Goal: Check status: Check status

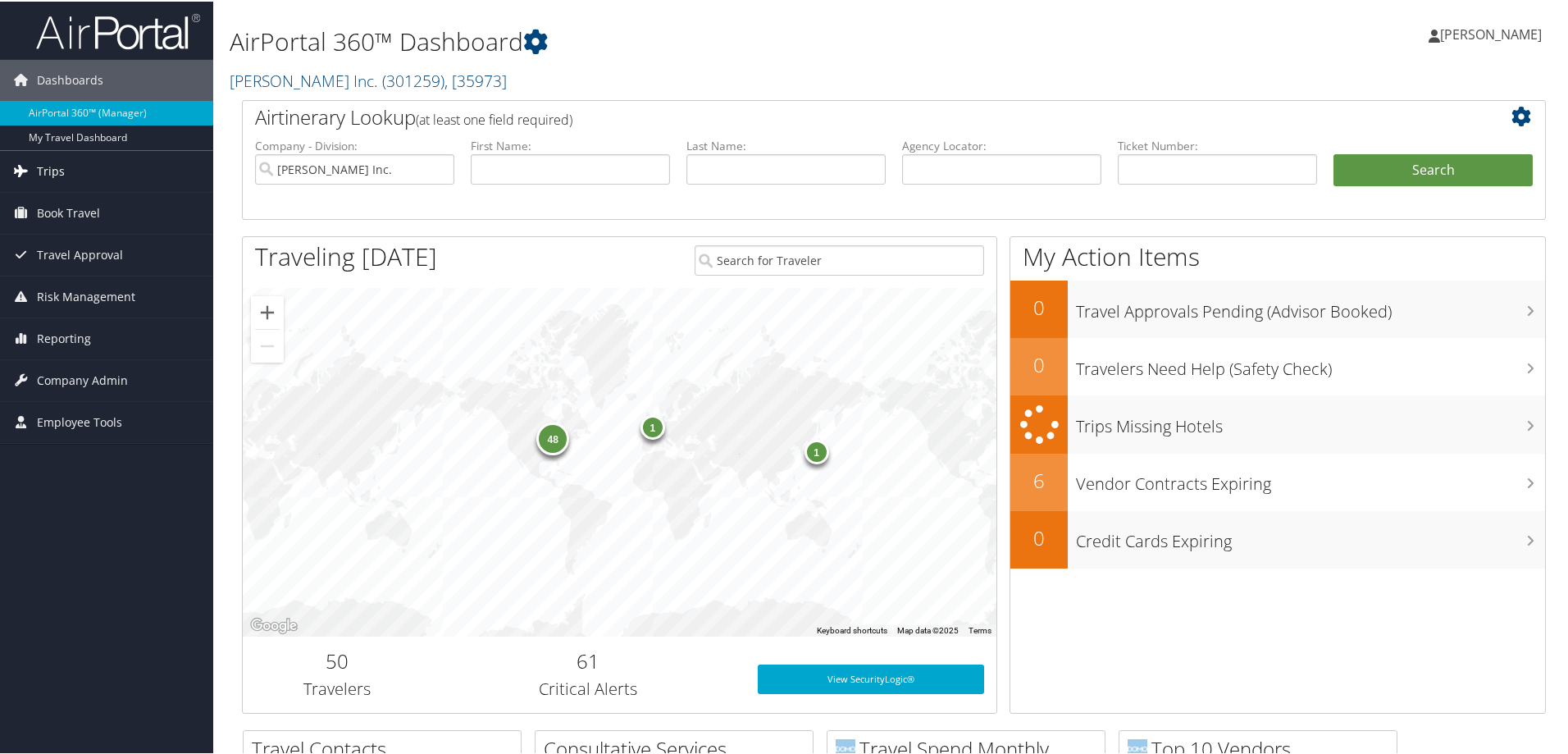
click at [56, 168] on span "Trips" at bounding box center [51, 170] width 28 height 41
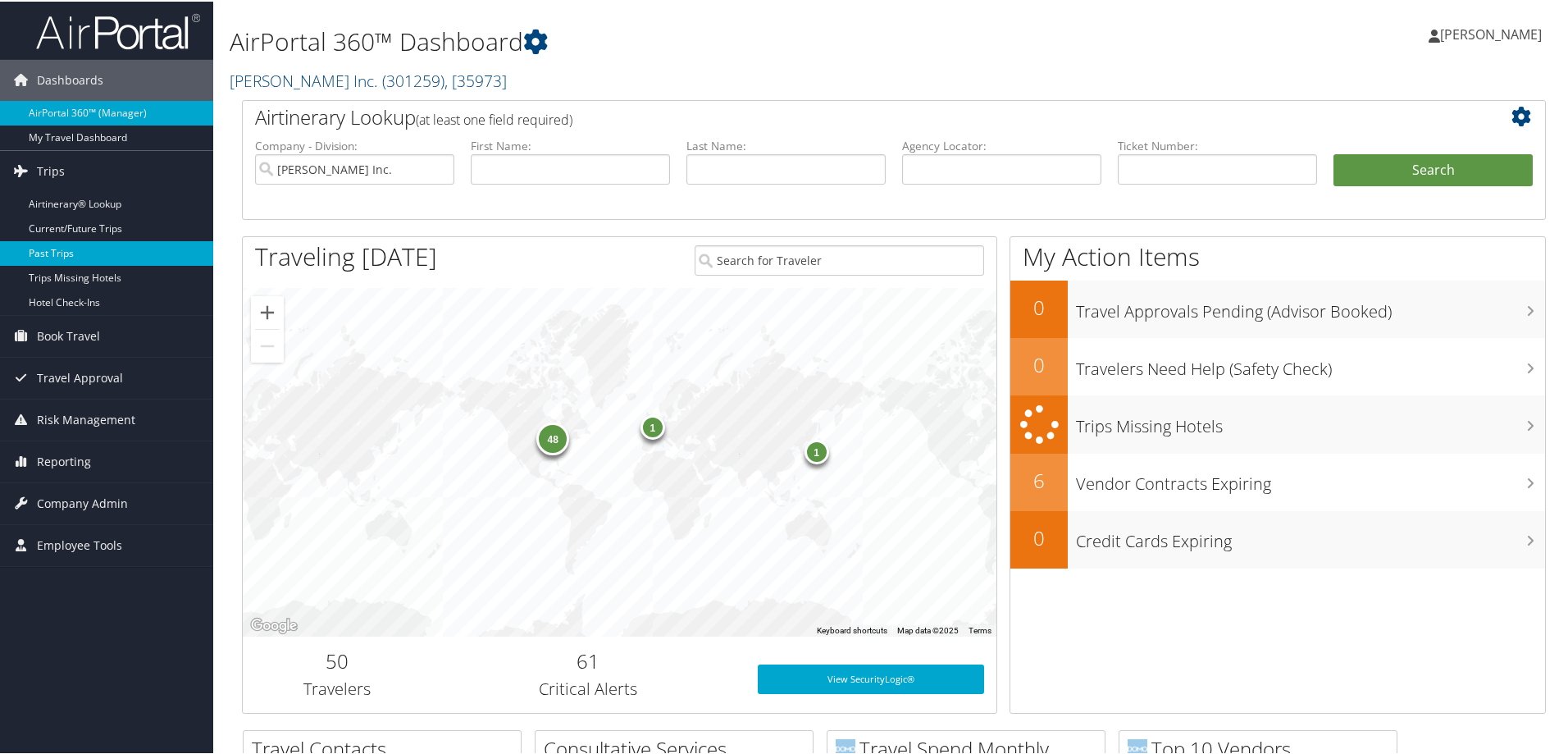
click at [71, 244] on link "Past Trips" at bounding box center [107, 252] width 213 height 25
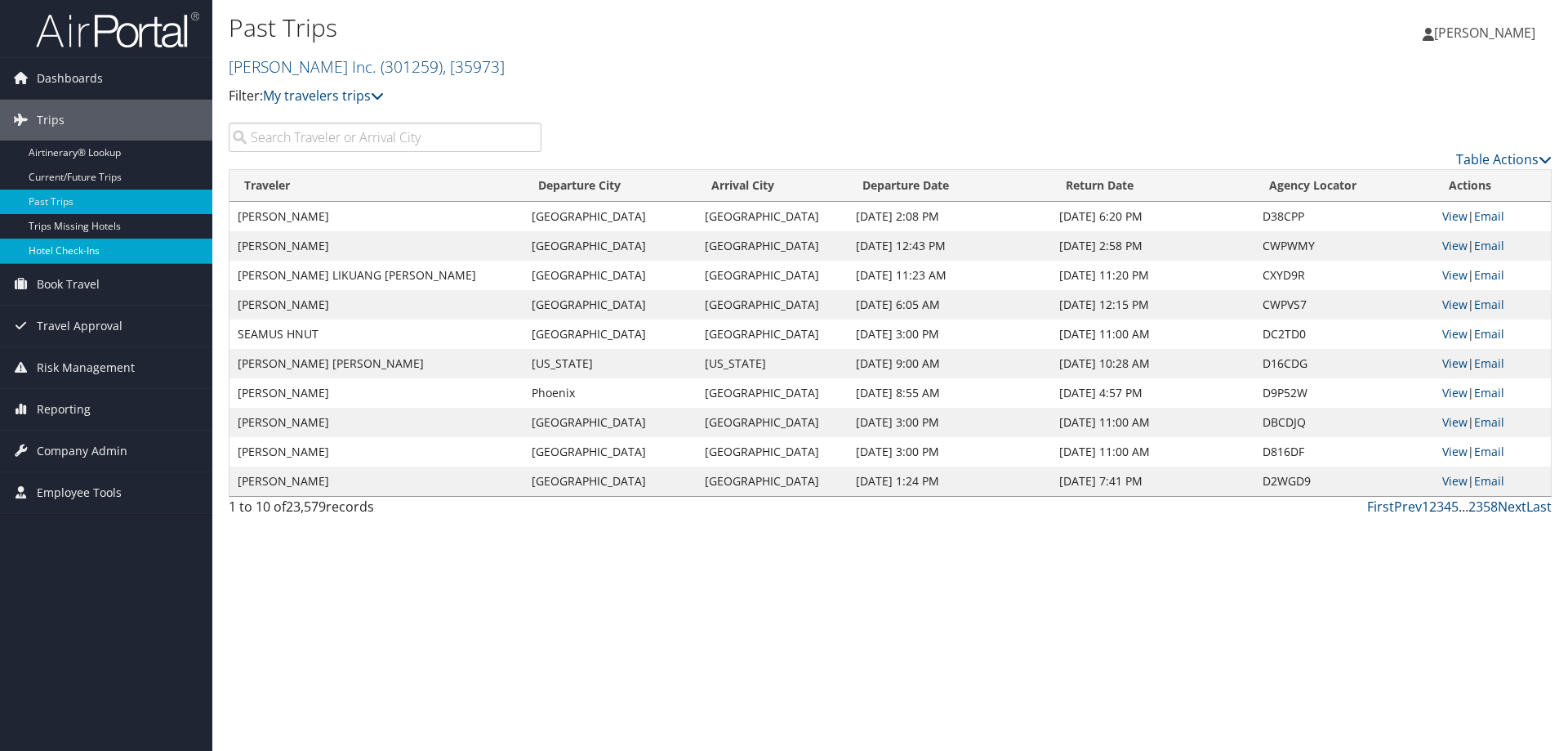
click at [115, 248] on link "Hotel Check-ins" at bounding box center [106, 251] width 213 height 25
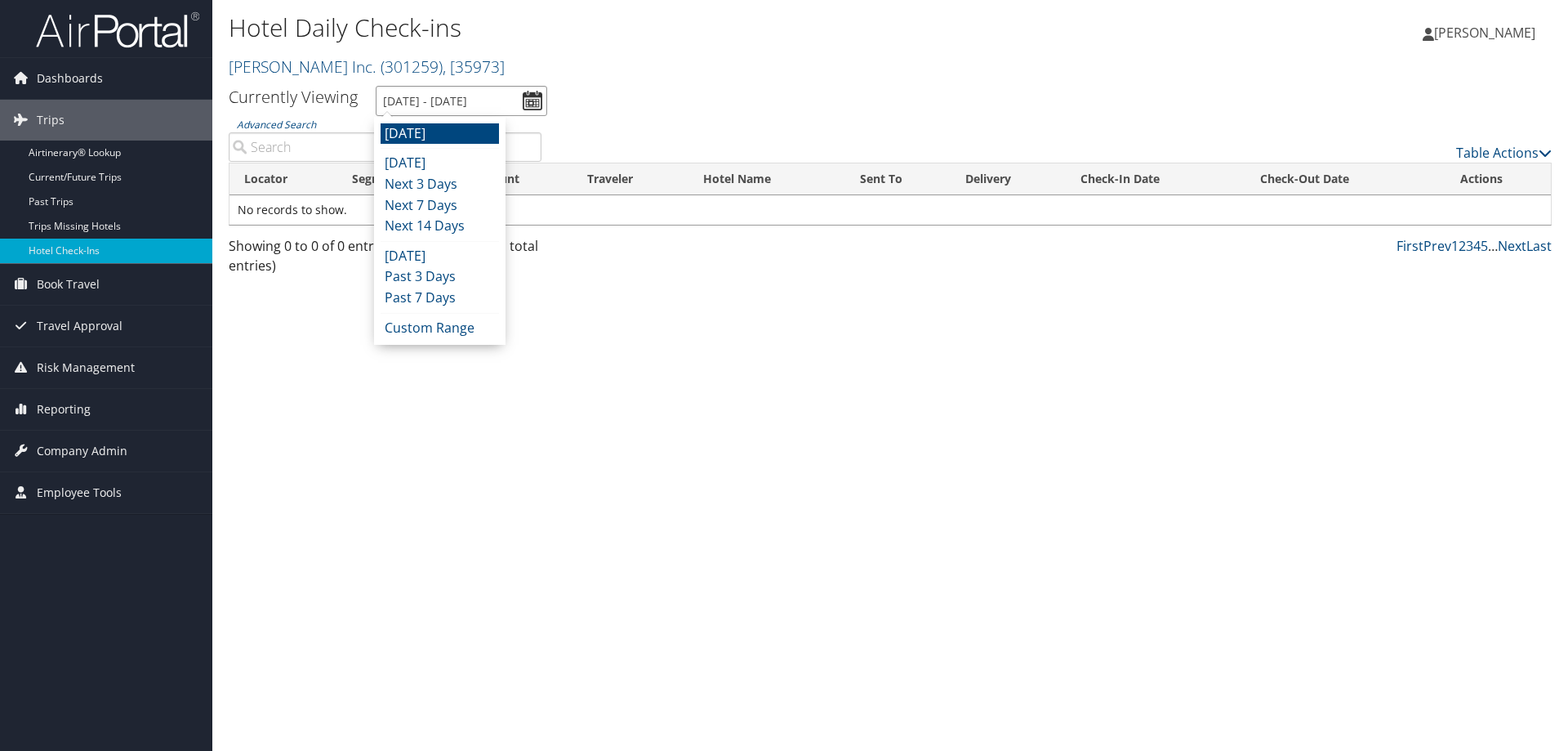
click at [534, 102] on input "9/11/2025 - 9/11/2025" at bounding box center [461, 101] width 171 height 31
click at [442, 321] on li "Custom Range" at bounding box center [440, 329] width 119 height 21
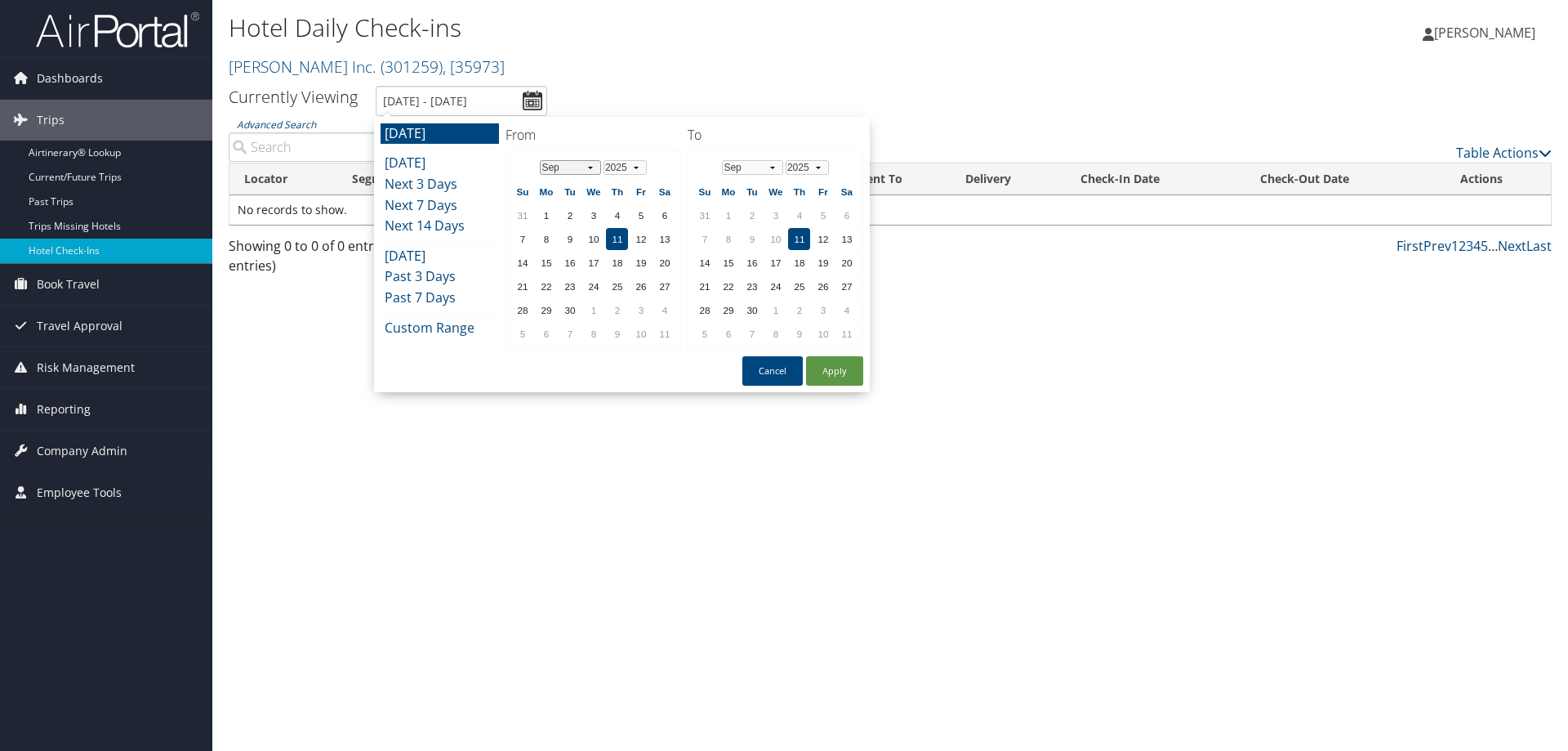
click at [591, 166] on select "Jan Feb Mar Apr May Jun Jul Aug Sep Oct Nov Dec" at bounding box center [570, 167] width 61 height 15
click at [541, 309] on td "23" at bounding box center [545, 310] width 22 height 22
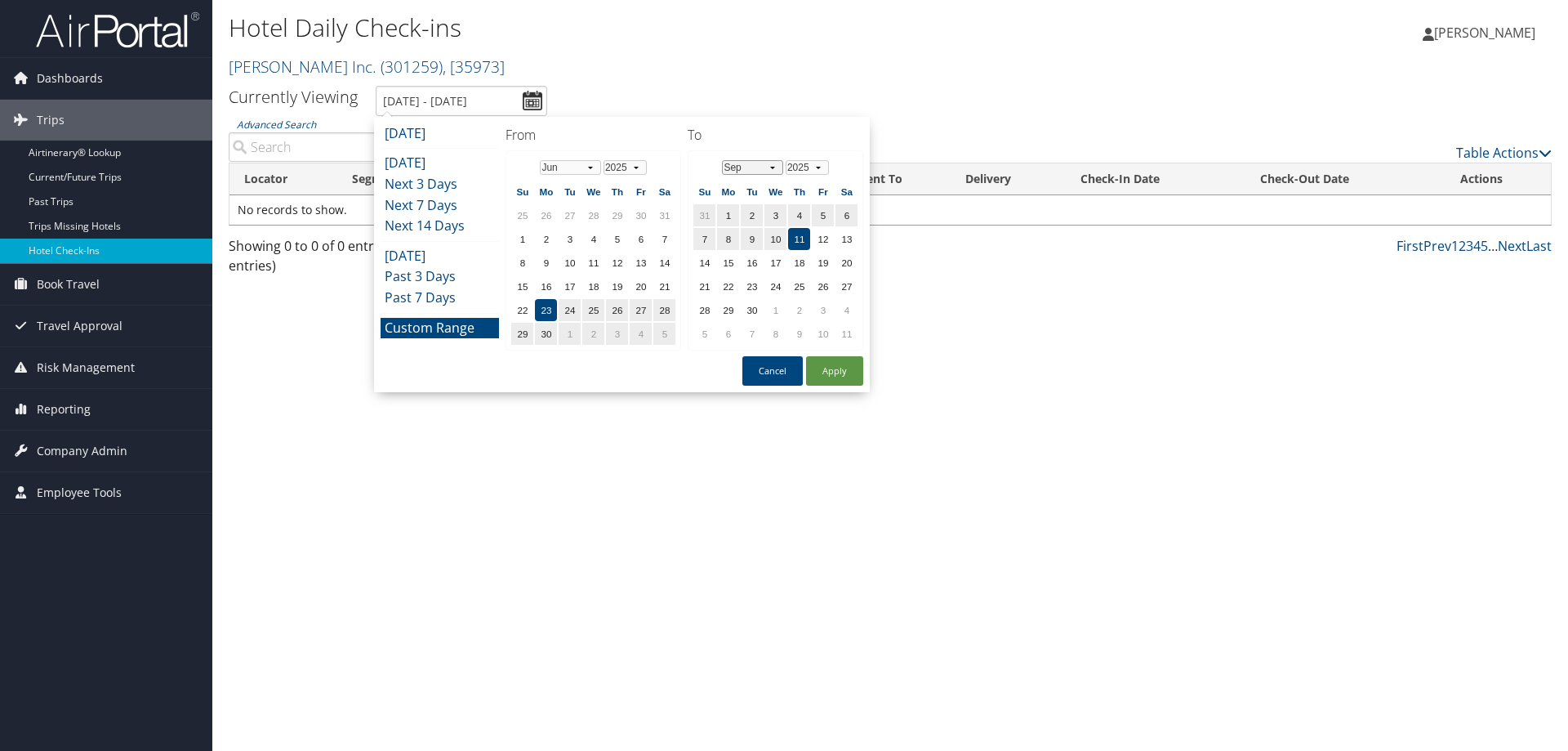
click at [775, 166] on select "Jan Feb Mar Apr May Jun Jul Aug Sep Oct Nov Dec" at bounding box center [752, 167] width 61 height 15
click at [798, 308] on td "26" at bounding box center [798, 310] width 22 height 22
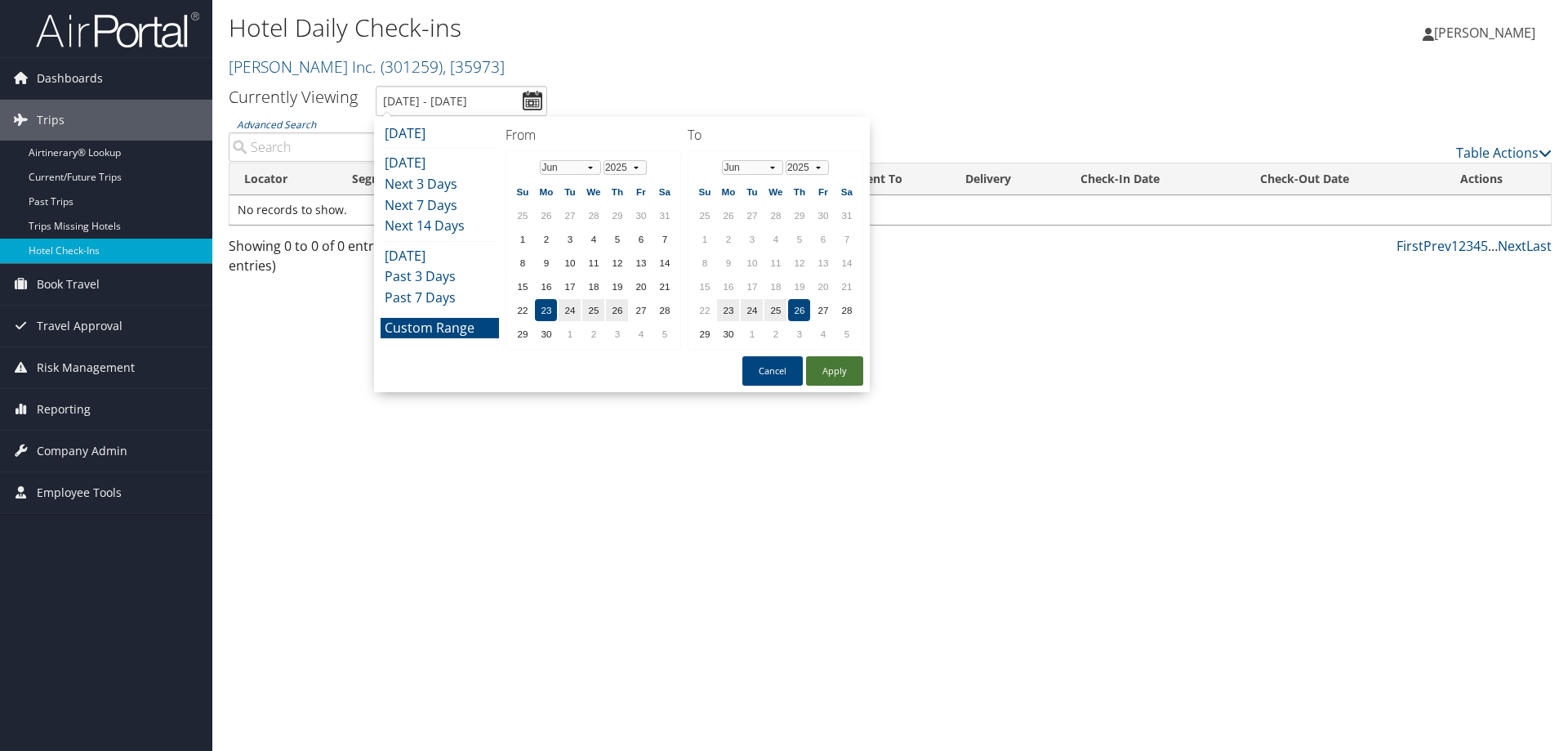
click at [828, 372] on button "Apply" at bounding box center [834, 371] width 57 height 30
type input "6/23/2025 - 6/26/2025"
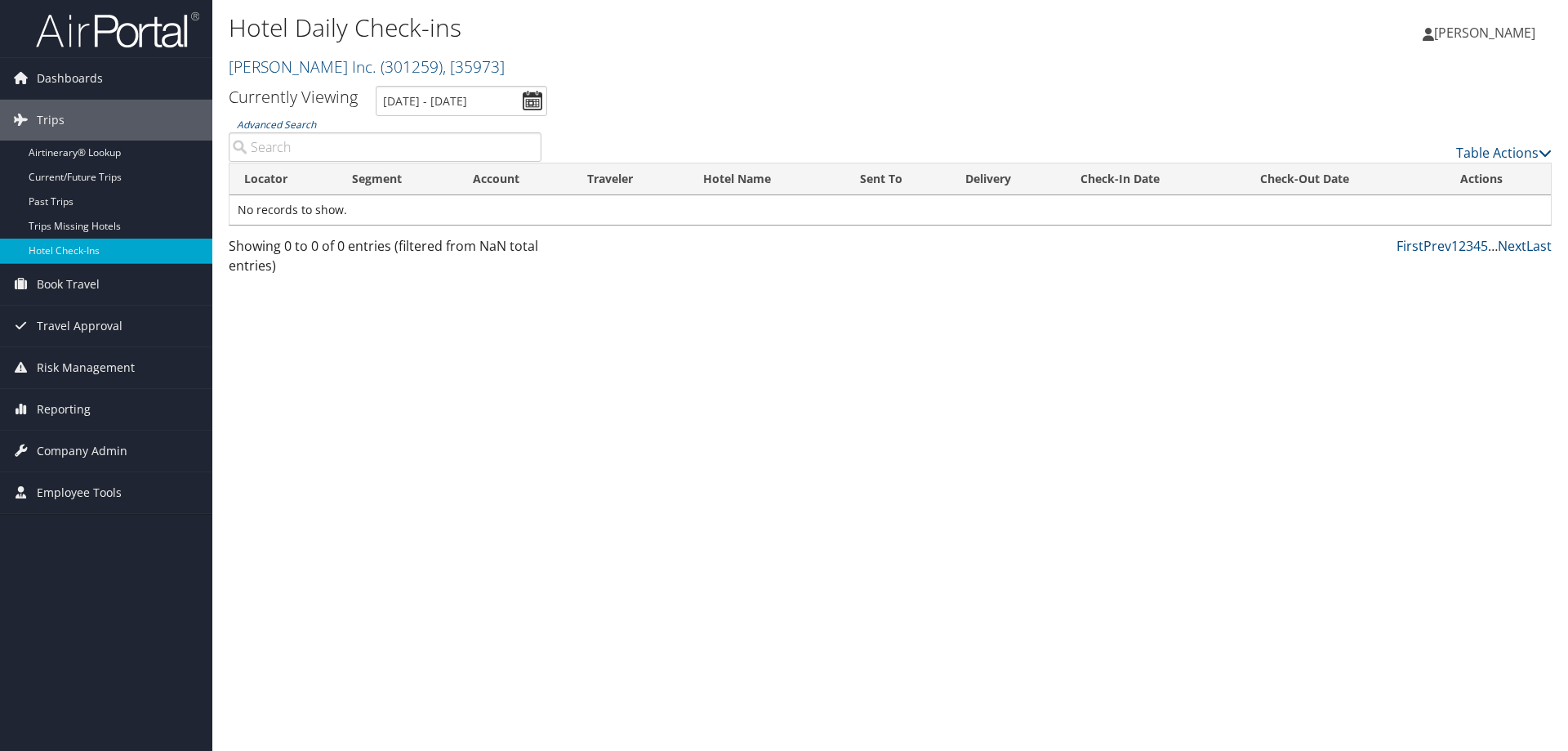
click at [274, 150] on input "Advanced Search" at bounding box center [386, 148] width 313 height 30
type input "delamar"
click at [119, 157] on link "Airtinerary® Lookup" at bounding box center [106, 153] width 213 height 25
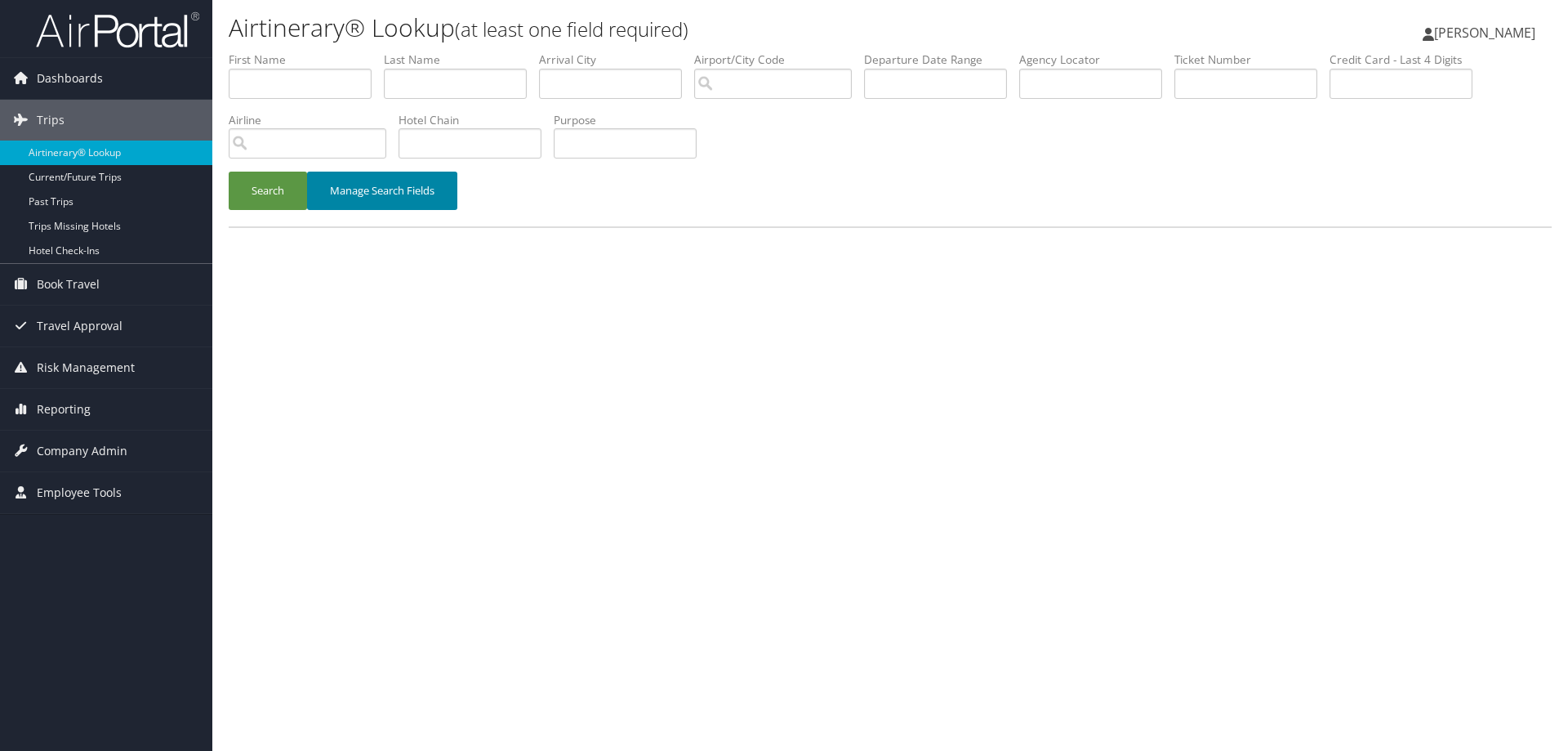
click at [420, 198] on button "Manage Search Fields" at bounding box center [382, 190] width 150 height 39
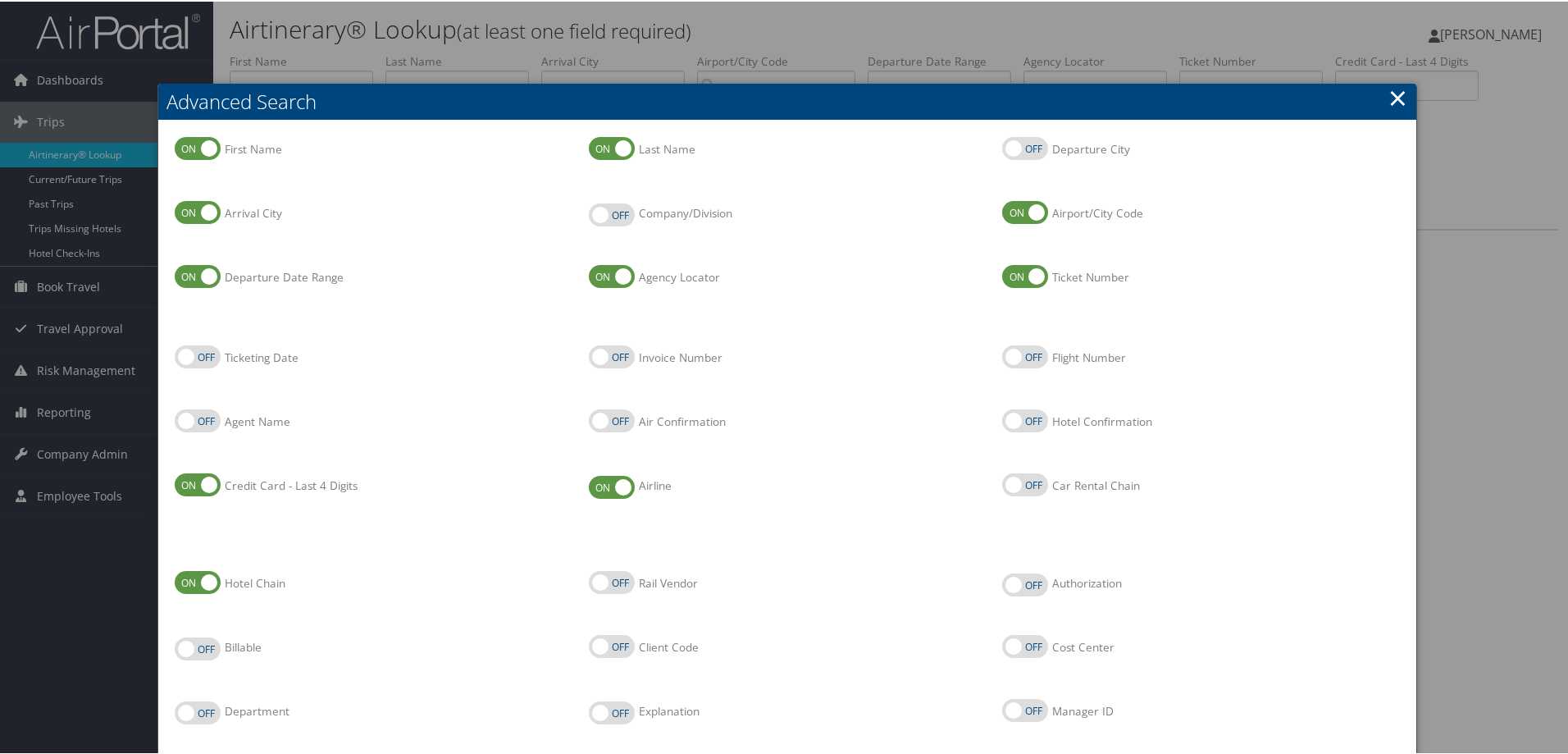
click at [1389, 99] on link "×" at bounding box center [1398, 96] width 19 height 33
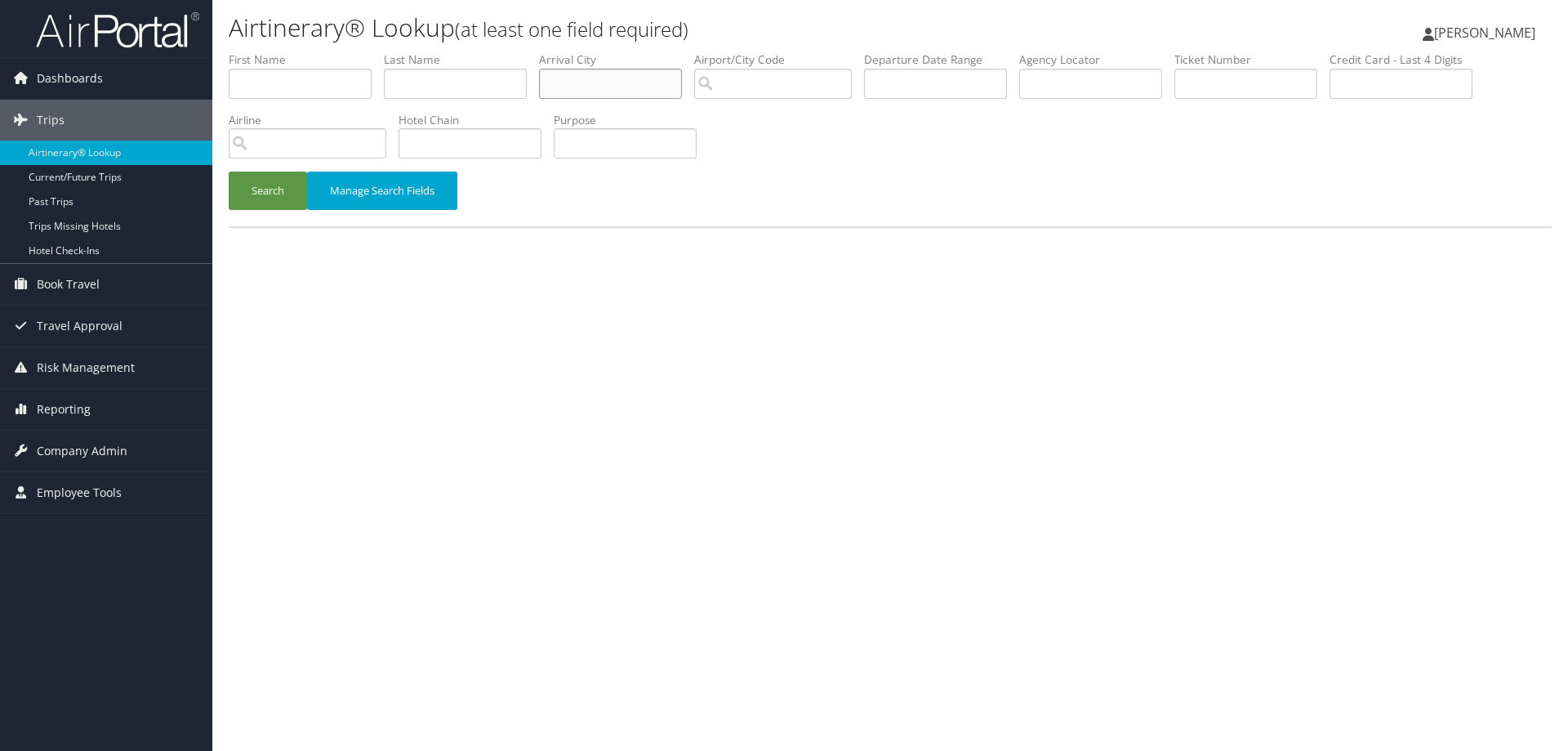
click at [567, 83] on input "text" at bounding box center [610, 83] width 143 height 31
type input "traverse city"
click at [466, 150] on input "text" at bounding box center [470, 143] width 143 height 31
type input "delamar"
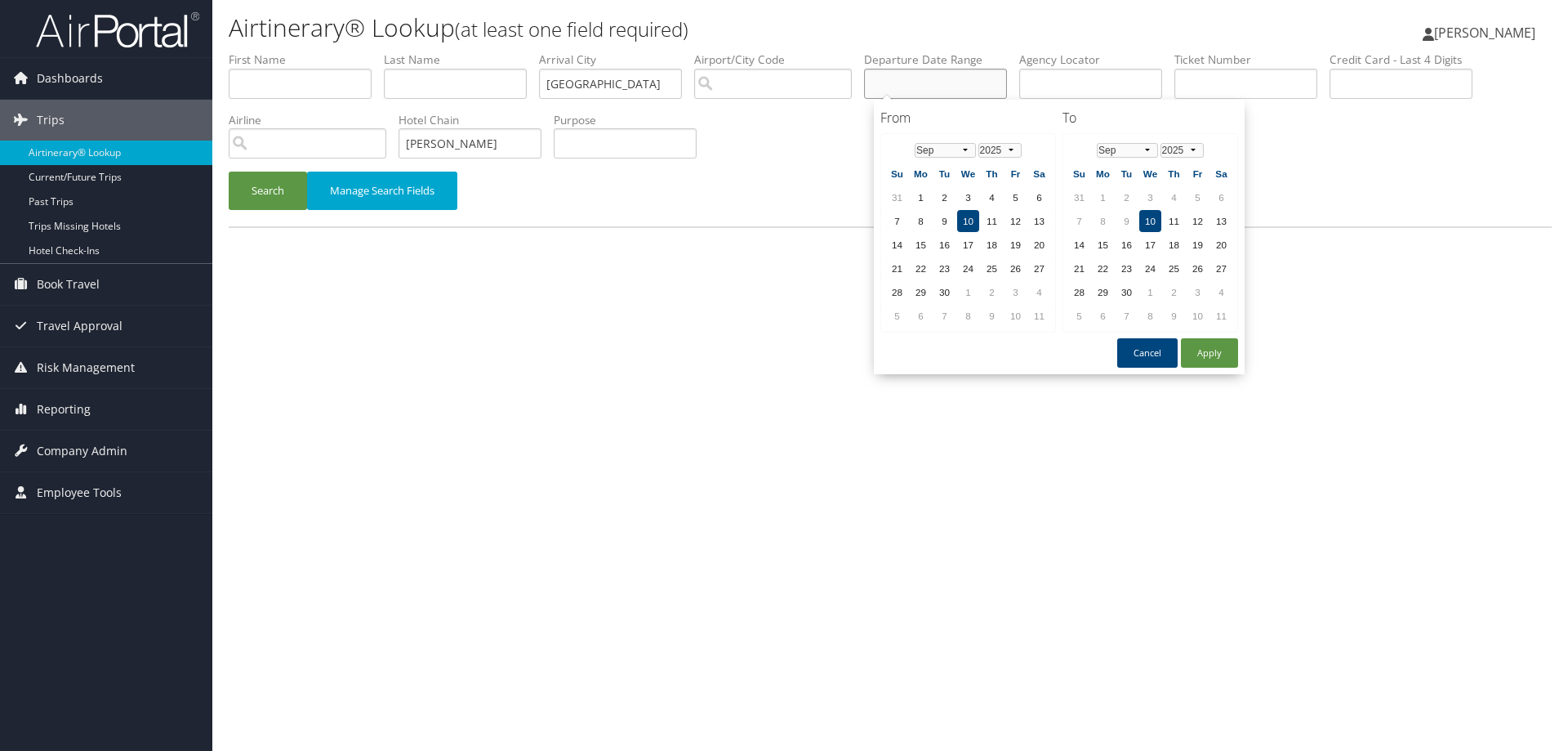
click at [907, 87] on input "text" at bounding box center [935, 83] width 143 height 31
click at [966, 151] on select "Jan Feb Mar Apr May Jun Jul Aug Sep Oct Nov Dec" at bounding box center [945, 150] width 61 height 15
click at [920, 291] on td "23" at bounding box center [920, 292] width 22 height 22
click at [1149, 151] on select "Jan Feb Mar Apr May Jun Jul Aug Sep Oct Nov Dec" at bounding box center [1127, 150] width 61 height 15
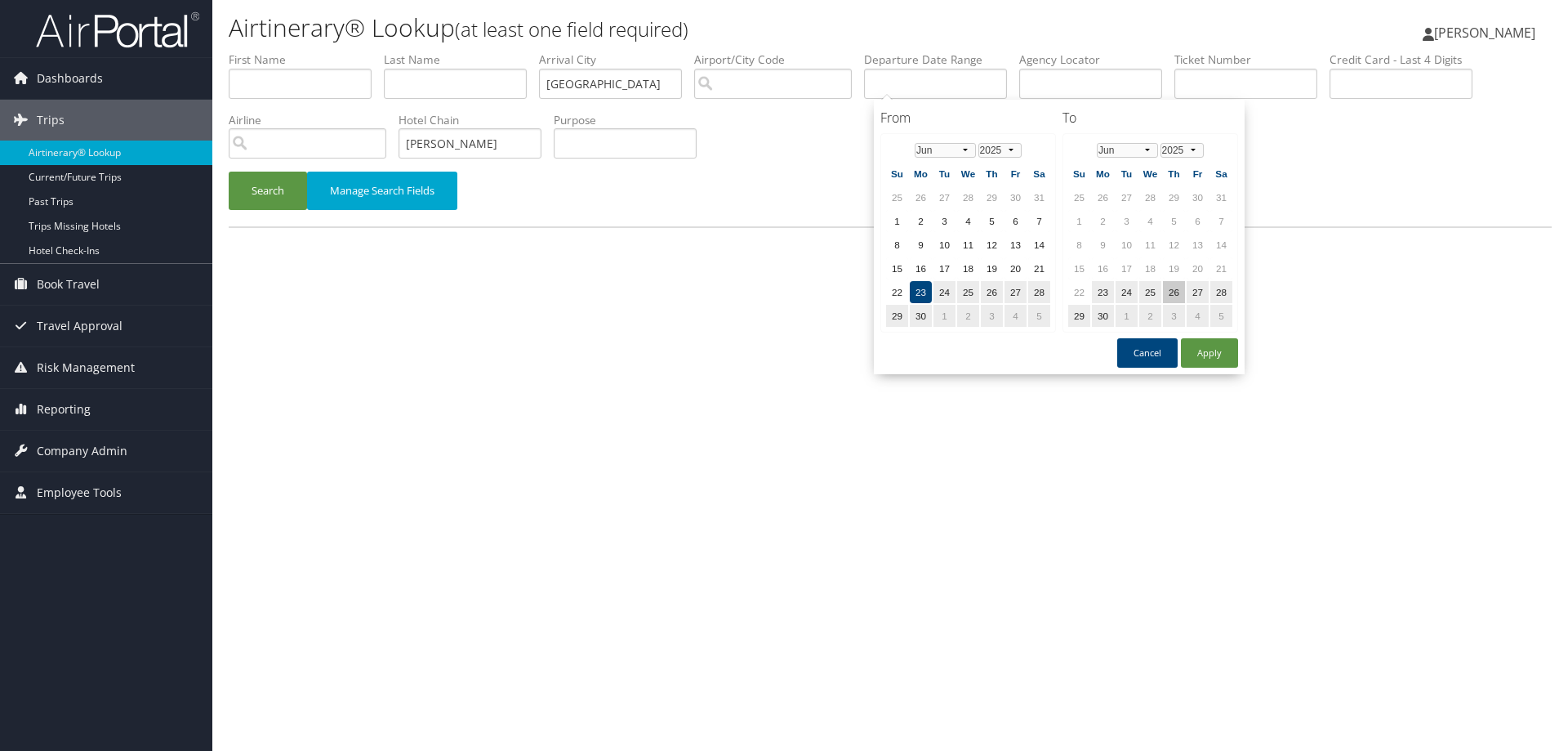
click at [1174, 289] on td "26" at bounding box center [1173, 292] width 22 height 22
click at [1220, 354] on button "Apply" at bounding box center [1209, 353] width 57 height 30
type input "06/23/2025 - 06/26/2025"
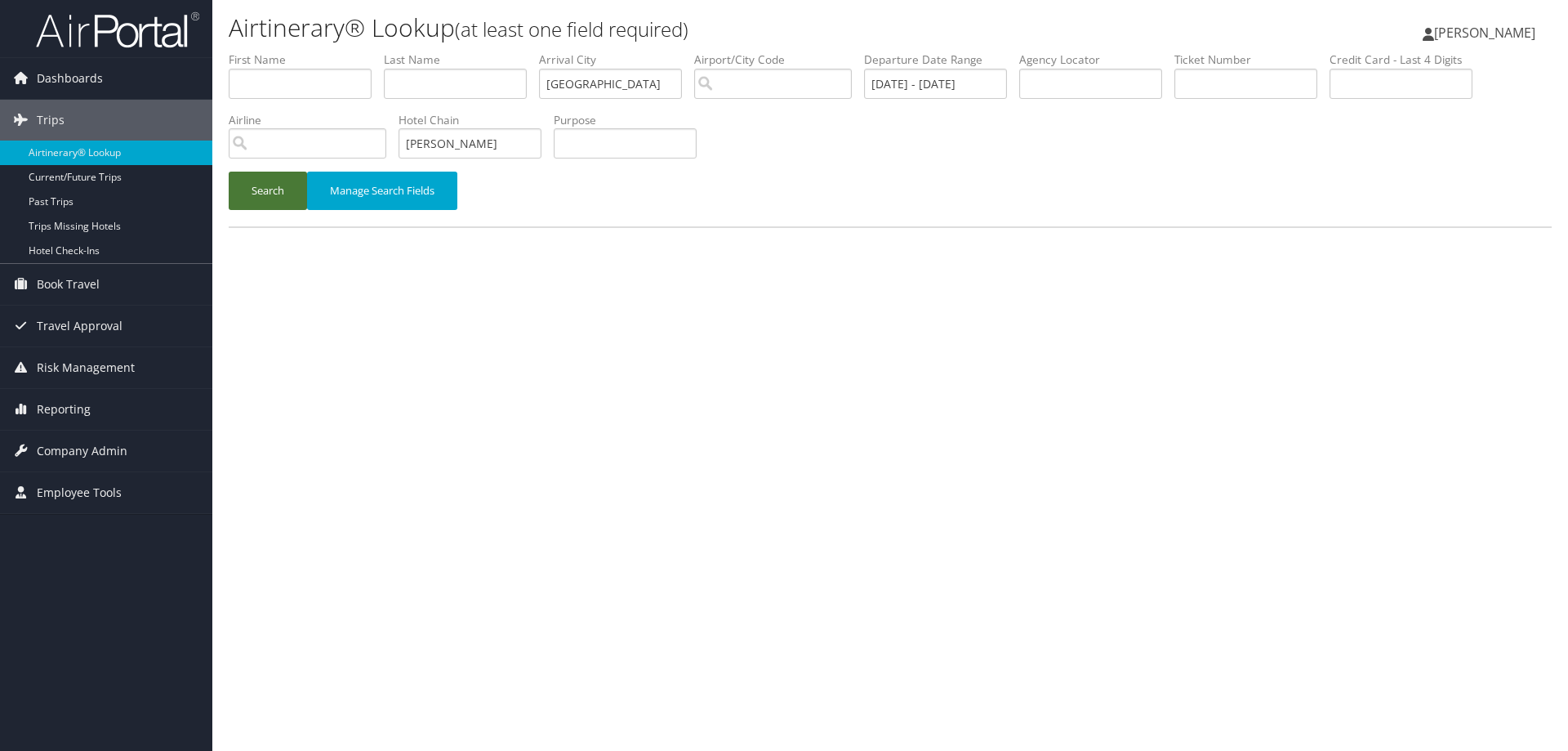
click at [261, 198] on button "Search" at bounding box center [268, 190] width 78 height 39
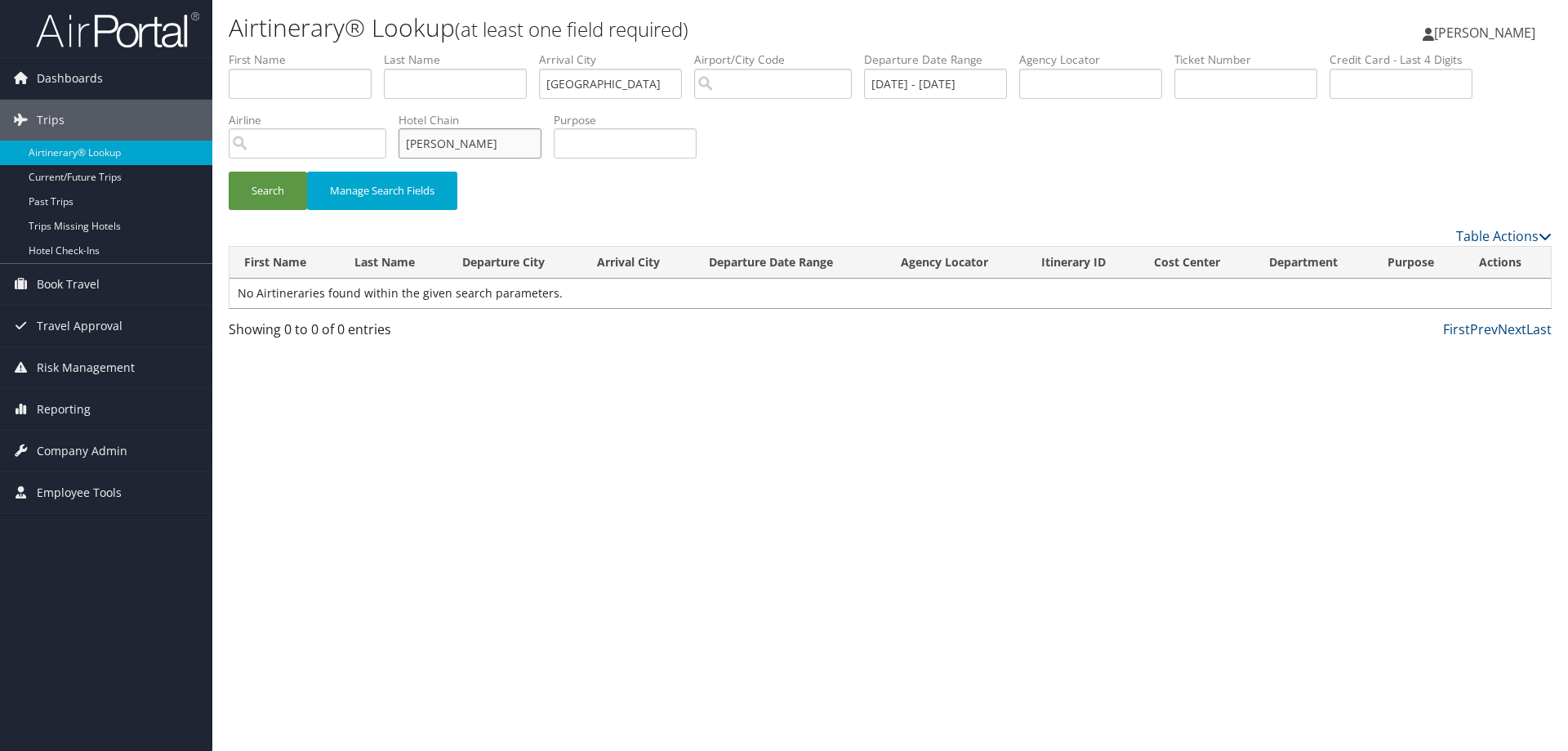
click at [477, 144] on input "delamar" at bounding box center [470, 143] width 143 height 31
drag, startPoint x: 481, startPoint y: 143, endPoint x: 391, endPoint y: 143, distance: 90.0
click at [391, 51] on ul "First Name Last Name Departure City Arrival City traverse city Company/Division…" at bounding box center [891, 51] width 1323 height 0
click at [268, 198] on button "Search" at bounding box center [268, 190] width 78 height 39
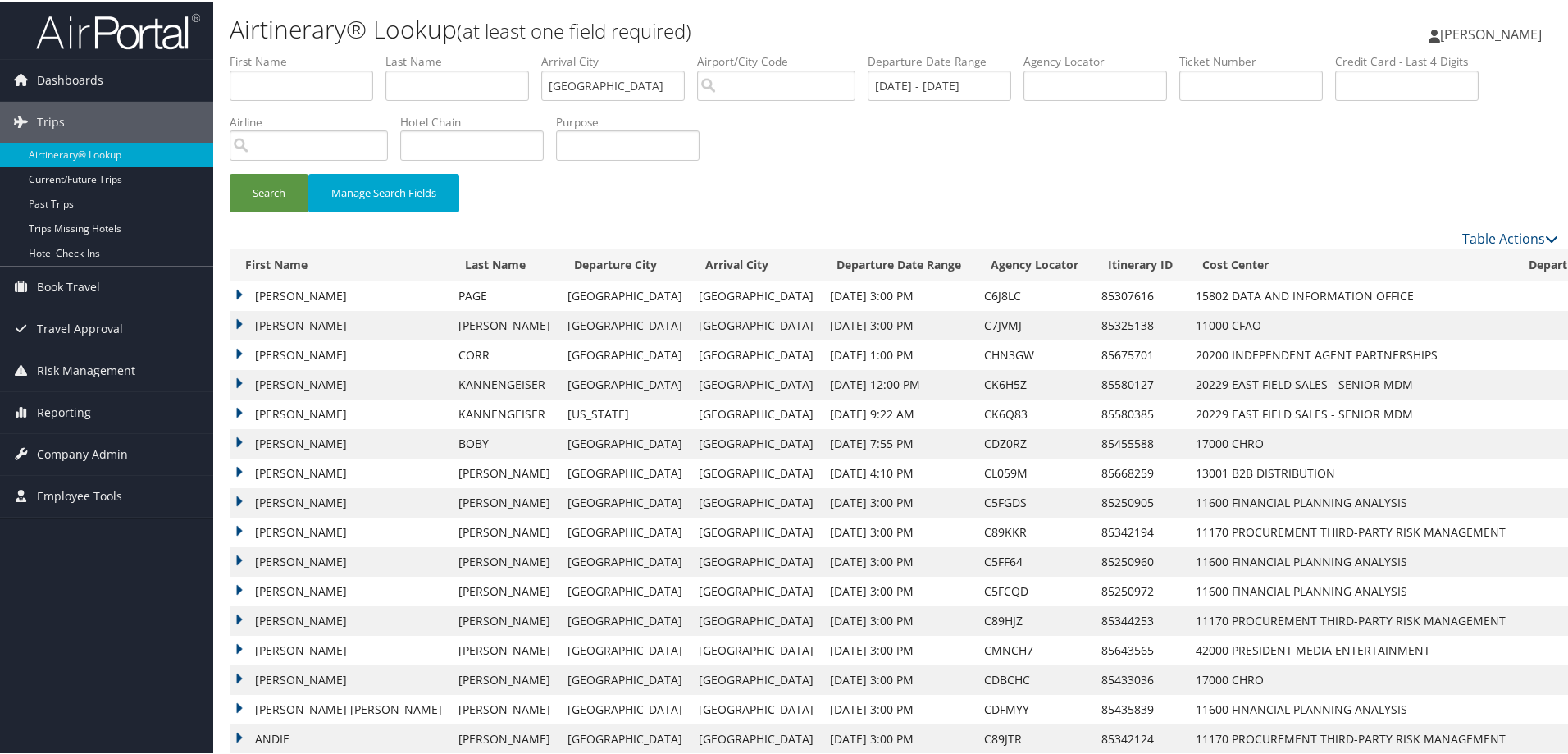
click at [240, 290] on td "RUSSELL ANDREW" at bounding box center [340, 295] width 220 height 30
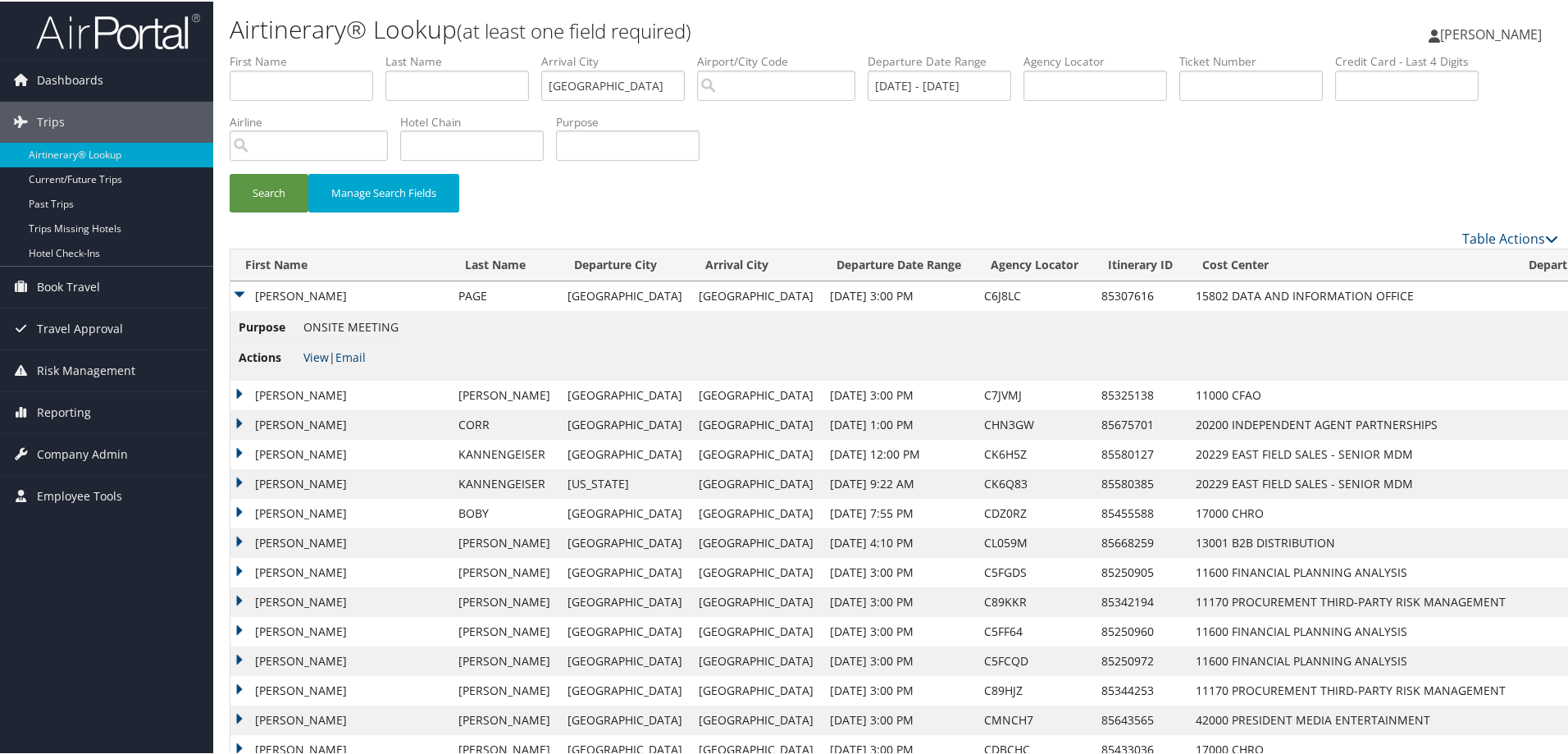
click at [316, 359] on link "View" at bounding box center [316, 355] width 26 height 16
click at [240, 419] on td "WILLIAM A" at bounding box center [340, 424] width 220 height 30
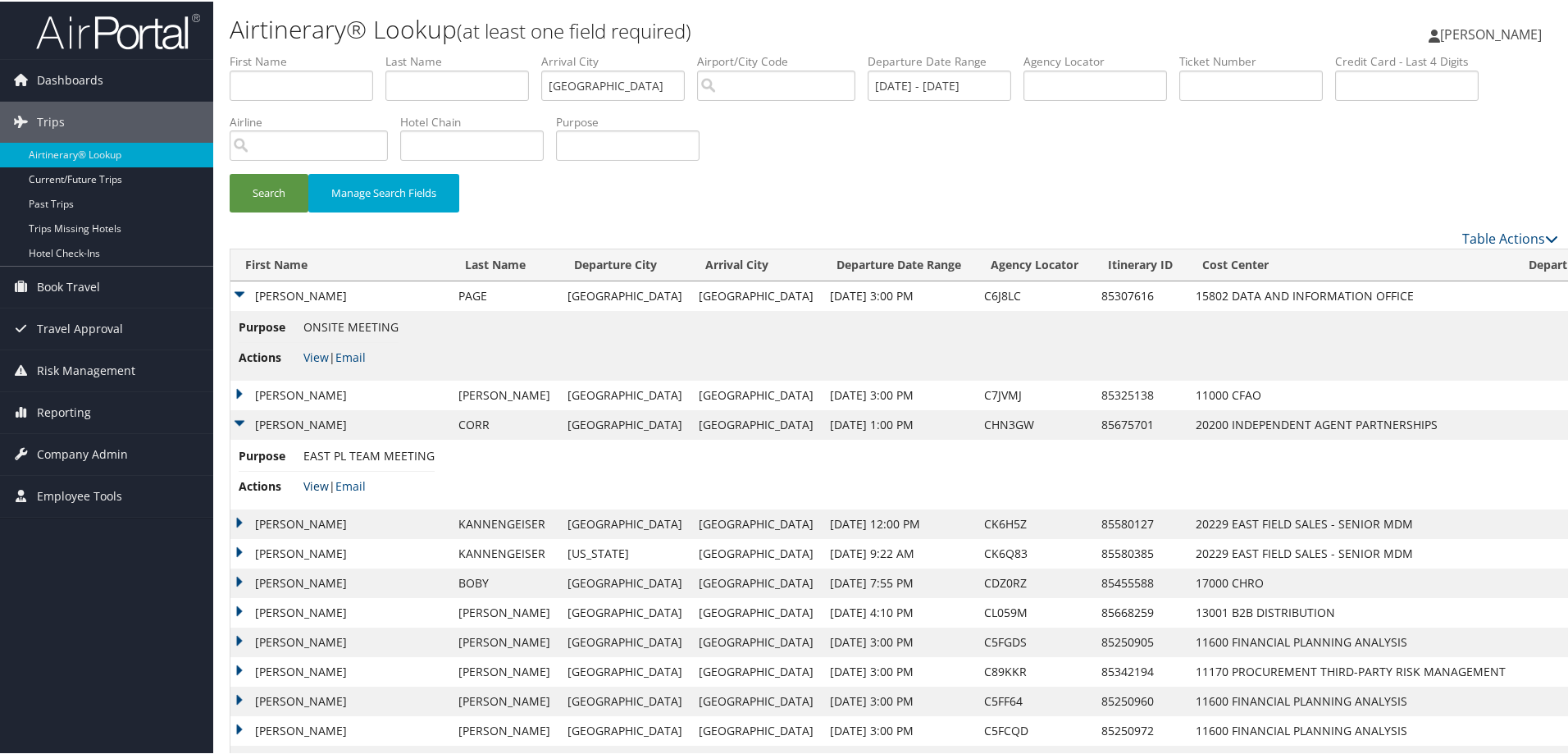
click at [319, 483] on link "View" at bounding box center [316, 484] width 26 height 16
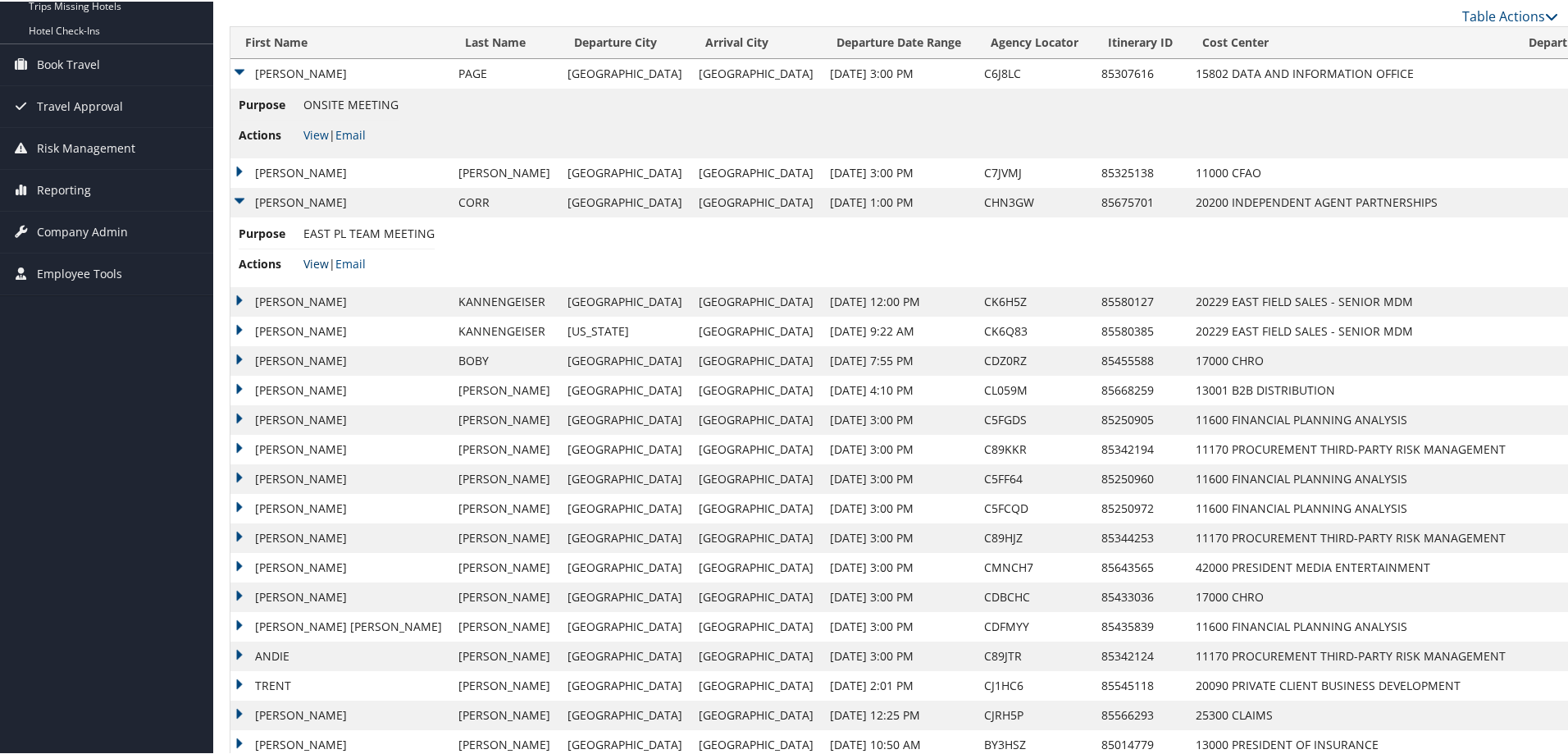
scroll to position [246, 0]
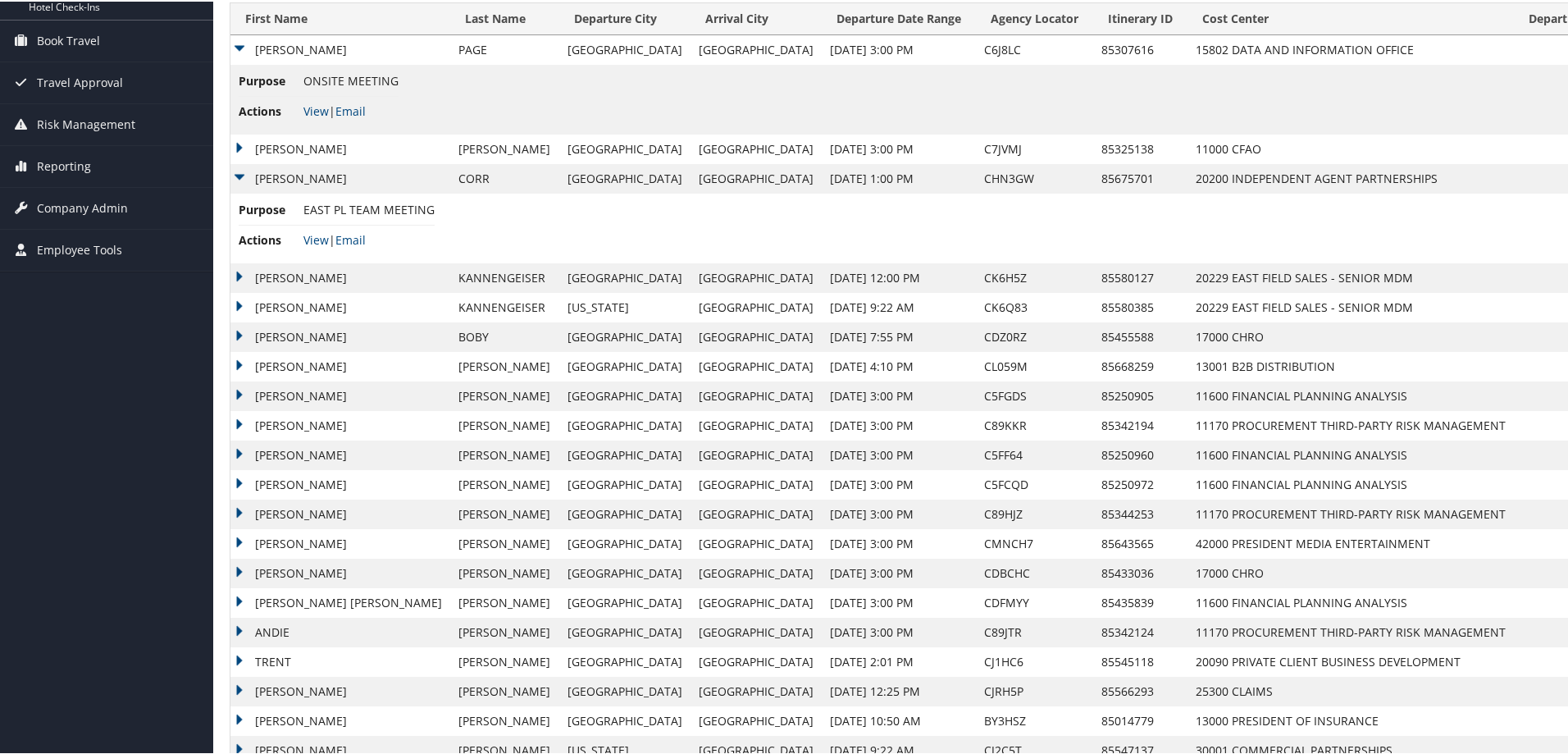
click at [239, 272] on td "JAMES MATTHEW" at bounding box center [340, 276] width 220 height 30
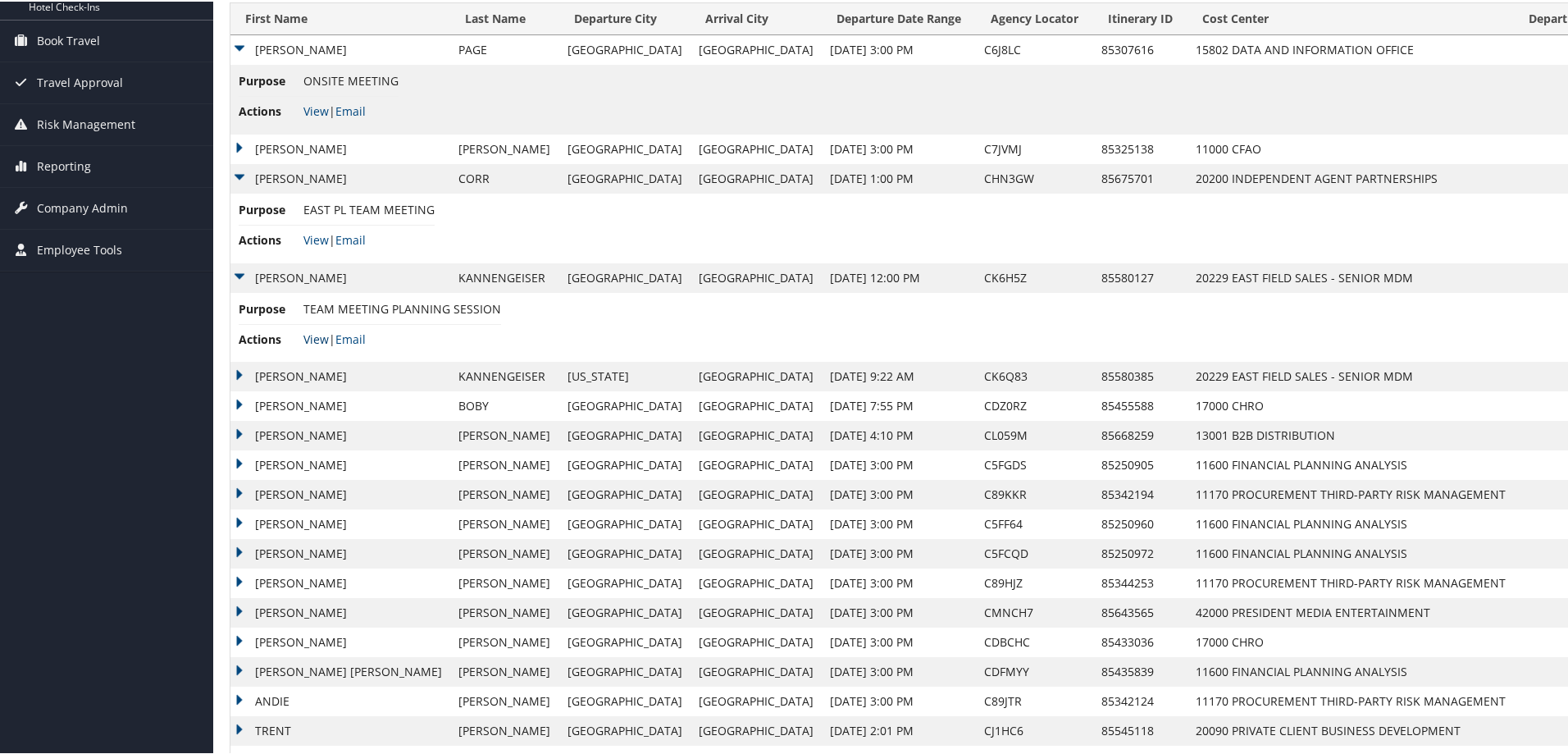
click at [311, 341] on link "View" at bounding box center [316, 337] width 26 height 16
click at [239, 372] on td "JAMES MATTHEW" at bounding box center [340, 375] width 220 height 30
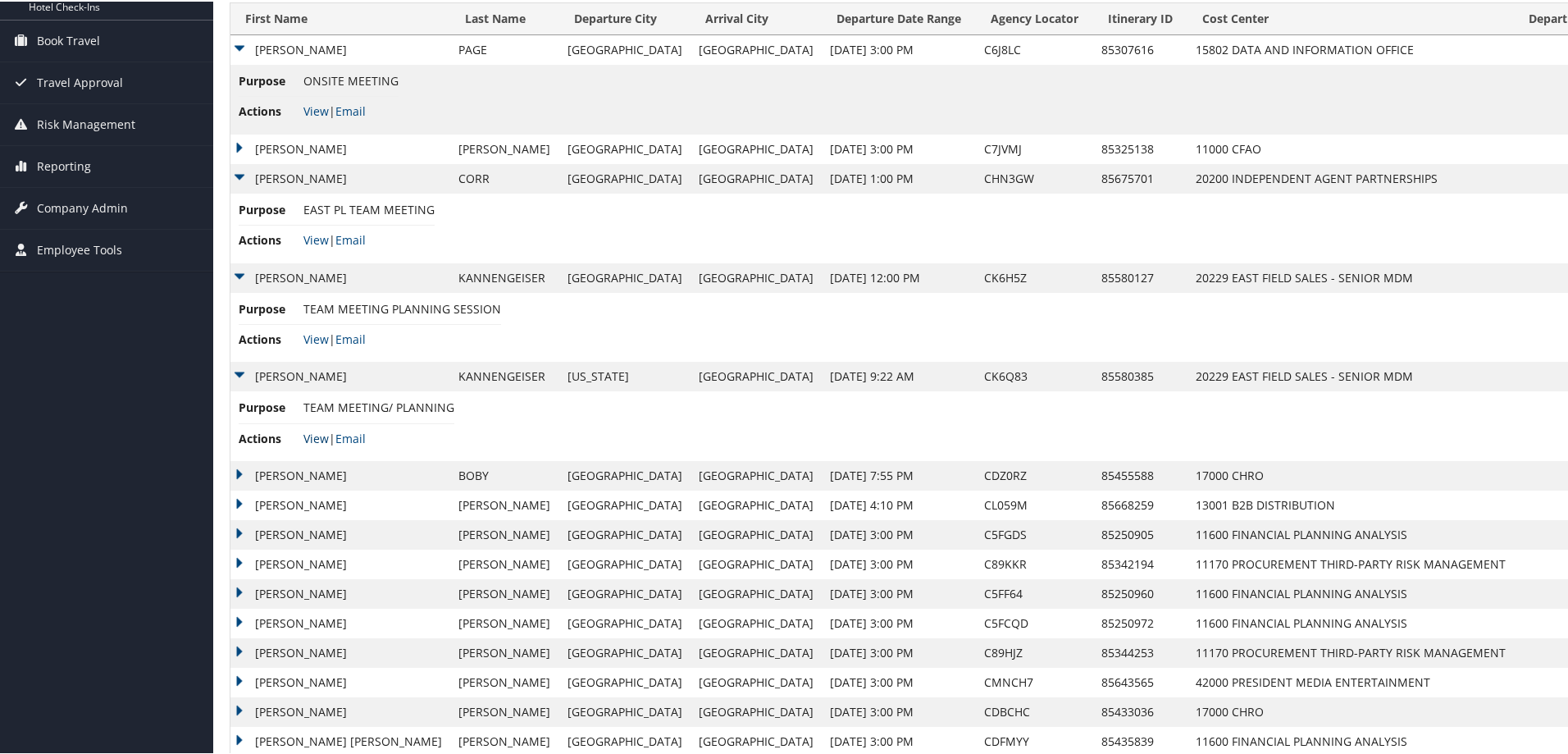
click at [314, 434] on link "View" at bounding box center [316, 436] width 26 height 16
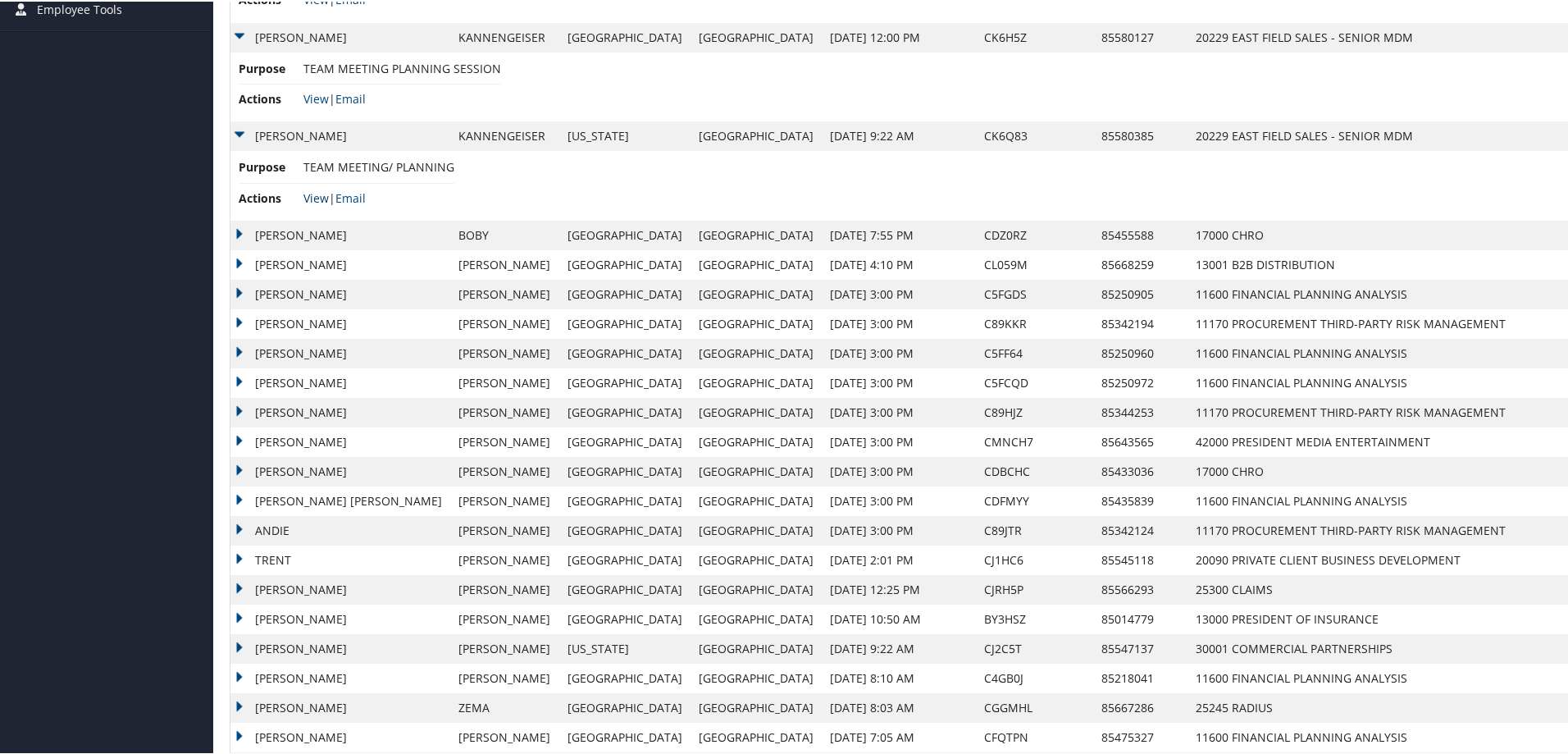
scroll to position [492, 0]
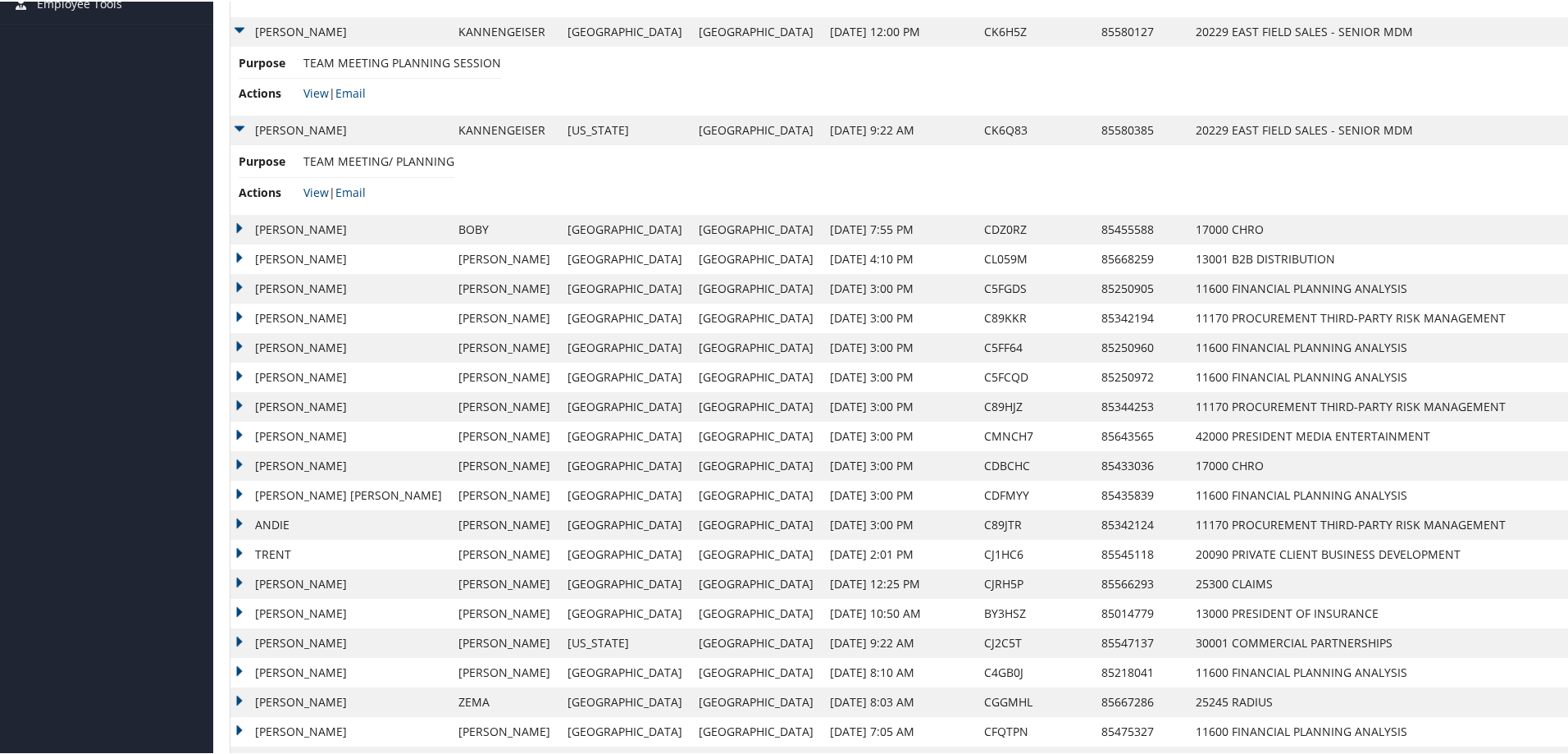
click at [238, 224] on td "JAMIE LYN" at bounding box center [340, 228] width 220 height 30
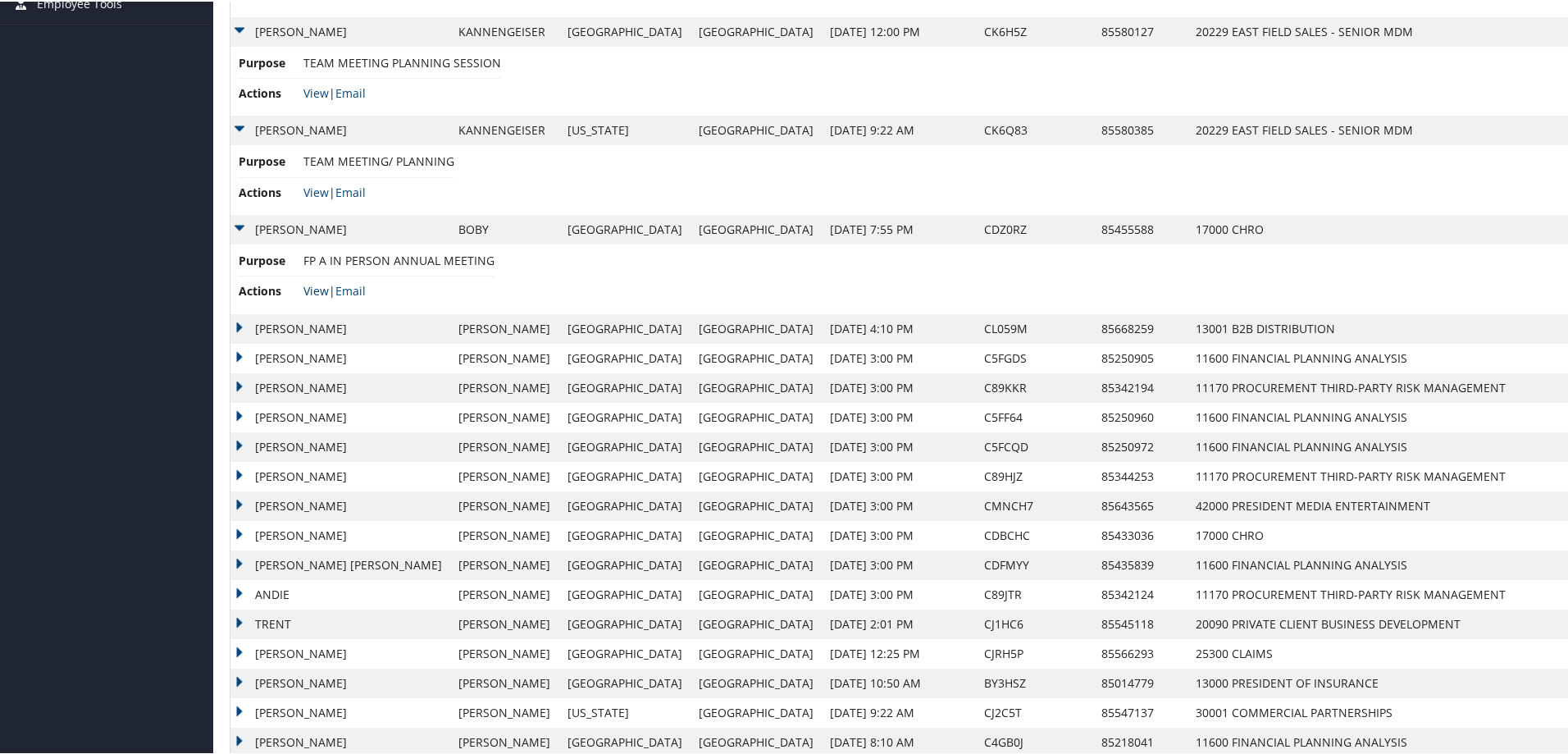
click at [311, 287] on link "View" at bounding box center [316, 289] width 26 height 16
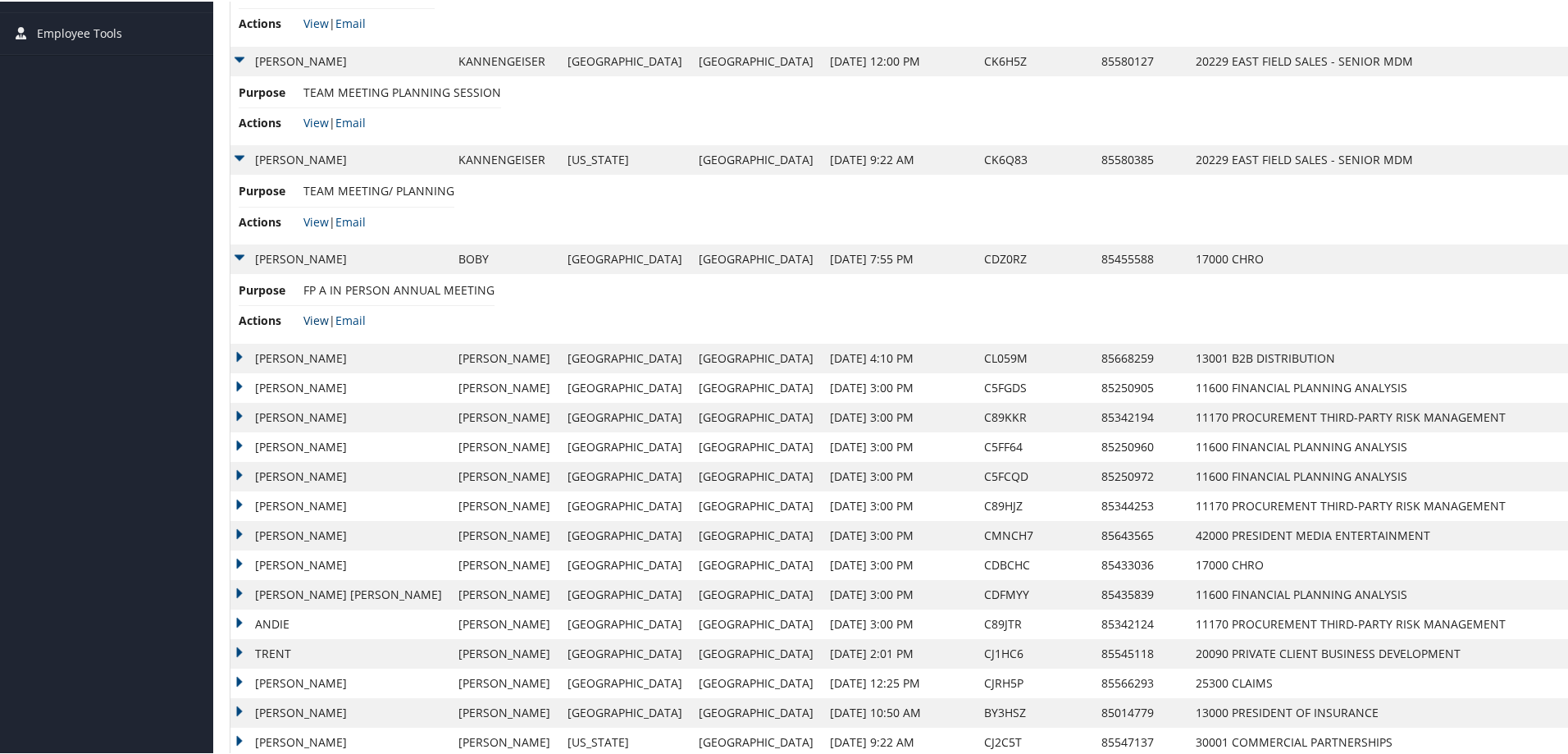
scroll to position [411, 0]
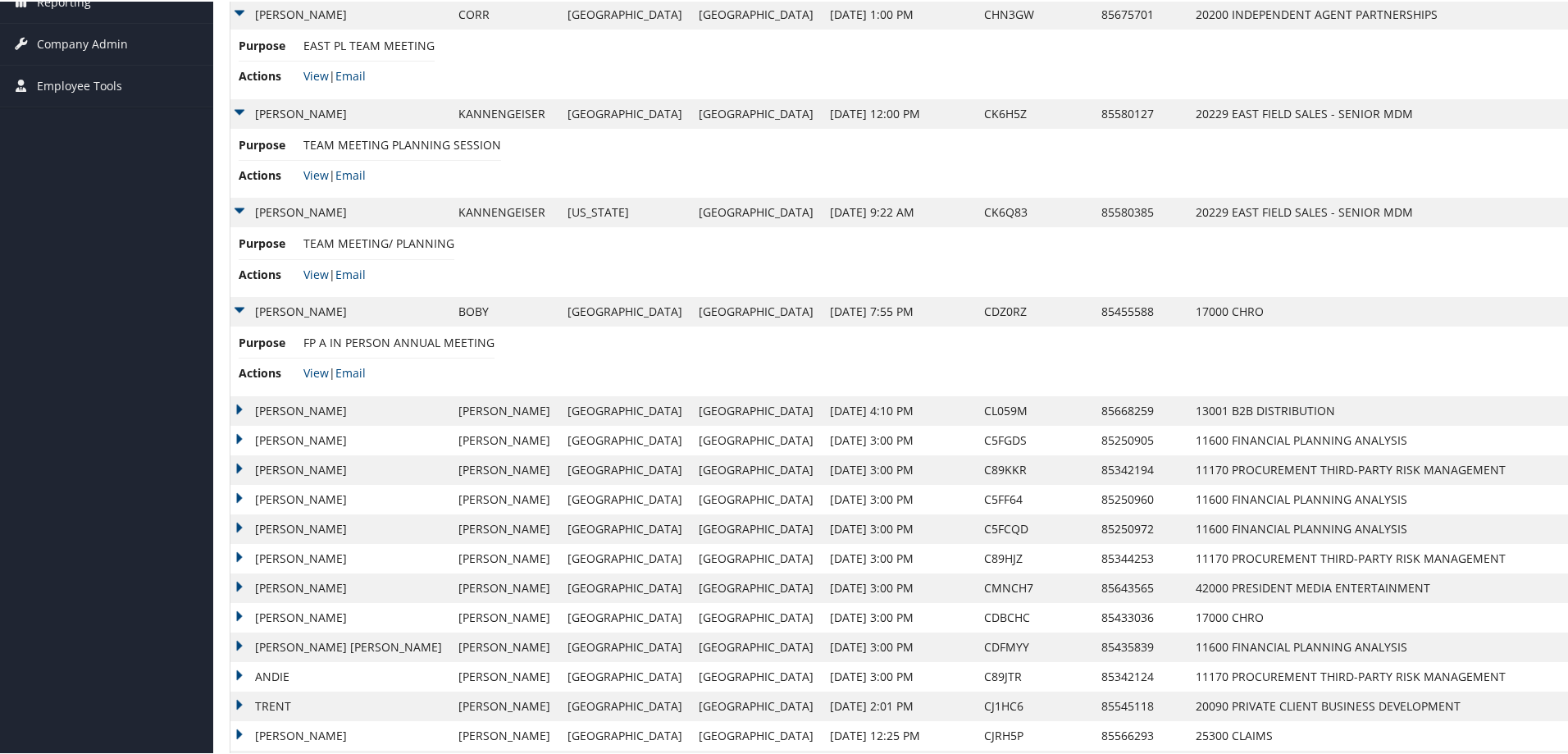
click at [241, 405] on td "DEREK SPENCER" at bounding box center [340, 410] width 220 height 30
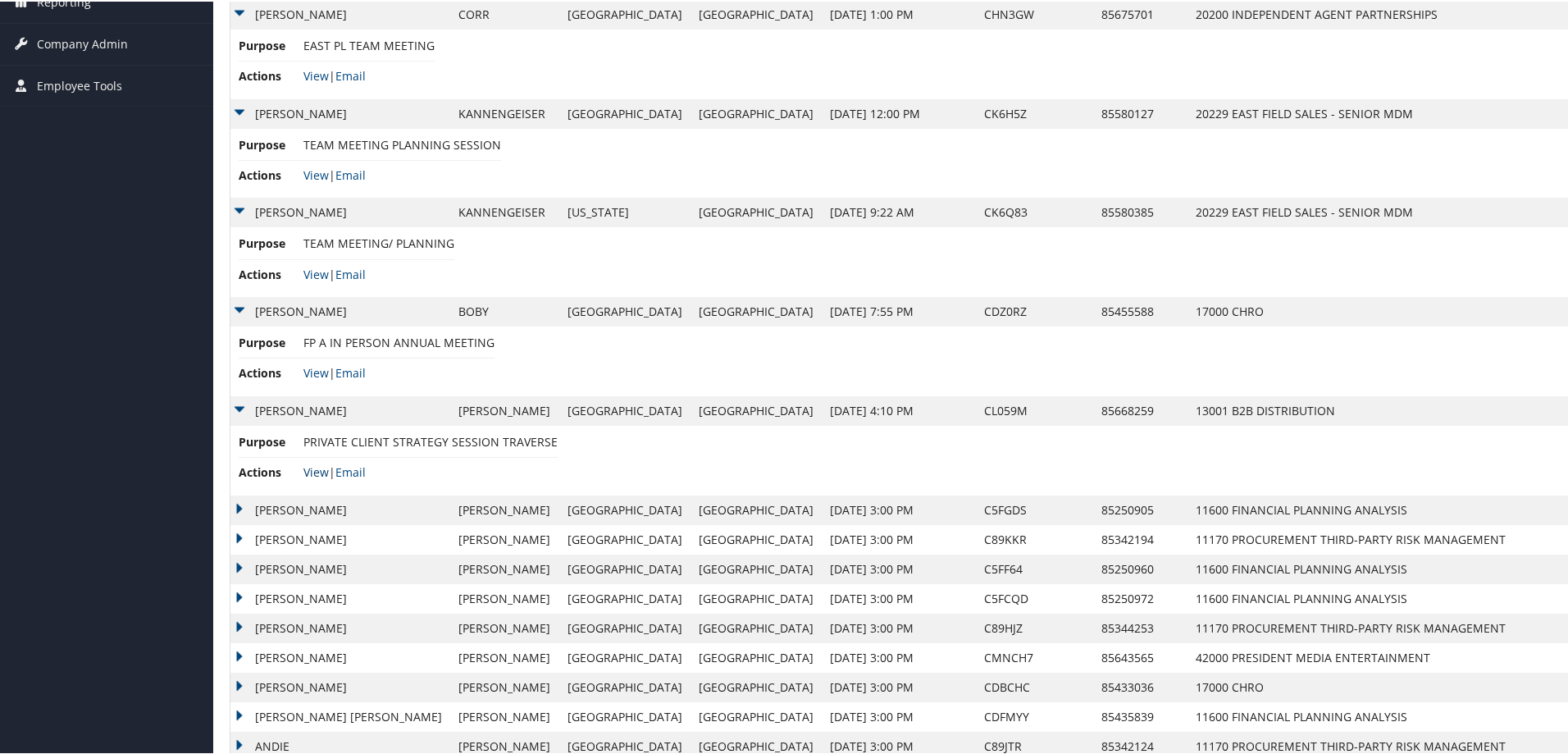
click at [314, 470] on link "View" at bounding box center [316, 470] width 26 height 16
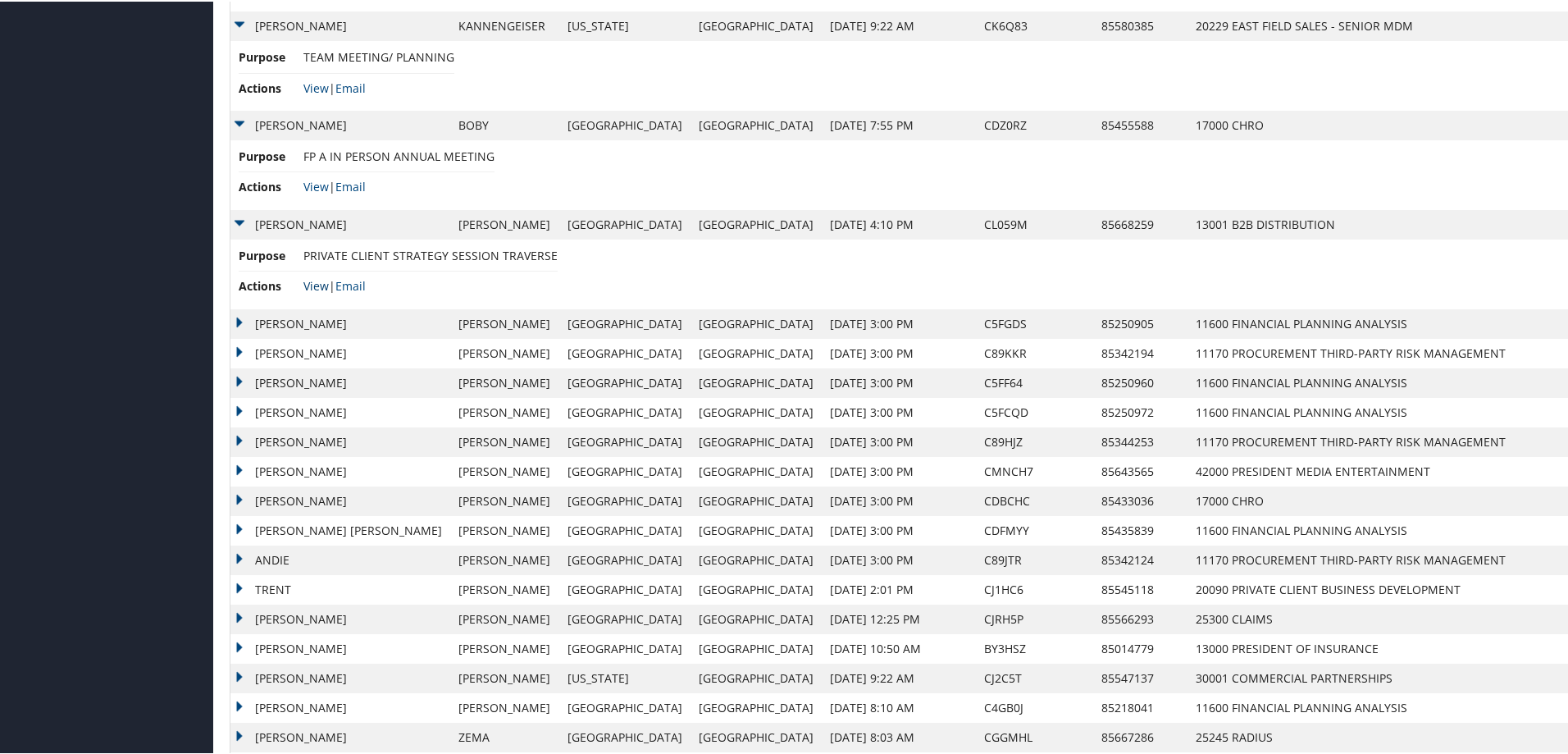
scroll to position [656, 0]
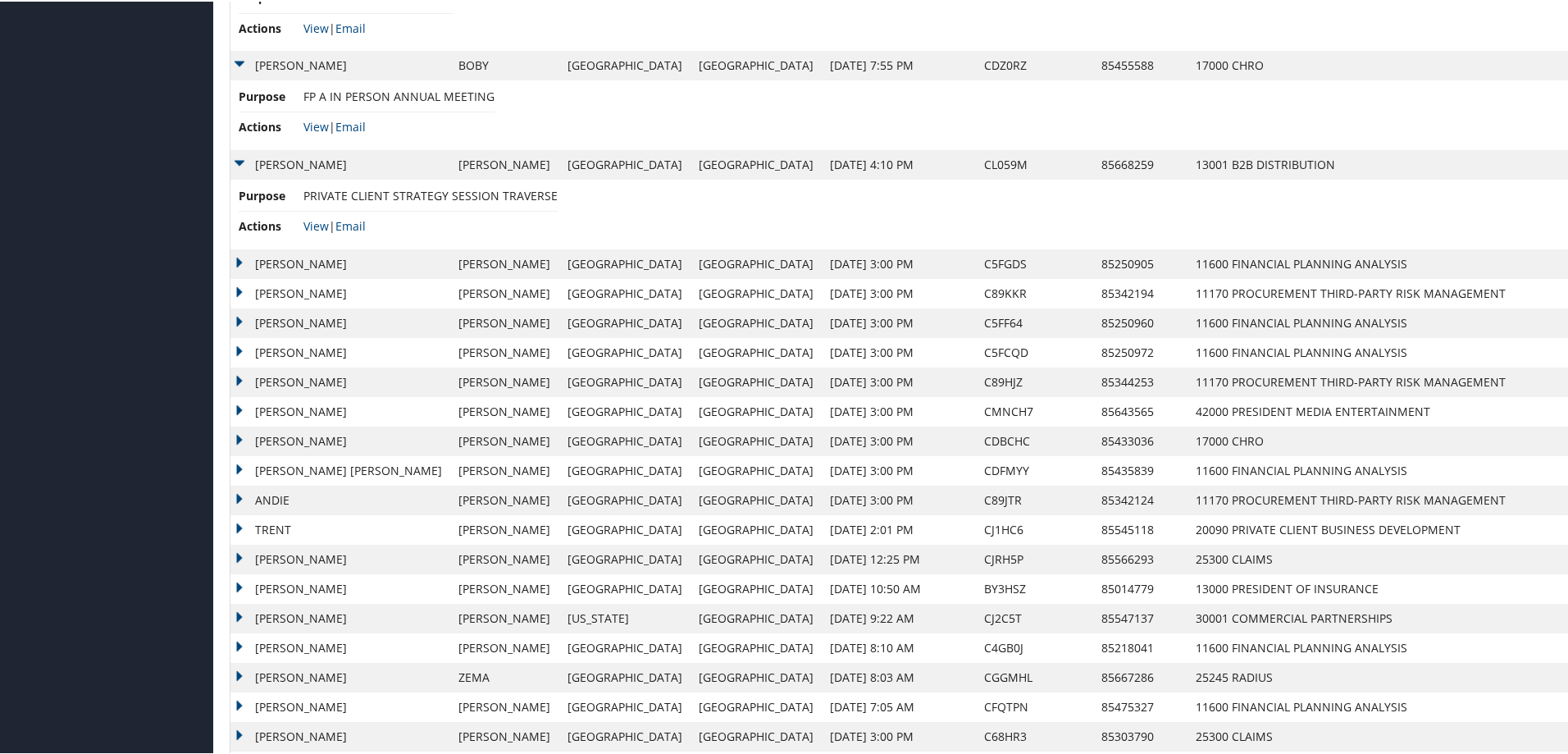
click at [237, 257] on td "JOHN BRUNO" at bounding box center [340, 262] width 220 height 30
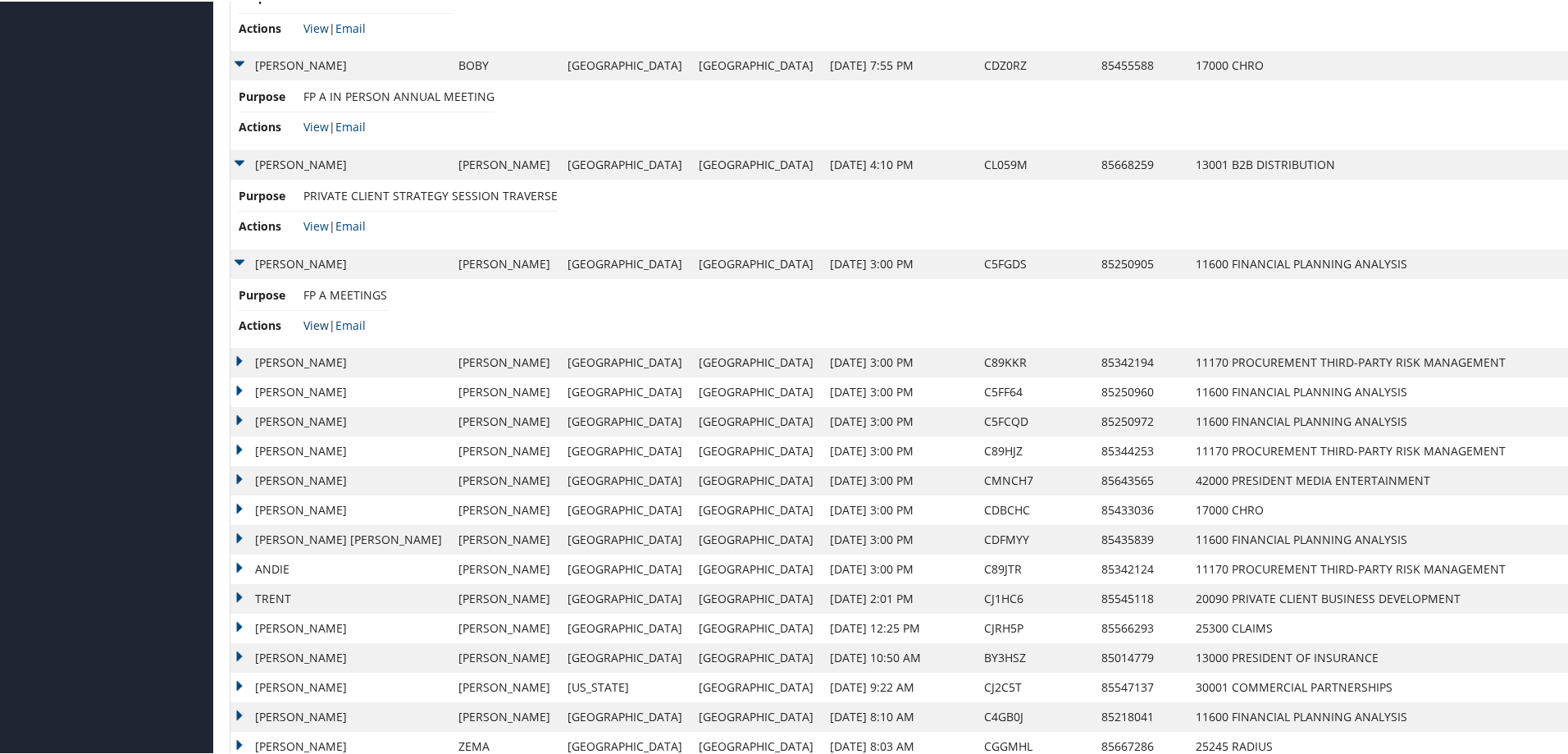
click at [317, 323] on link "View" at bounding box center [316, 324] width 26 height 16
click at [240, 355] on td "HEYWARD" at bounding box center [340, 361] width 220 height 30
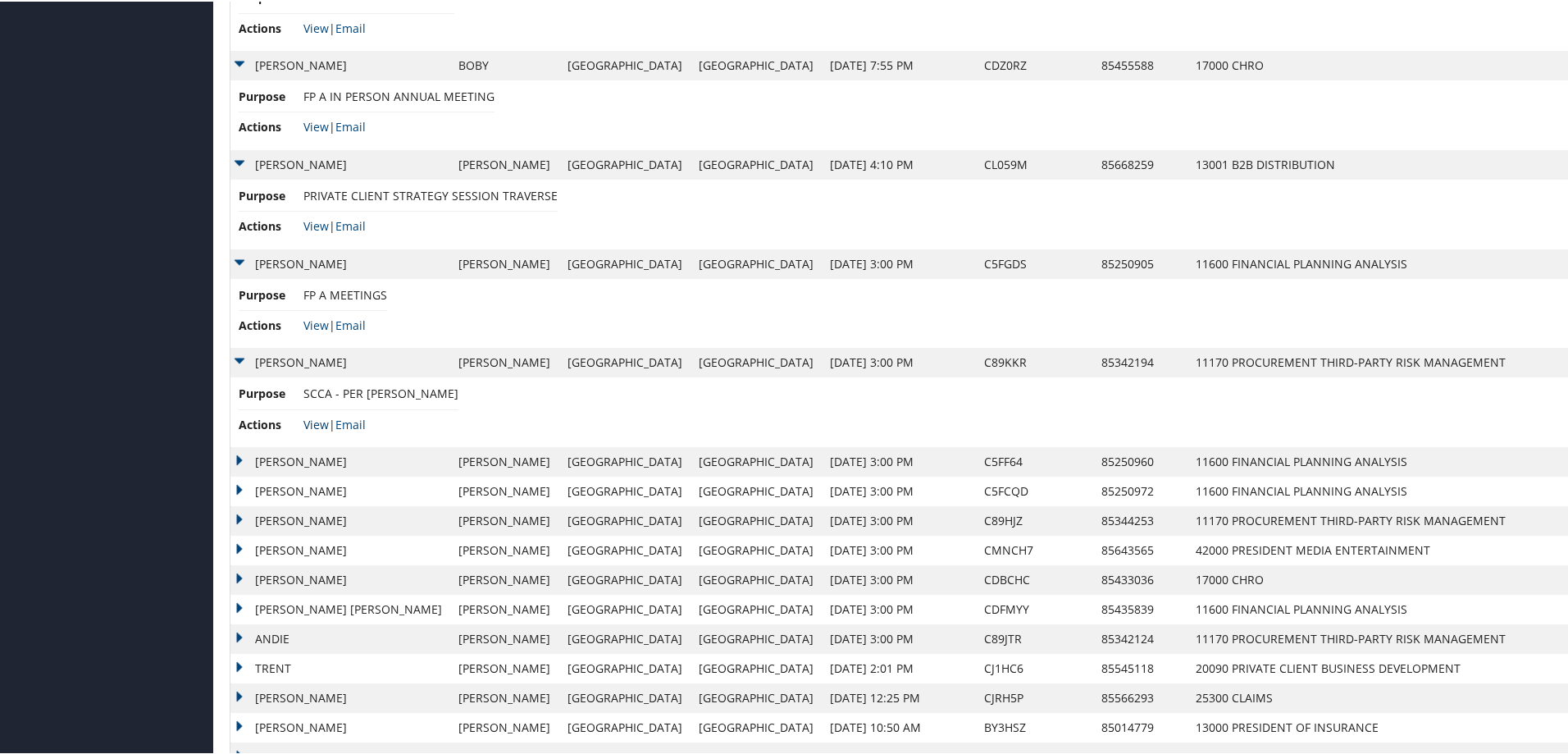
click at [311, 422] on link "View" at bounding box center [316, 422] width 26 height 16
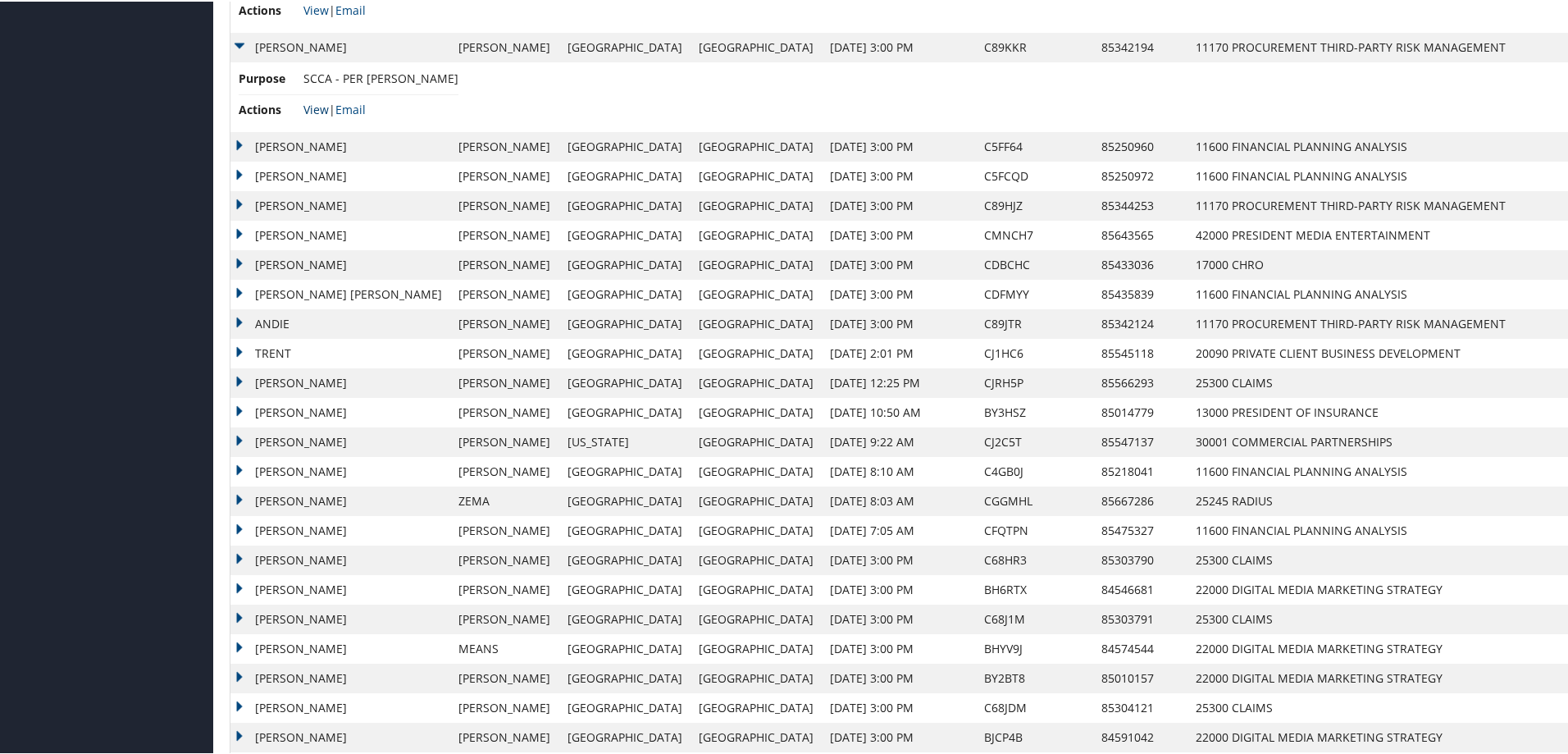
scroll to position [984, 0]
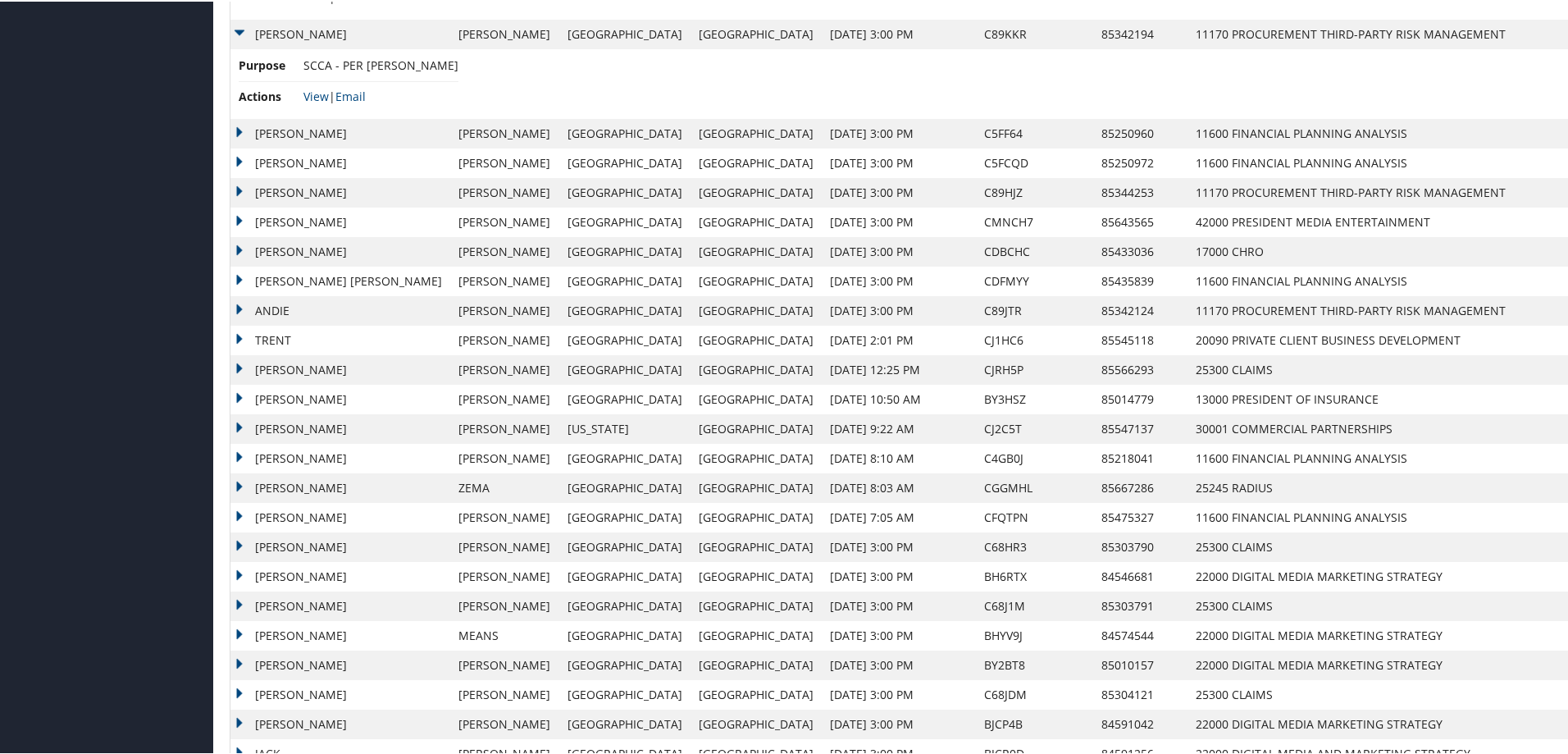
click at [237, 127] on td "JACOB" at bounding box center [340, 132] width 220 height 30
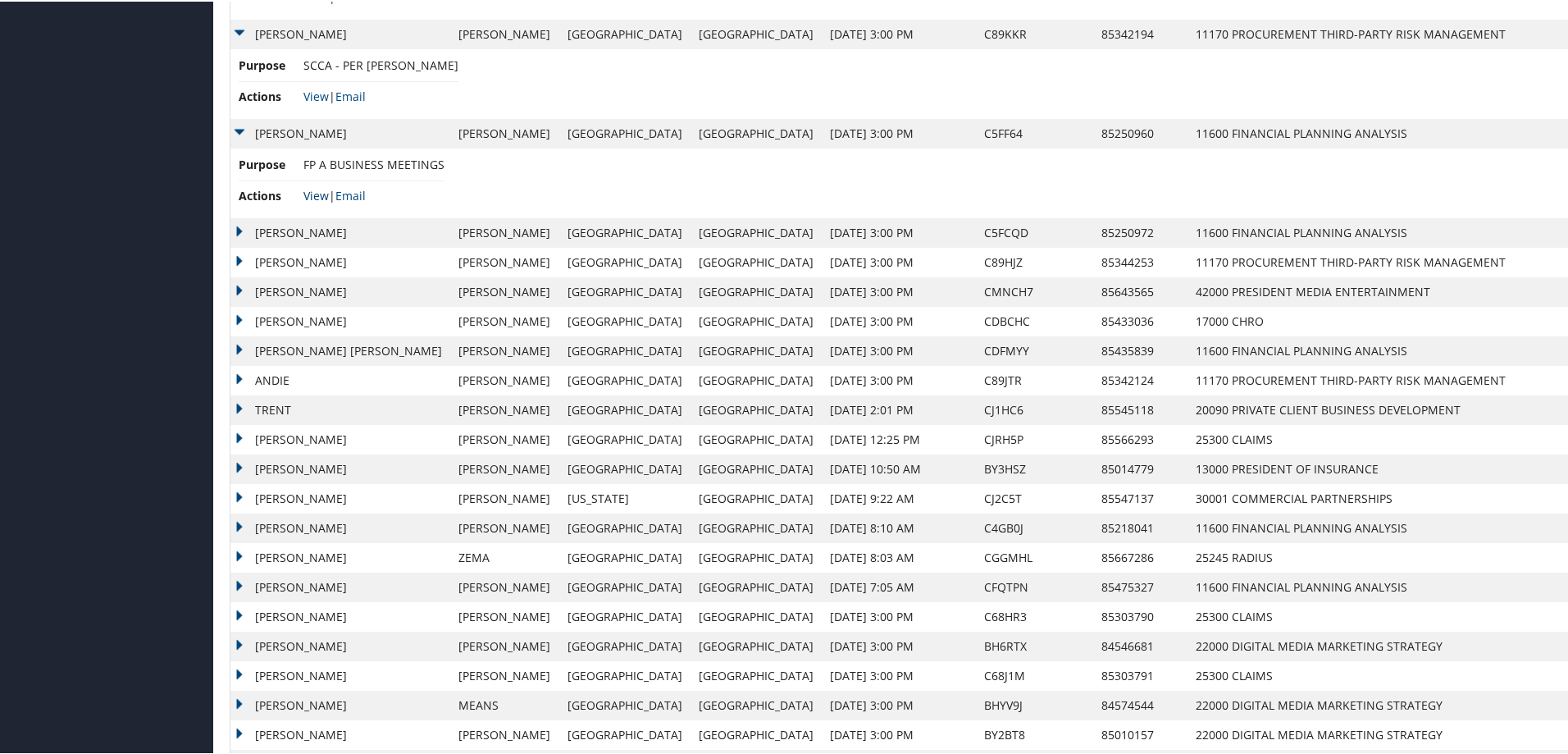
click at [314, 194] on link "View" at bounding box center [316, 194] width 26 height 16
click at [238, 230] on td "MATTHEW CHASE" at bounding box center [340, 232] width 220 height 30
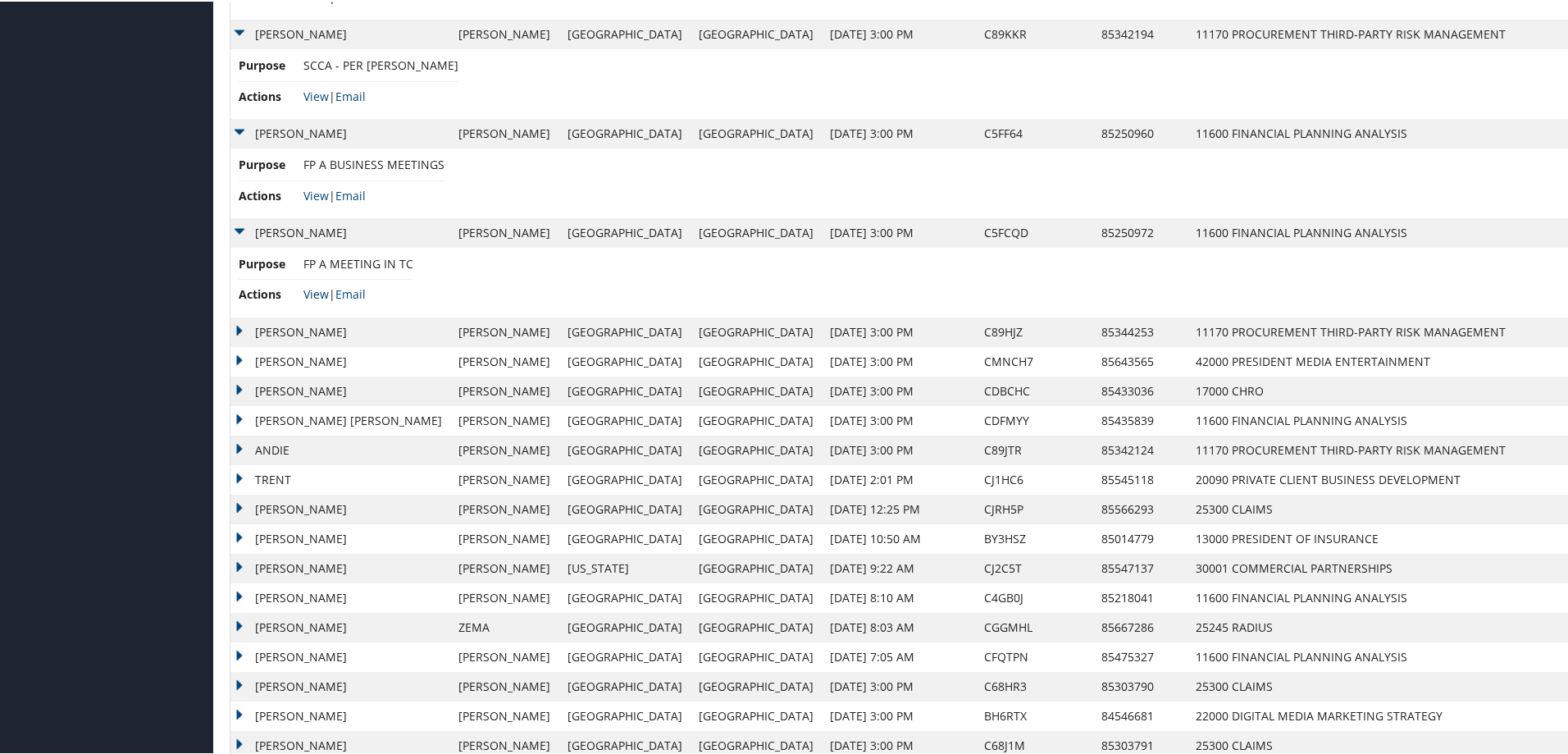
click at [320, 293] on link "View" at bounding box center [316, 292] width 26 height 16
click at [238, 327] on td "LEE" at bounding box center [340, 331] width 220 height 30
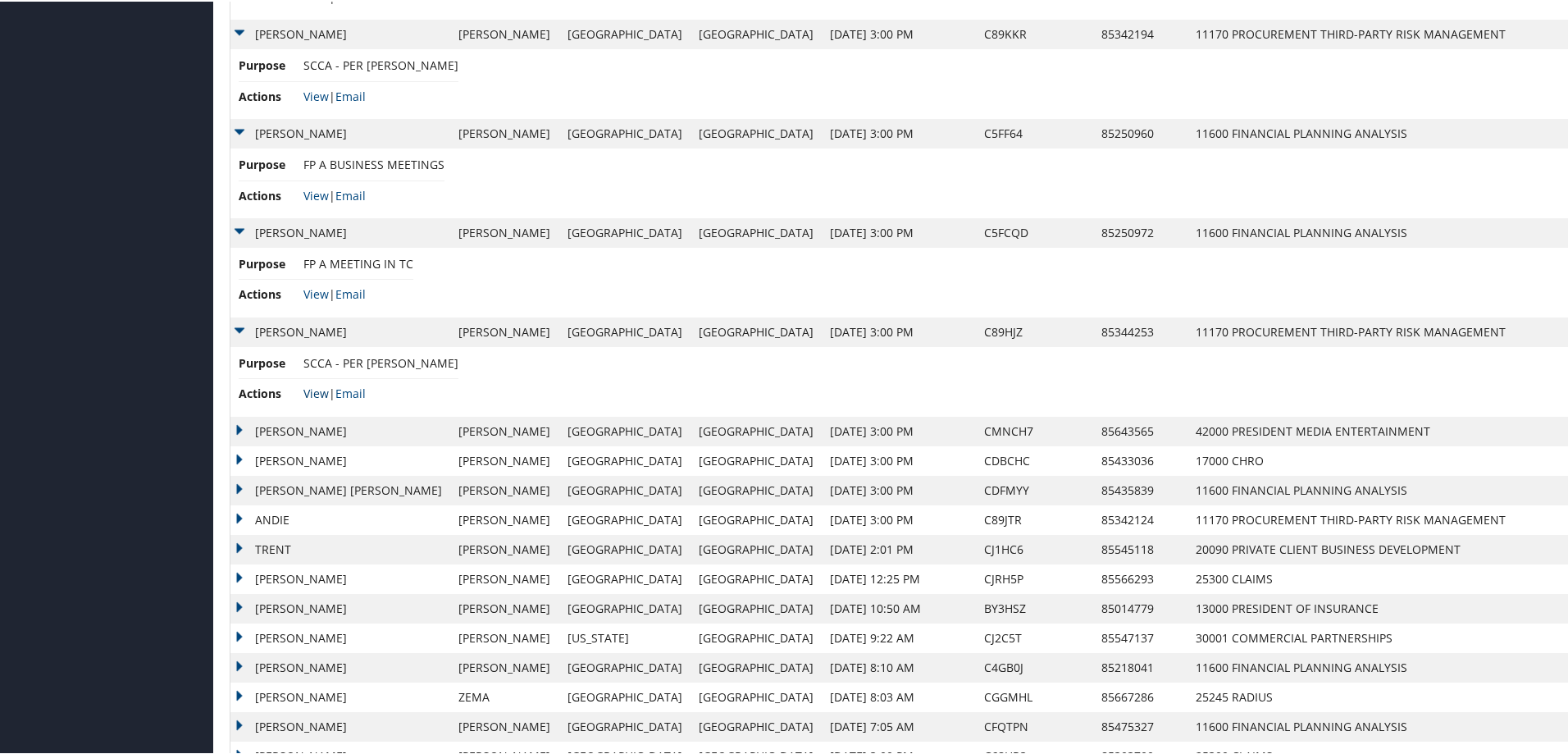
click at [312, 390] on link "View" at bounding box center [316, 391] width 26 height 16
click at [240, 423] on td "REED WALTER" at bounding box center [340, 430] width 220 height 30
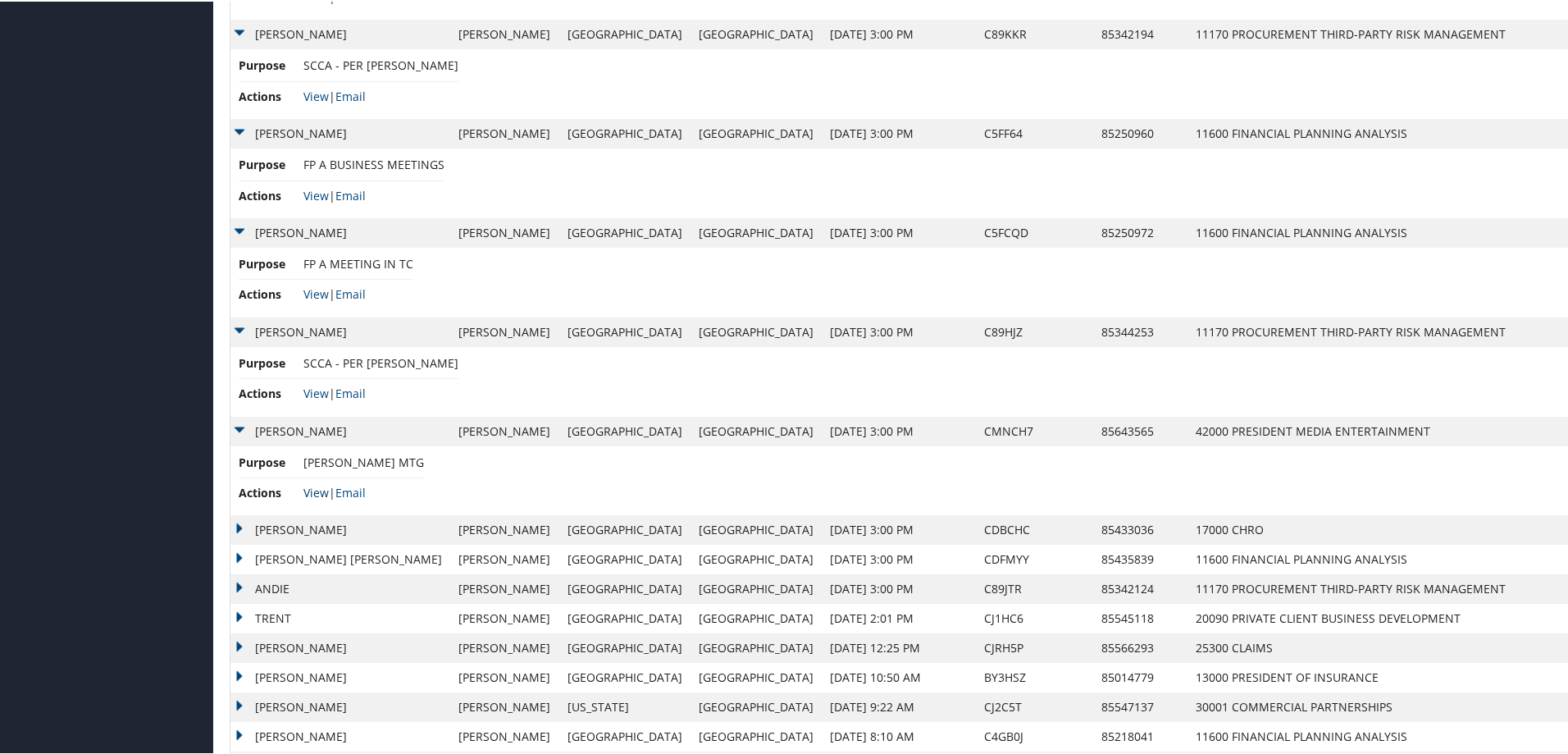
click at [318, 489] on link "View" at bounding box center [316, 491] width 26 height 16
click at [315, 388] on link "View" at bounding box center [316, 391] width 26 height 16
click at [233, 526] on td "JILL K" at bounding box center [340, 528] width 220 height 30
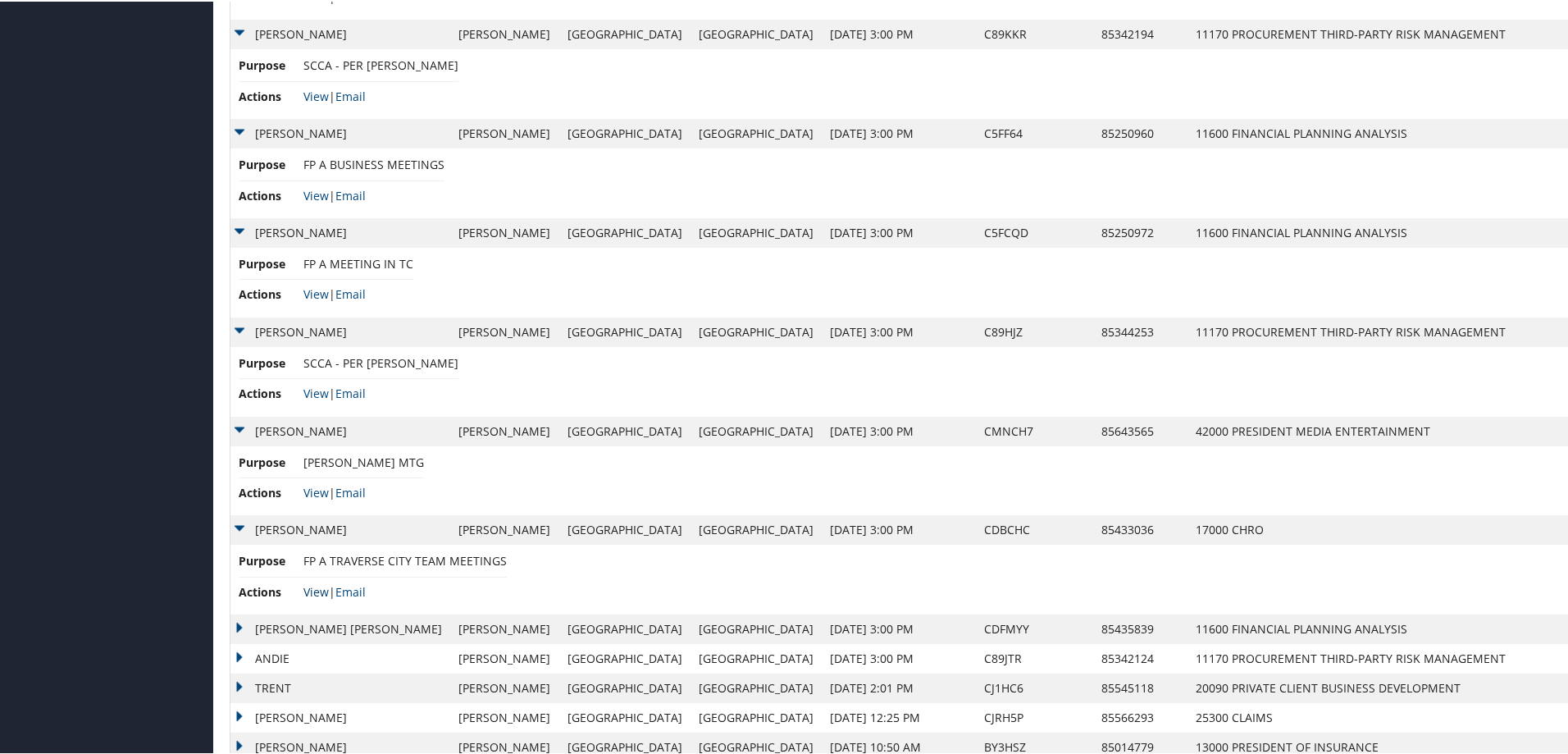
click at [313, 588] on link "View" at bounding box center [316, 590] width 26 height 16
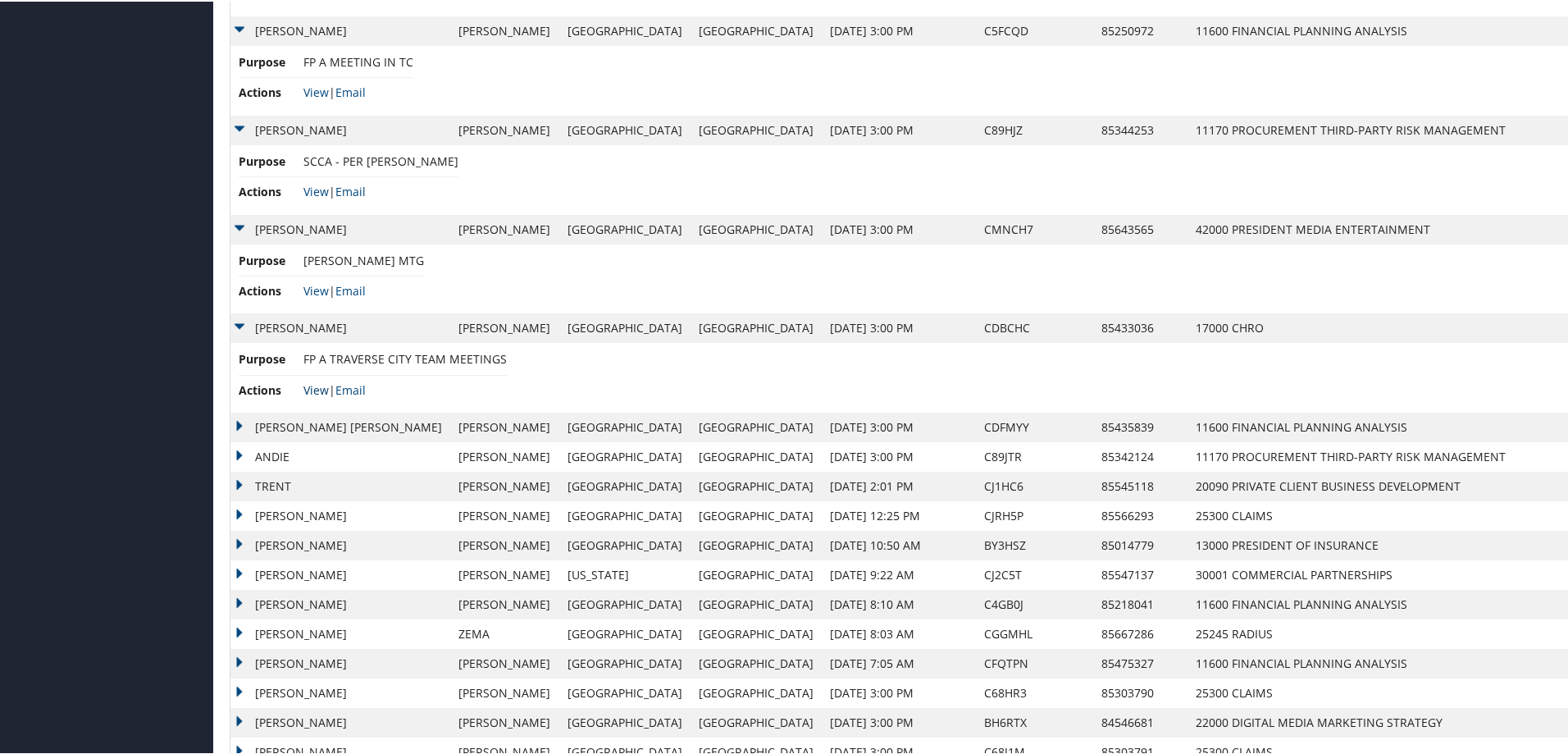
scroll to position [1231, 0]
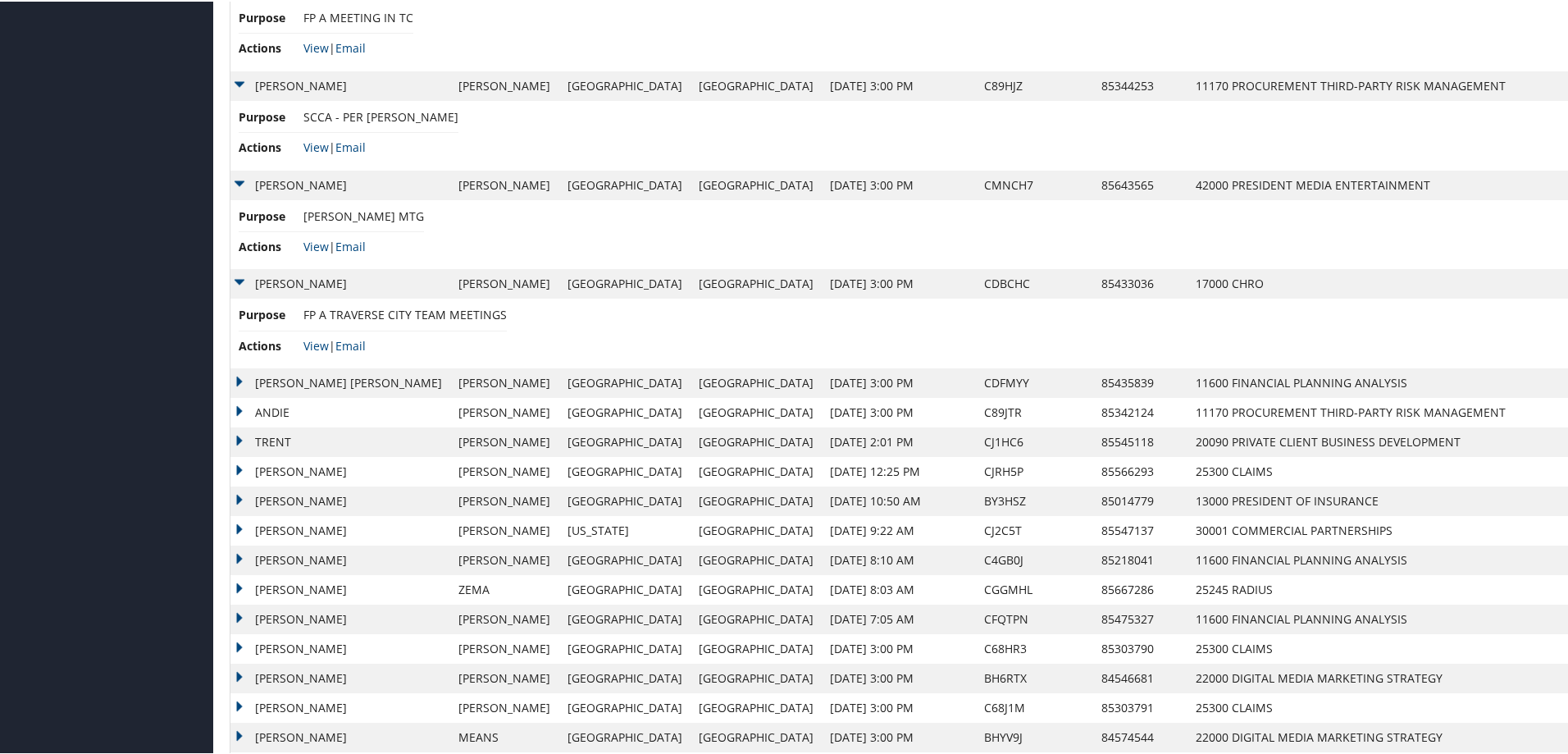
click at [236, 377] on td "CHRISTINE RENEE" at bounding box center [340, 382] width 220 height 30
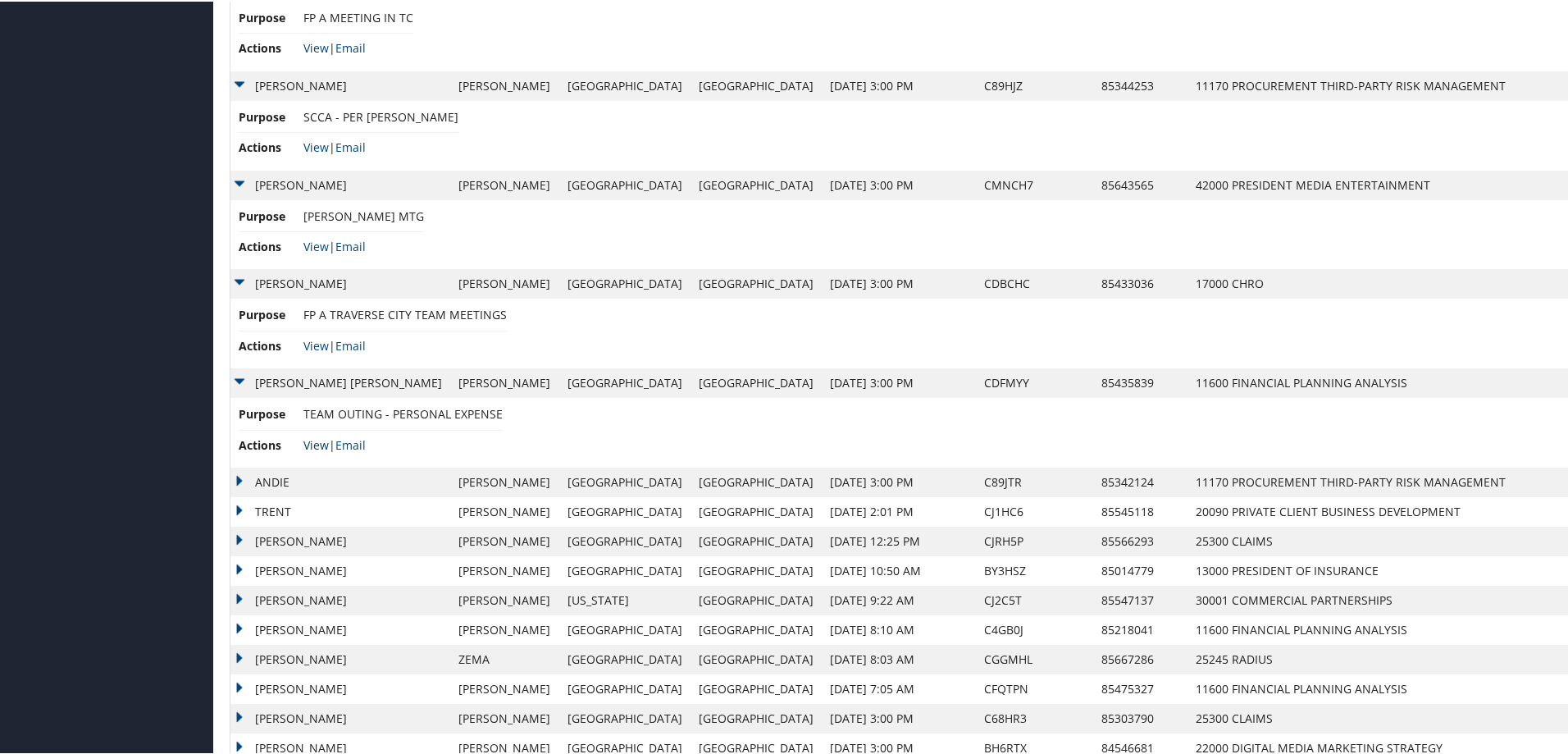
click at [321, 447] on link "View" at bounding box center [316, 443] width 26 height 16
click at [242, 480] on td "ANDIE" at bounding box center [340, 481] width 220 height 30
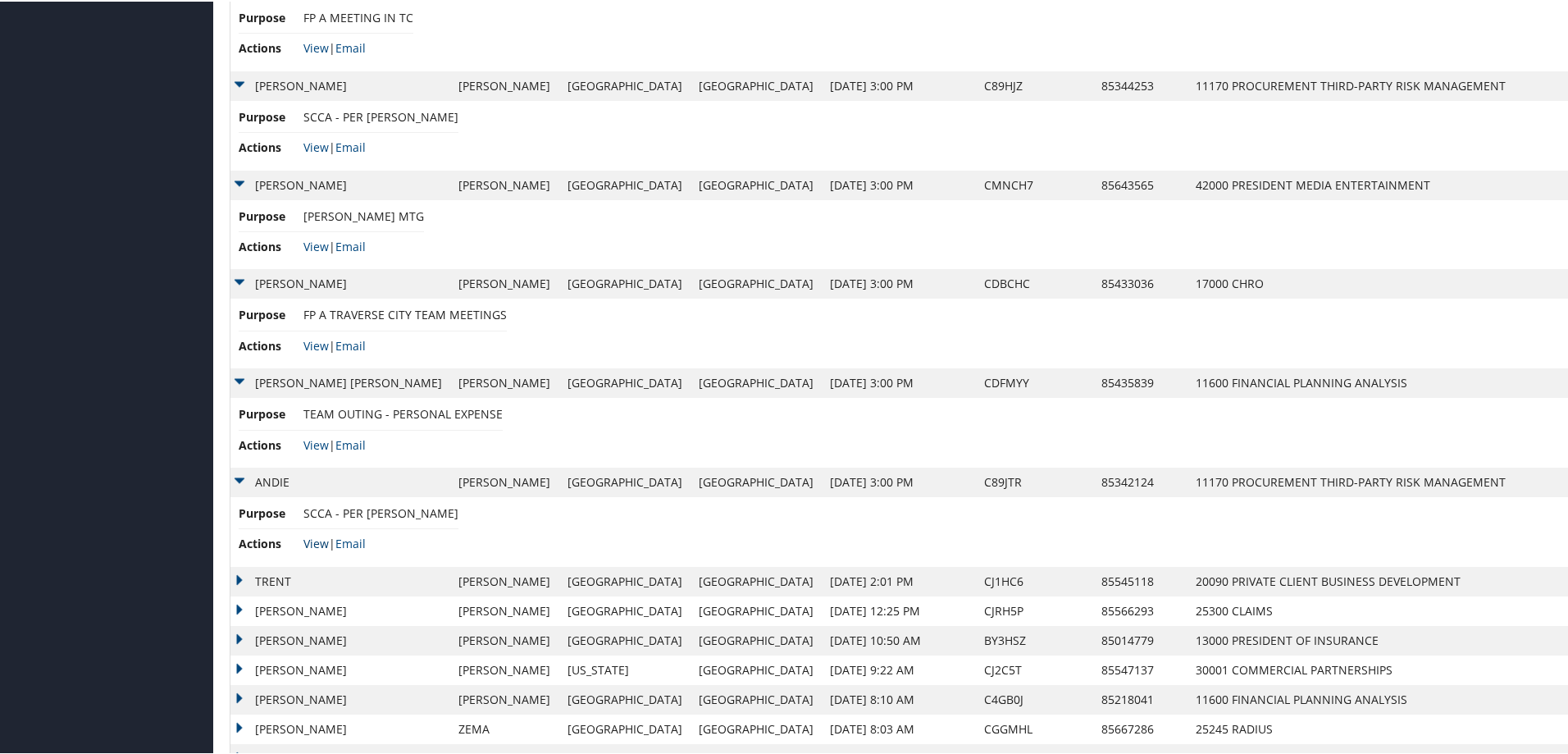
click at [314, 543] on link "View" at bounding box center [316, 541] width 26 height 16
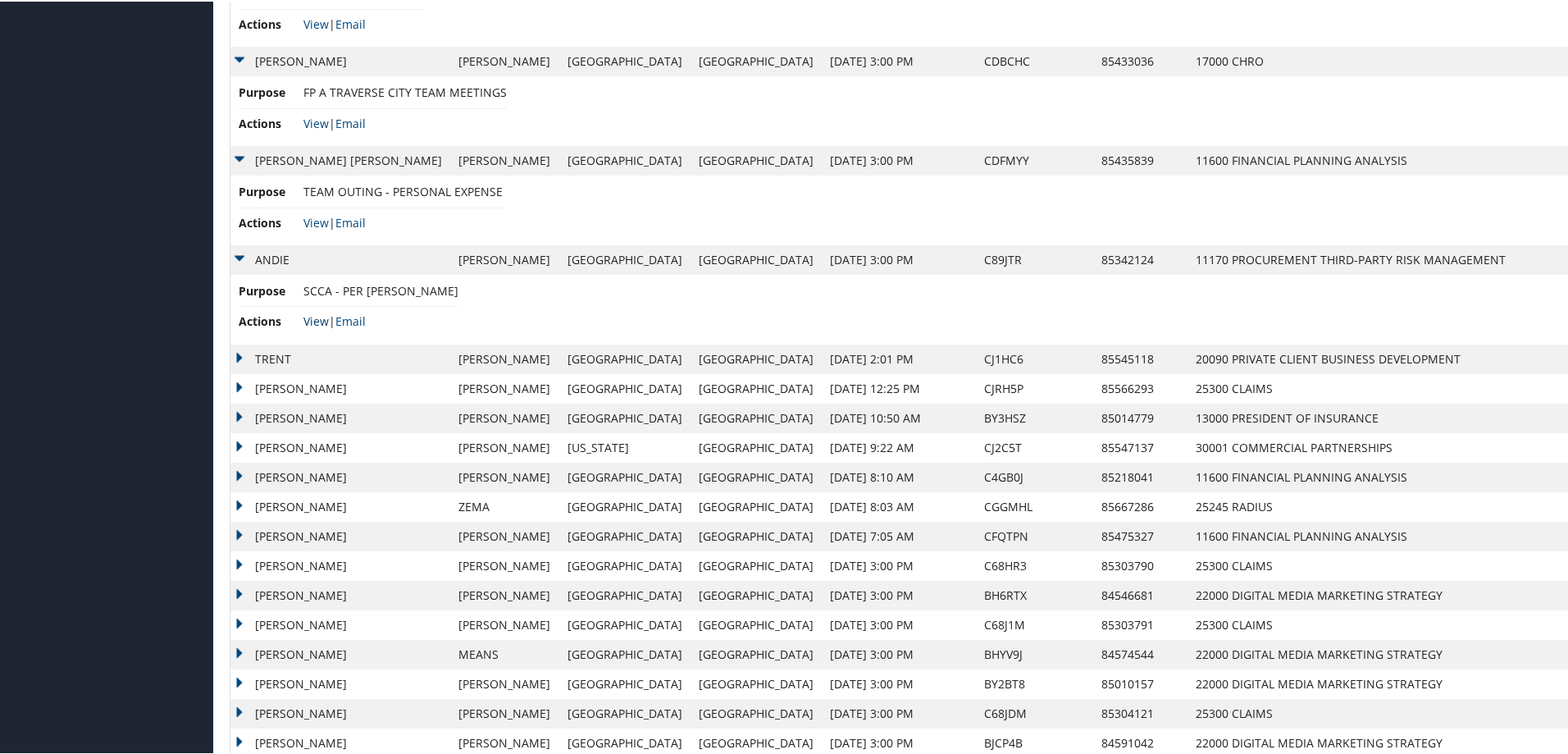
scroll to position [1477, 0]
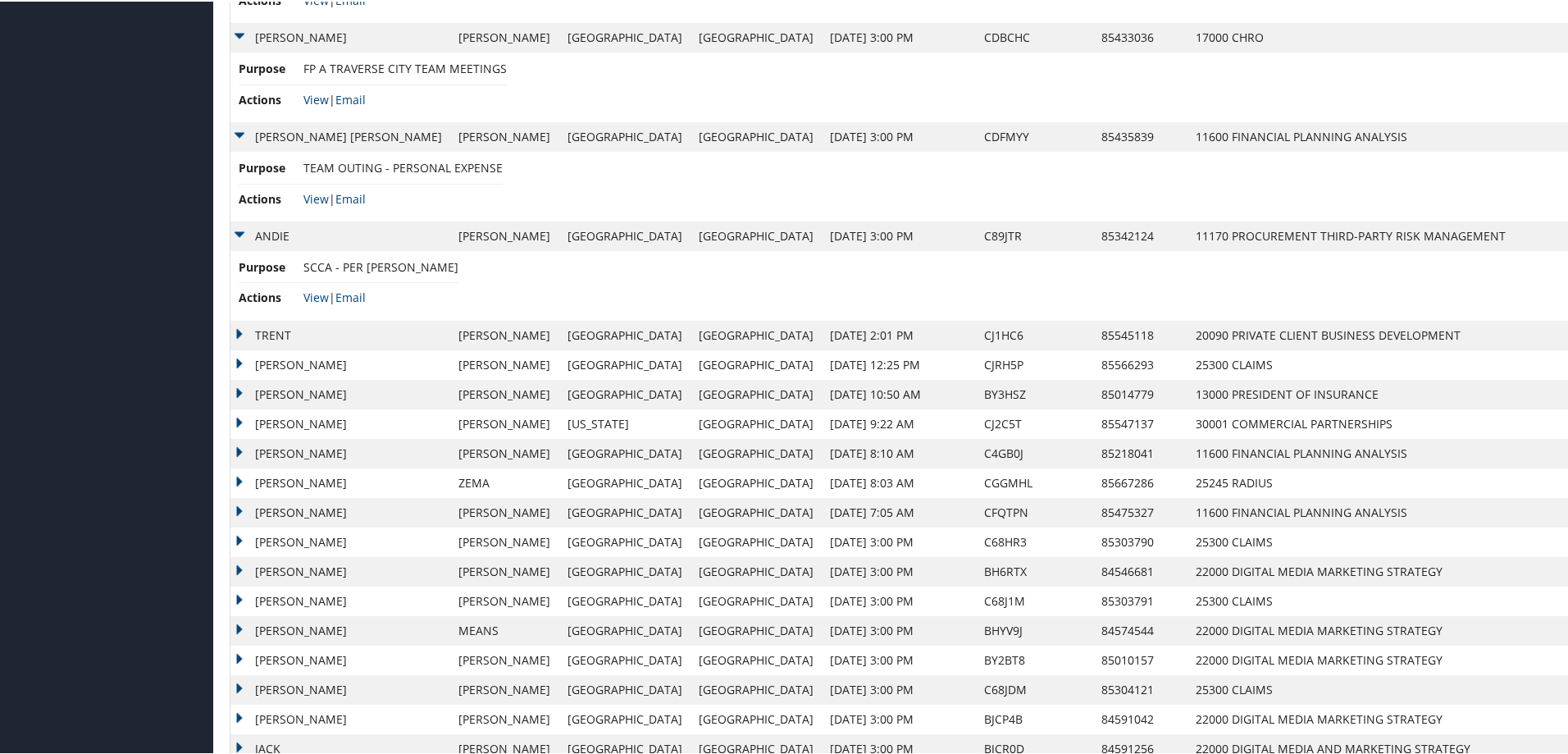
click at [237, 328] on td "TRENT" at bounding box center [340, 334] width 220 height 30
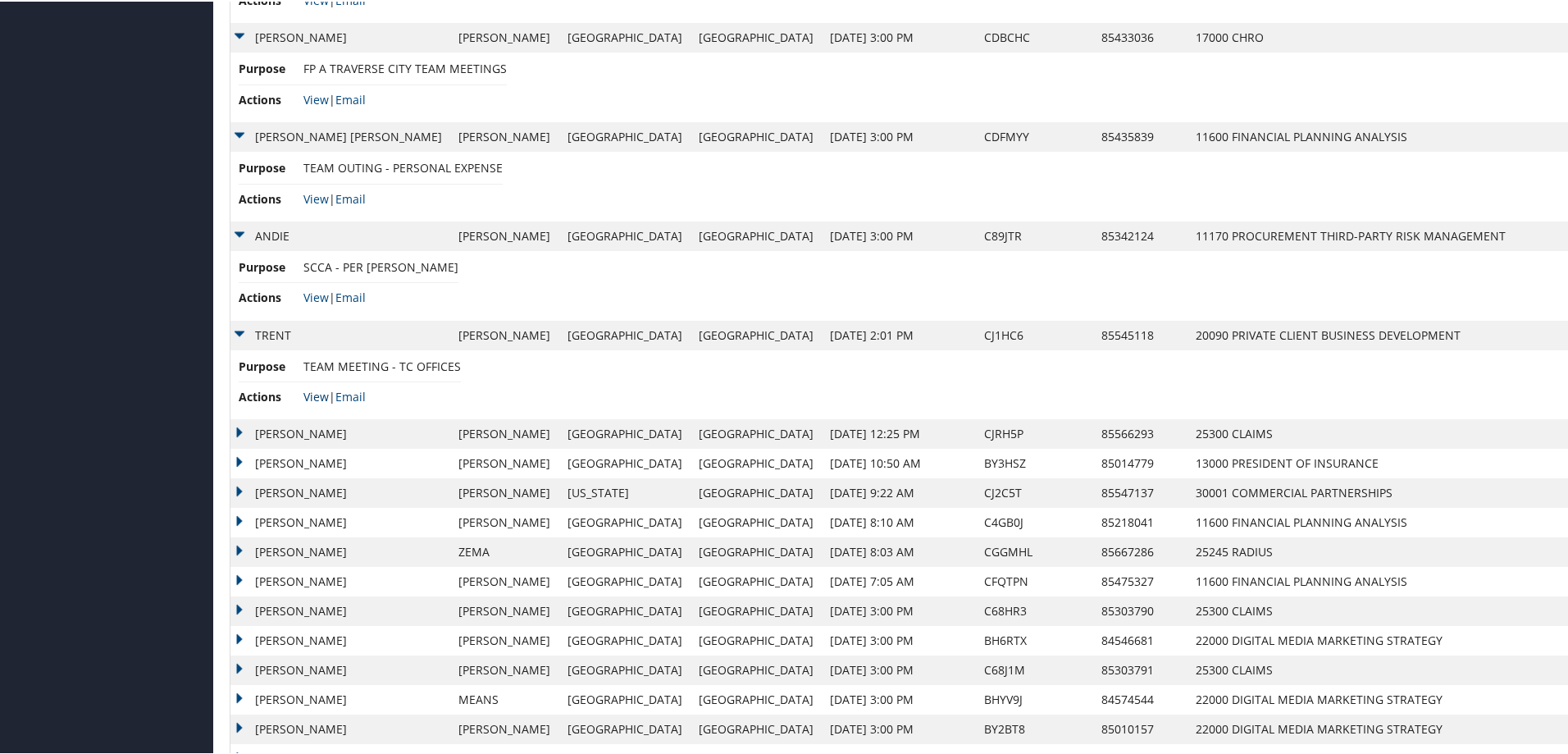
click at [308, 393] on link "View" at bounding box center [316, 395] width 26 height 16
click at [238, 431] on td "JEFFREY DAVID" at bounding box center [340, 432] width 220 height 30
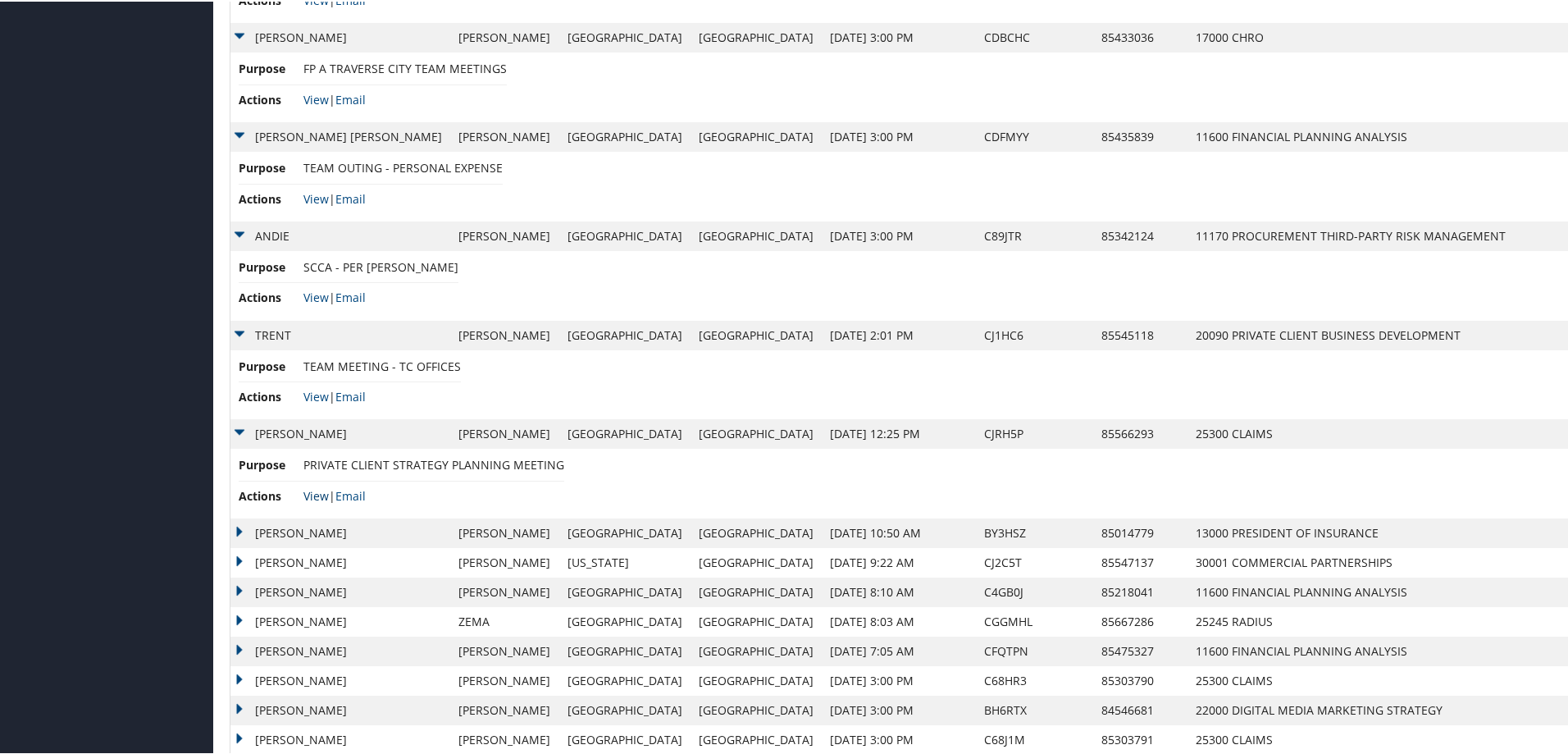
click at [314, 495] on link "View" at bounding box center [316, 494] width 26 height 16
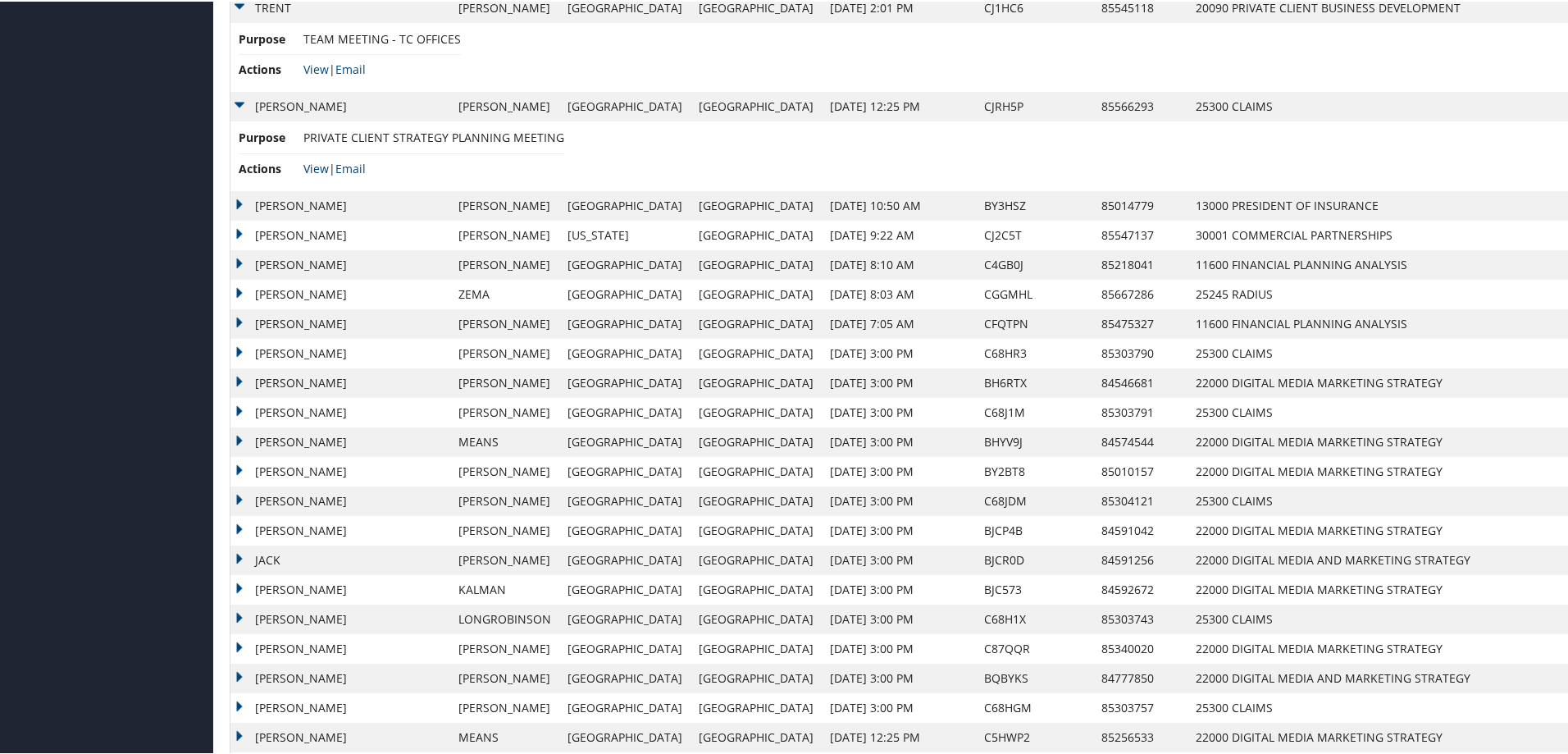
scroll to position [1804, 0]
click at [242, 199] on td "JEFFREY EDWARD" at bounding box center [340, 204] width 220 height 30
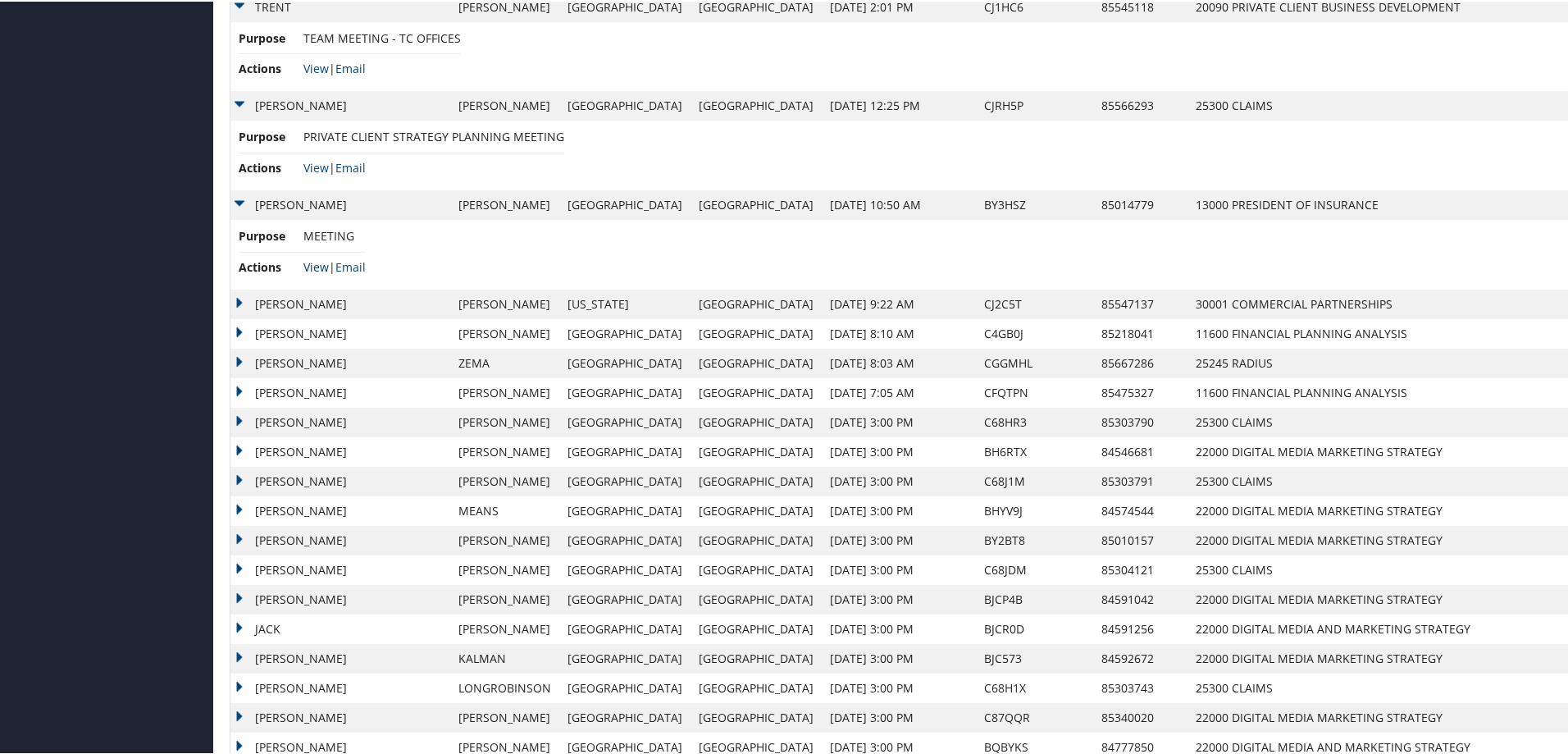
click at [315, 267] on link "View" at bounding box center [316, 265] width 26 height 16
click at [237, 301] on td "DAVID" at bounding box center [340, 303] width 220 height 30
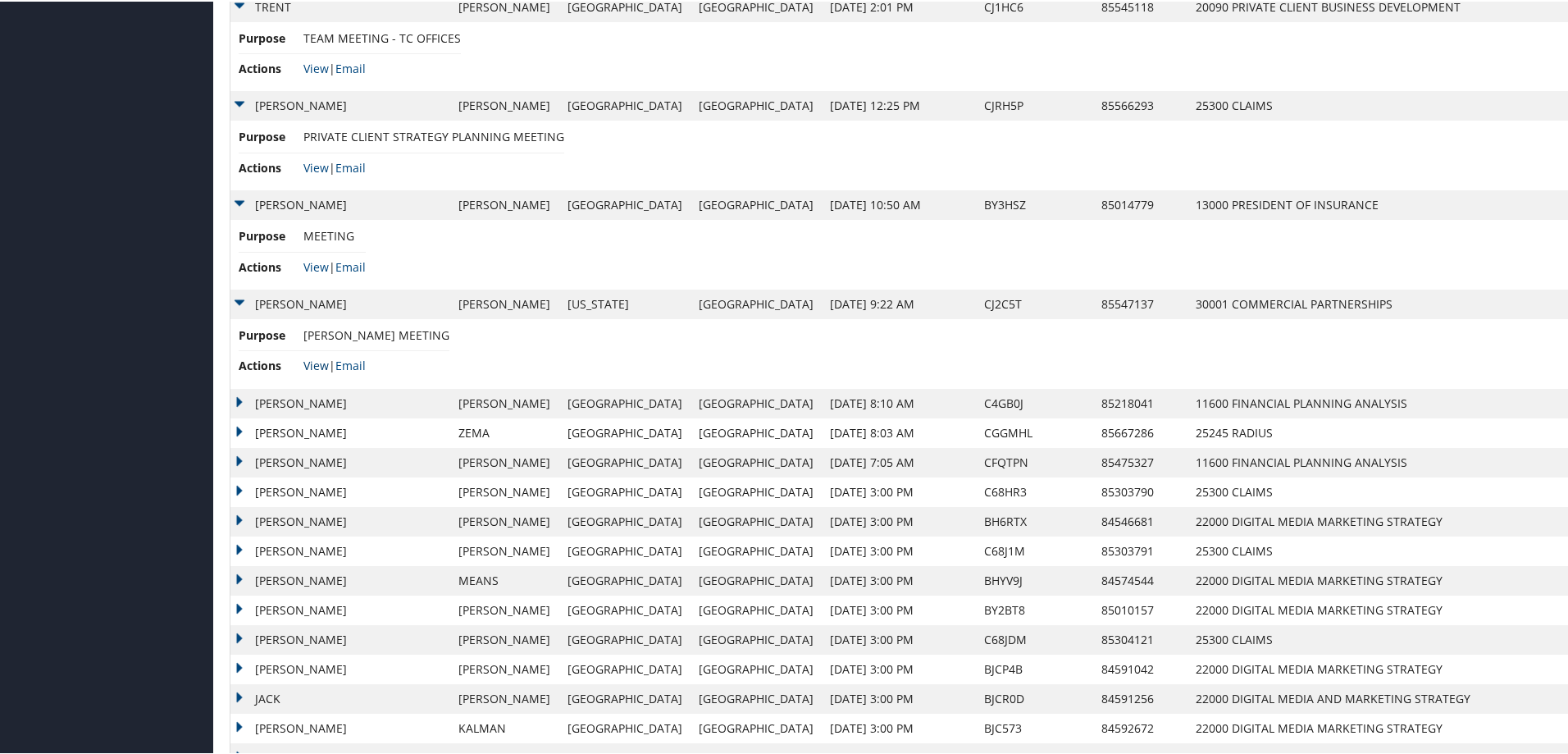
click at [320, 362] on link "View" at bounding box center [316, 363] width 26 height 16
click at [239, 401] on td "JACOB" at bounding box center [340, 402] width 220 height 30
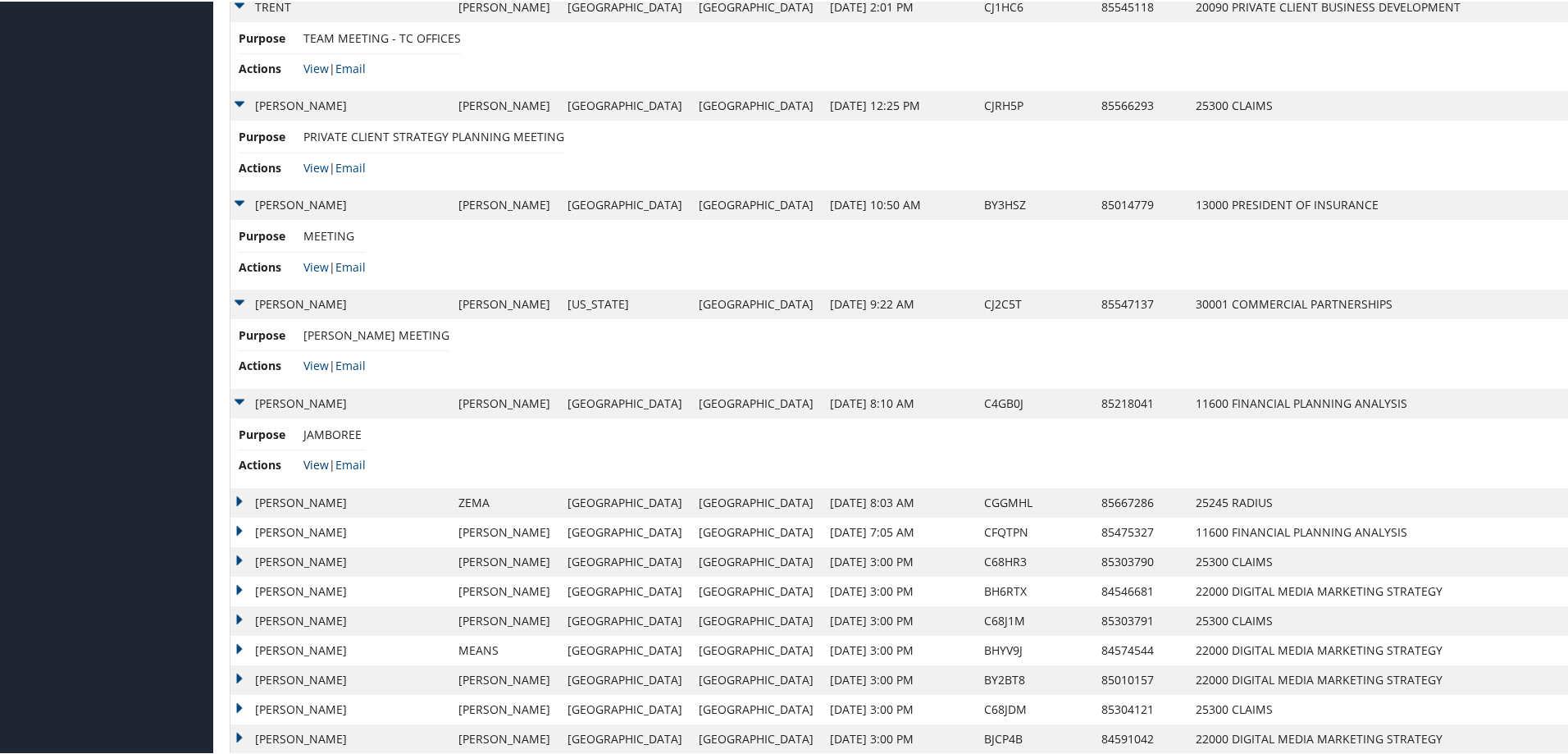
click at [315, 466] on link "View" at bounding box center [316, 463] width 26 height 16
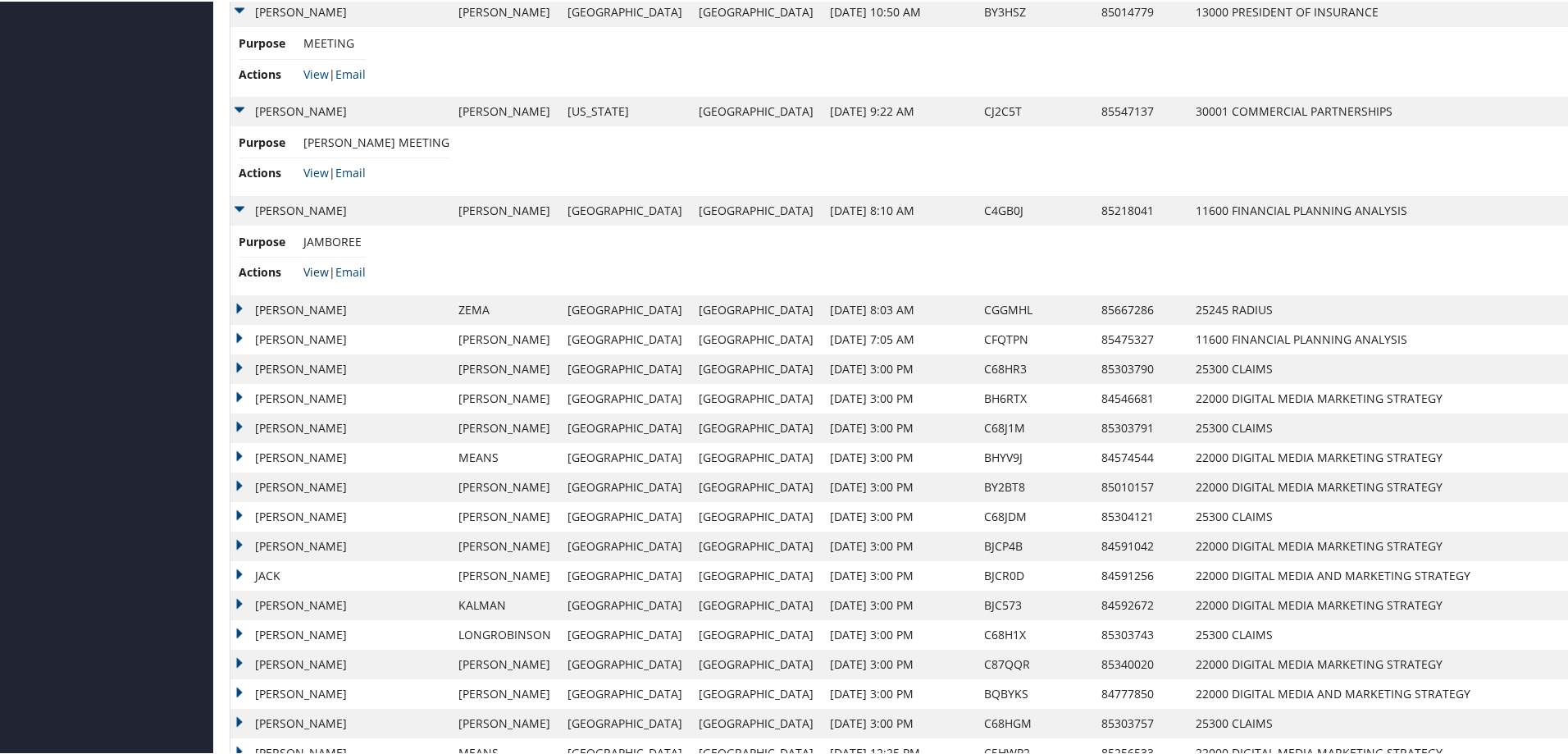
scroll to position [2051, 0]
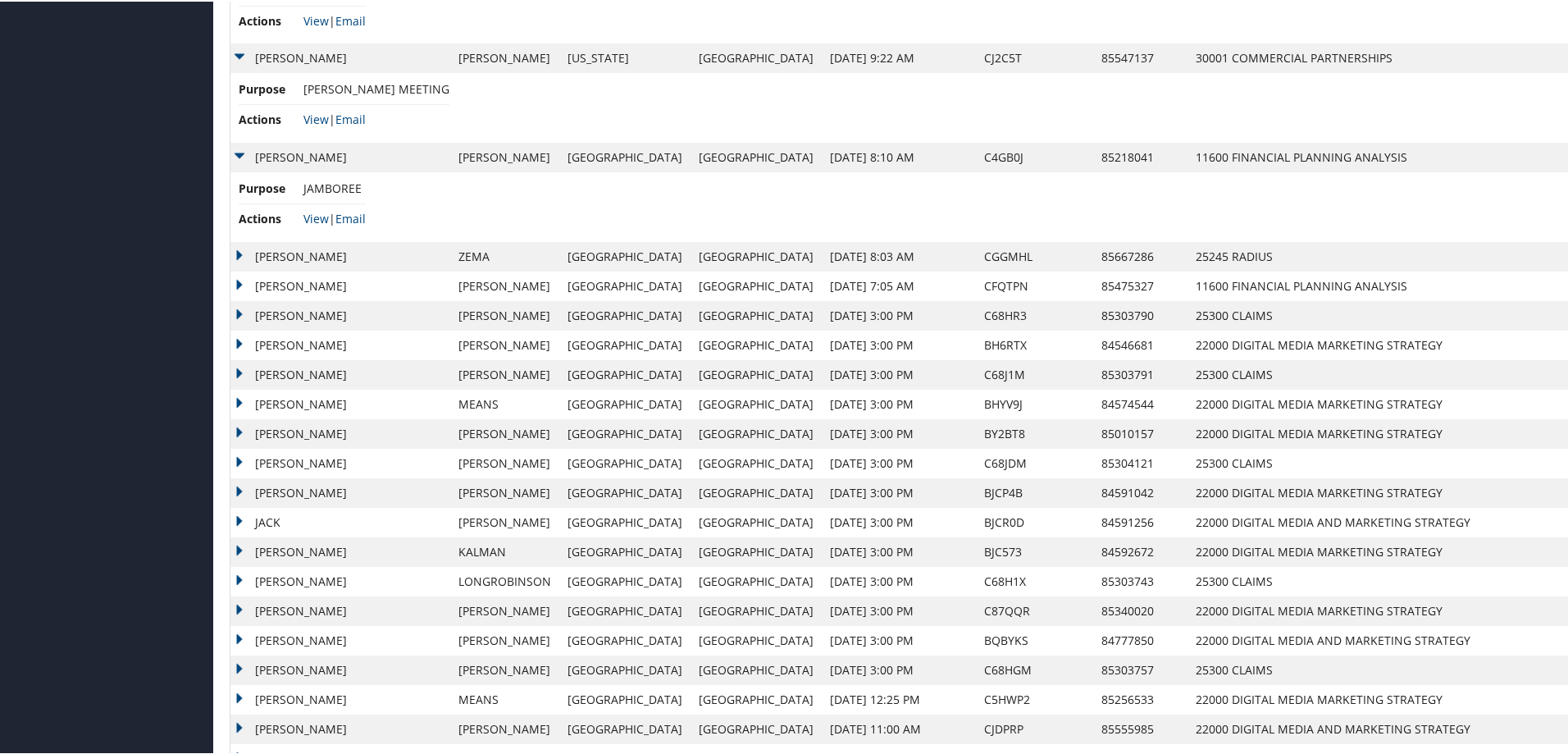
click at [237, 253] on td "EVAN RYAN" at bounding box center [340, 255] width 220 height 30
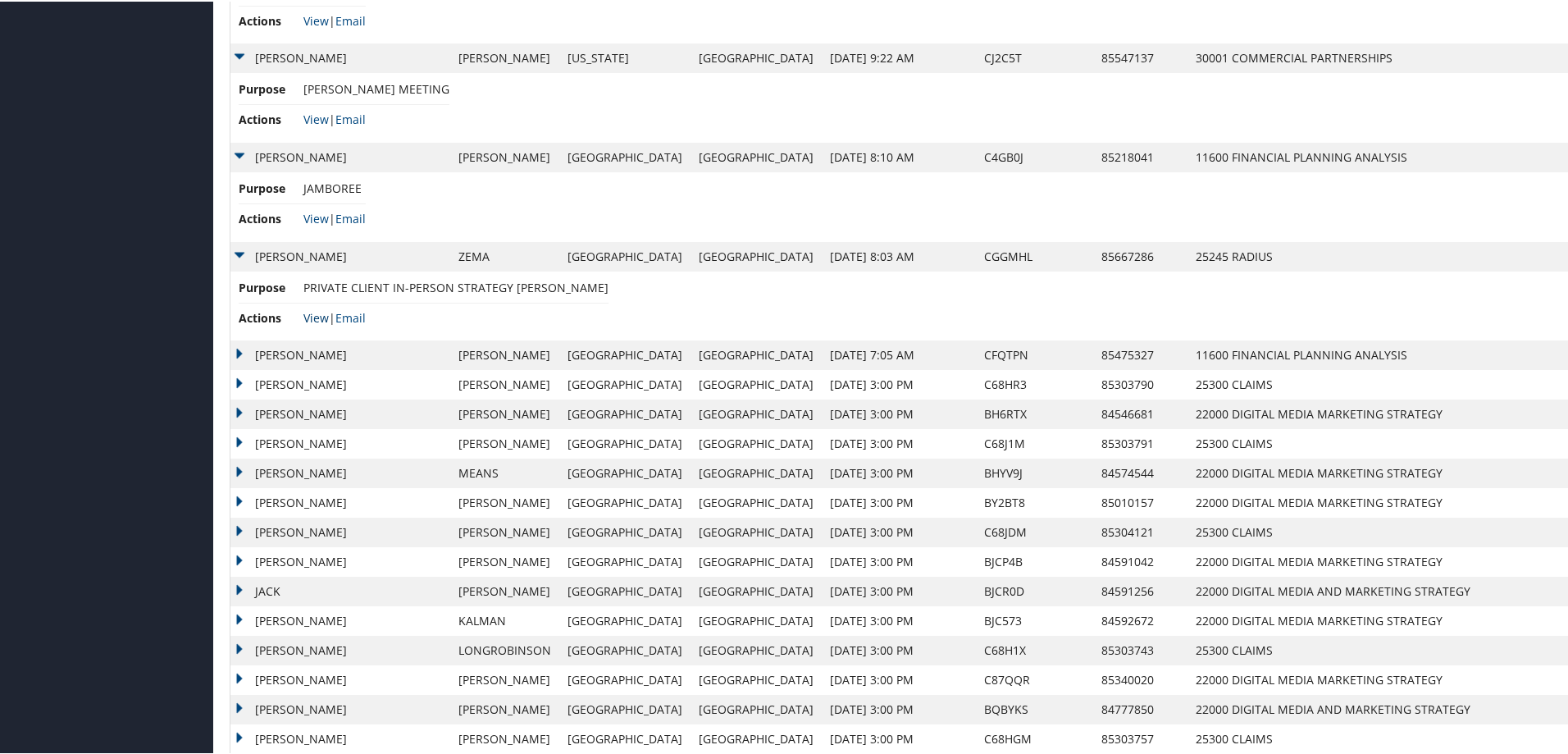
click at [319, 319] on link "View" at bounding box center [316, 316] width 26 height 16
click at [236, 348] on td "JOHN BRUNO" at bounding box center [340, 353] width 220 height 30
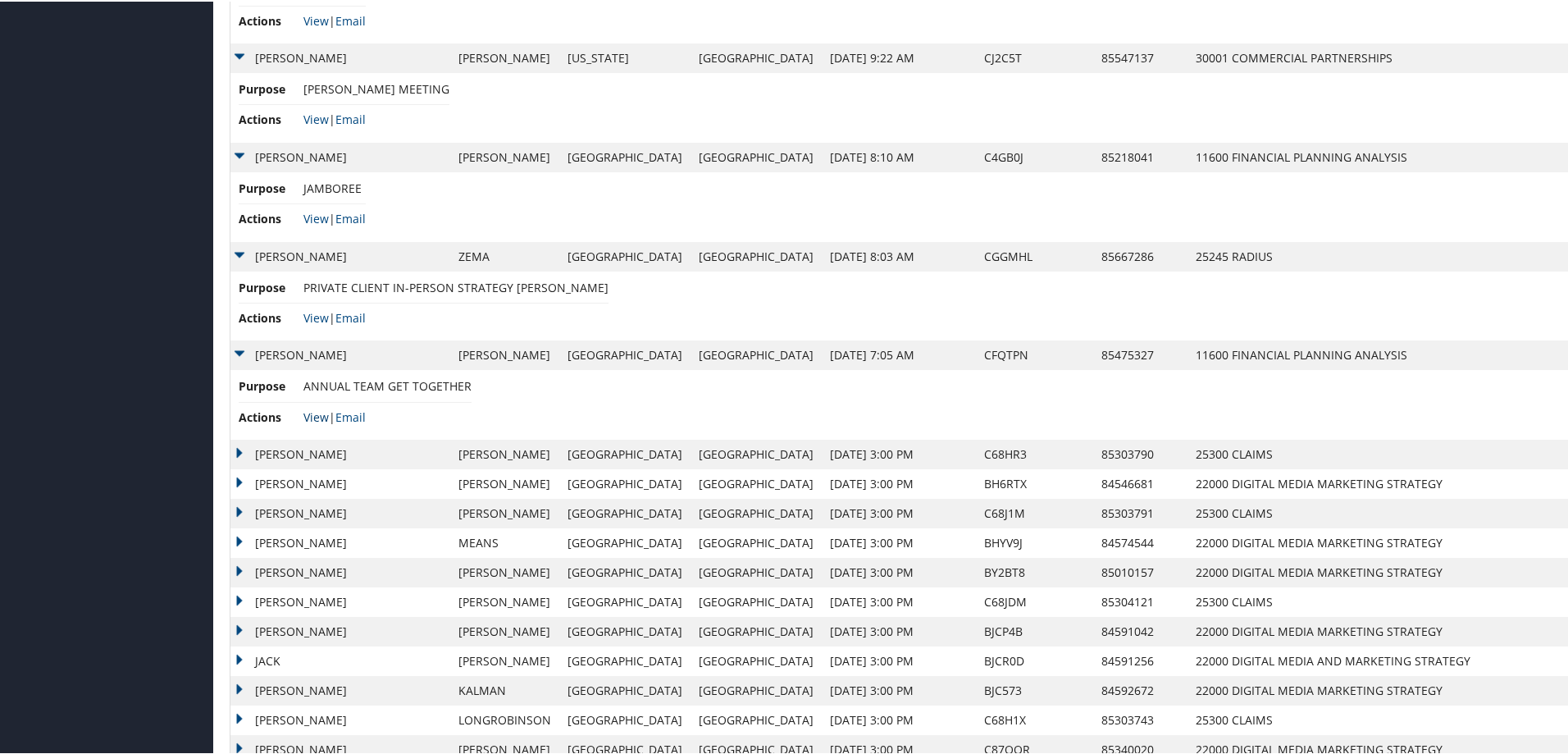
click at [316, 415] on link "View" at bounding box center [316, 415] width 26 height 16
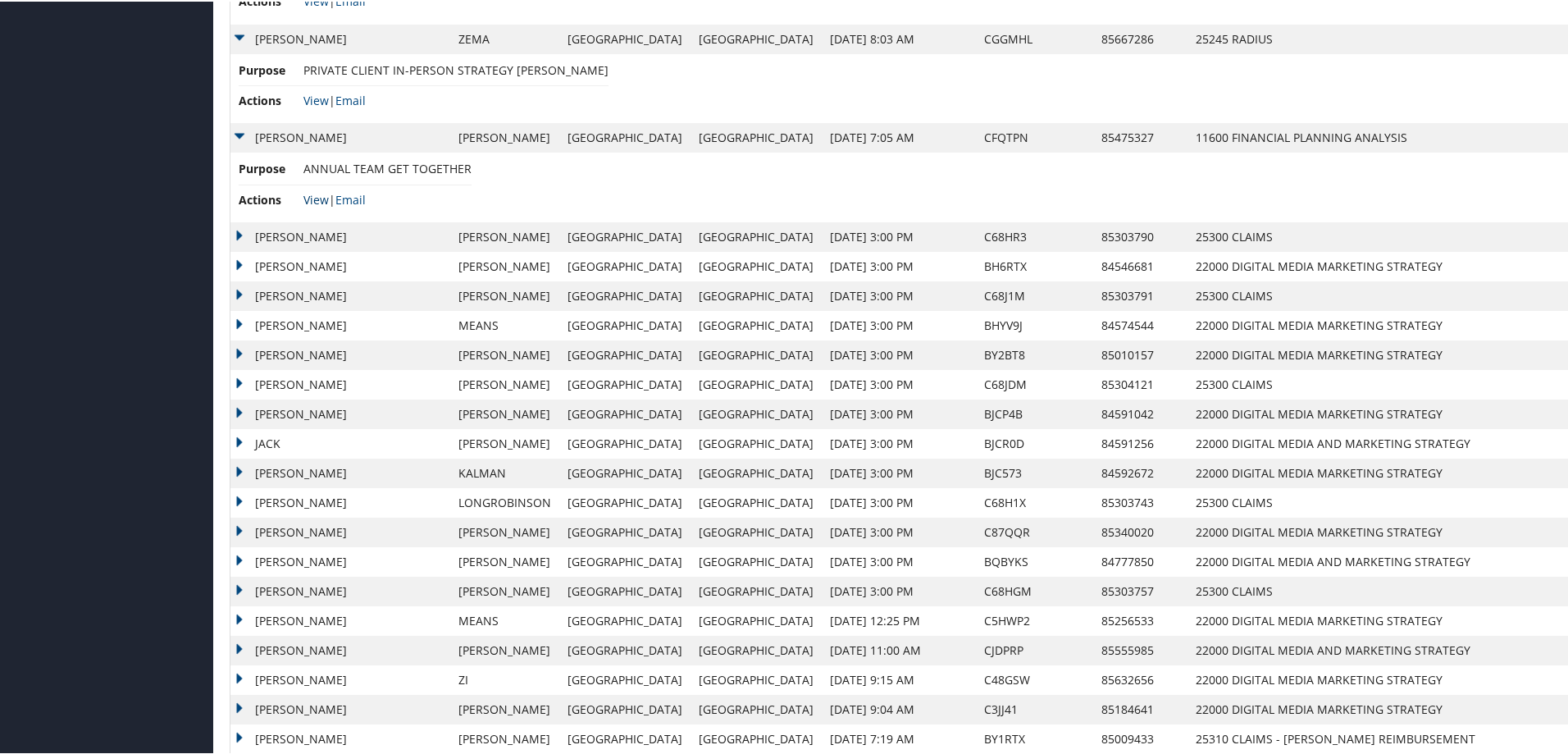
scroll to position [2297, 0]
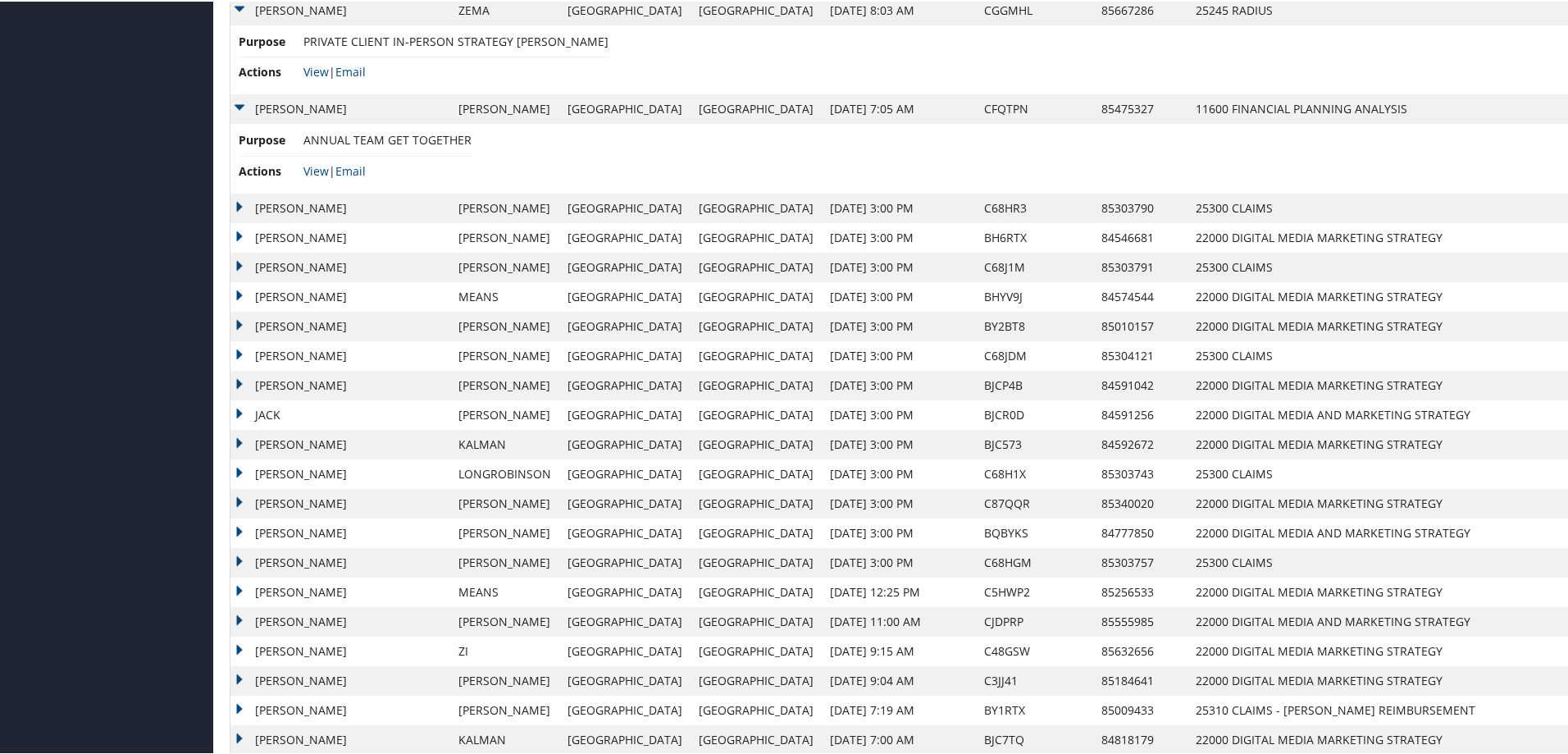
click at [242, 204] on td "STEVE" at bounding box center [340, 207] width 220 height 30
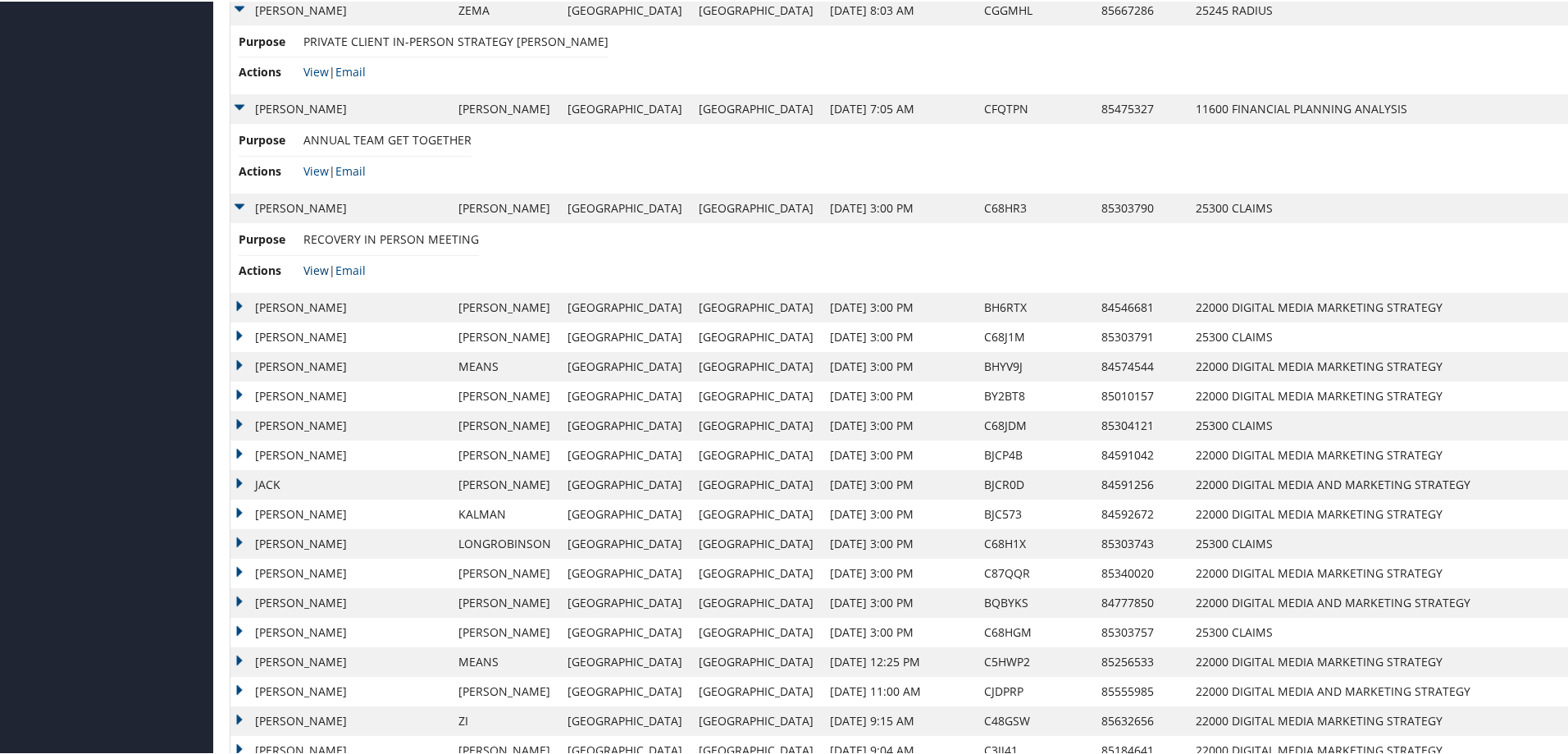
click at [309, 267] on link "View" at bounding box center [316, 268] width 26 height 16
click at [236, 301] on td "ROBERT MEYER" at bounding box center [340, 306] width 220 height 30
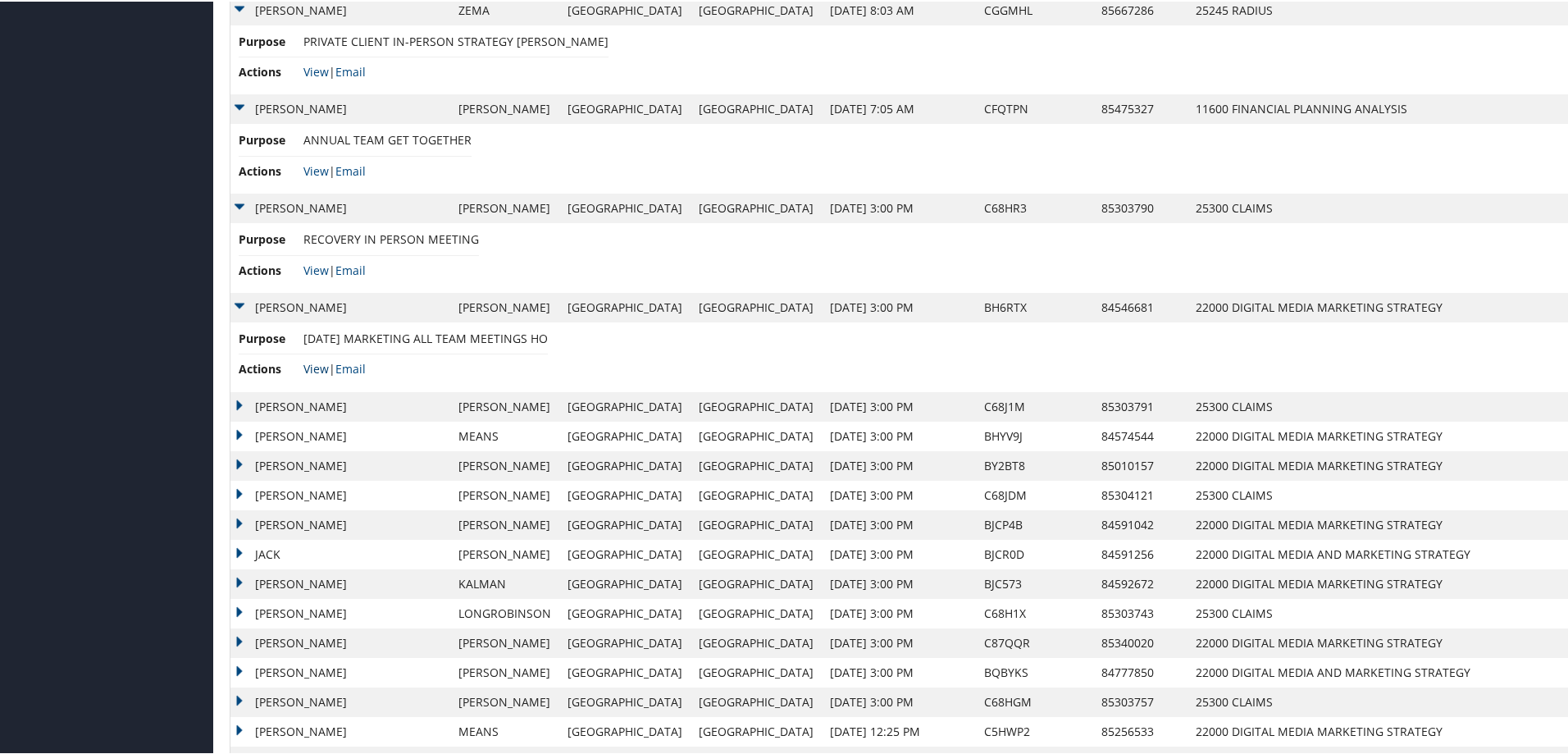
click at [311, 364] on link "View" at bounding box center [316, 367] width 26 height 16
click at [236, 398] on td "NIKKI" at bounding box center [340, 406] width 220 height 30
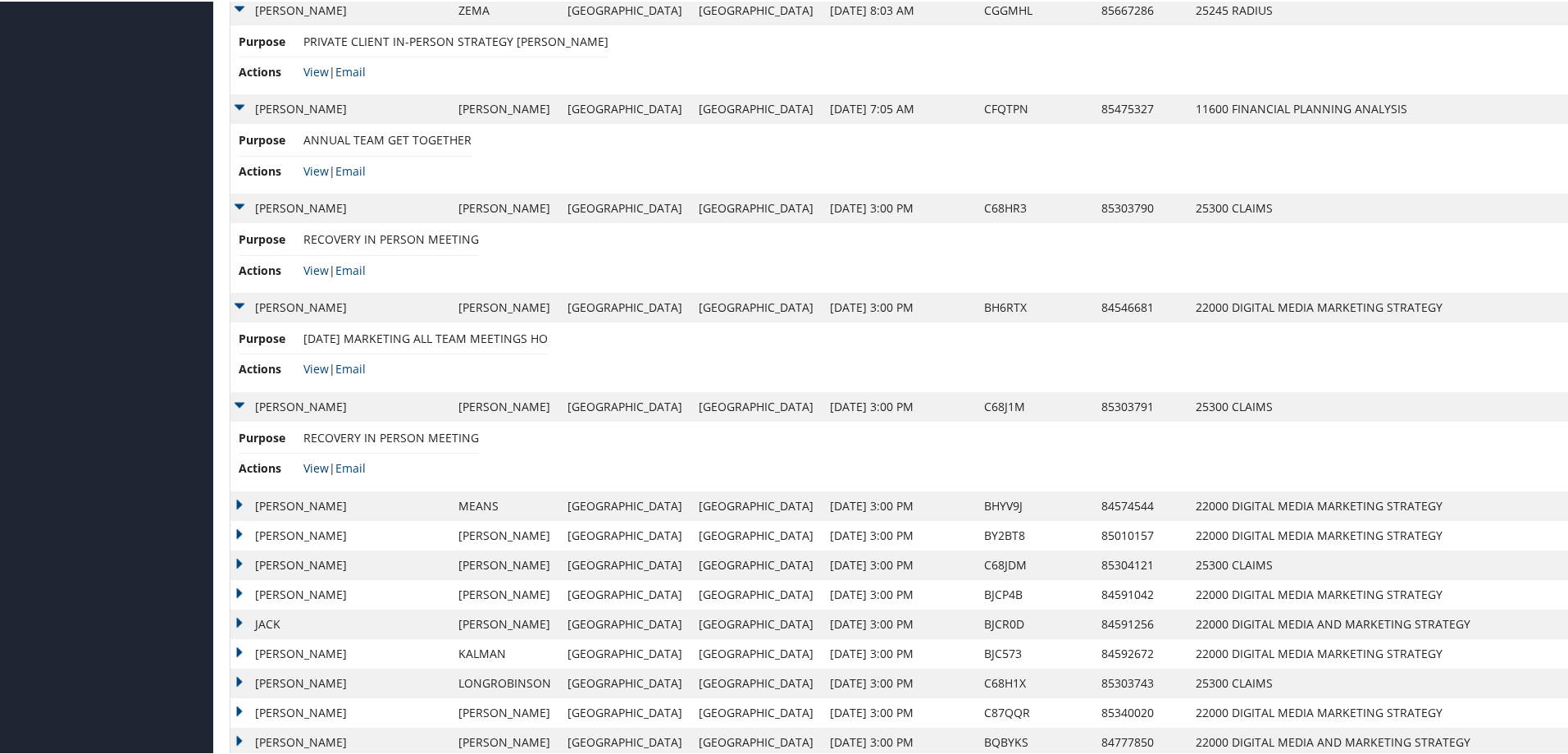
click at [319, 463] on link "View" at bounding box center [316, 466] width 26 height 16
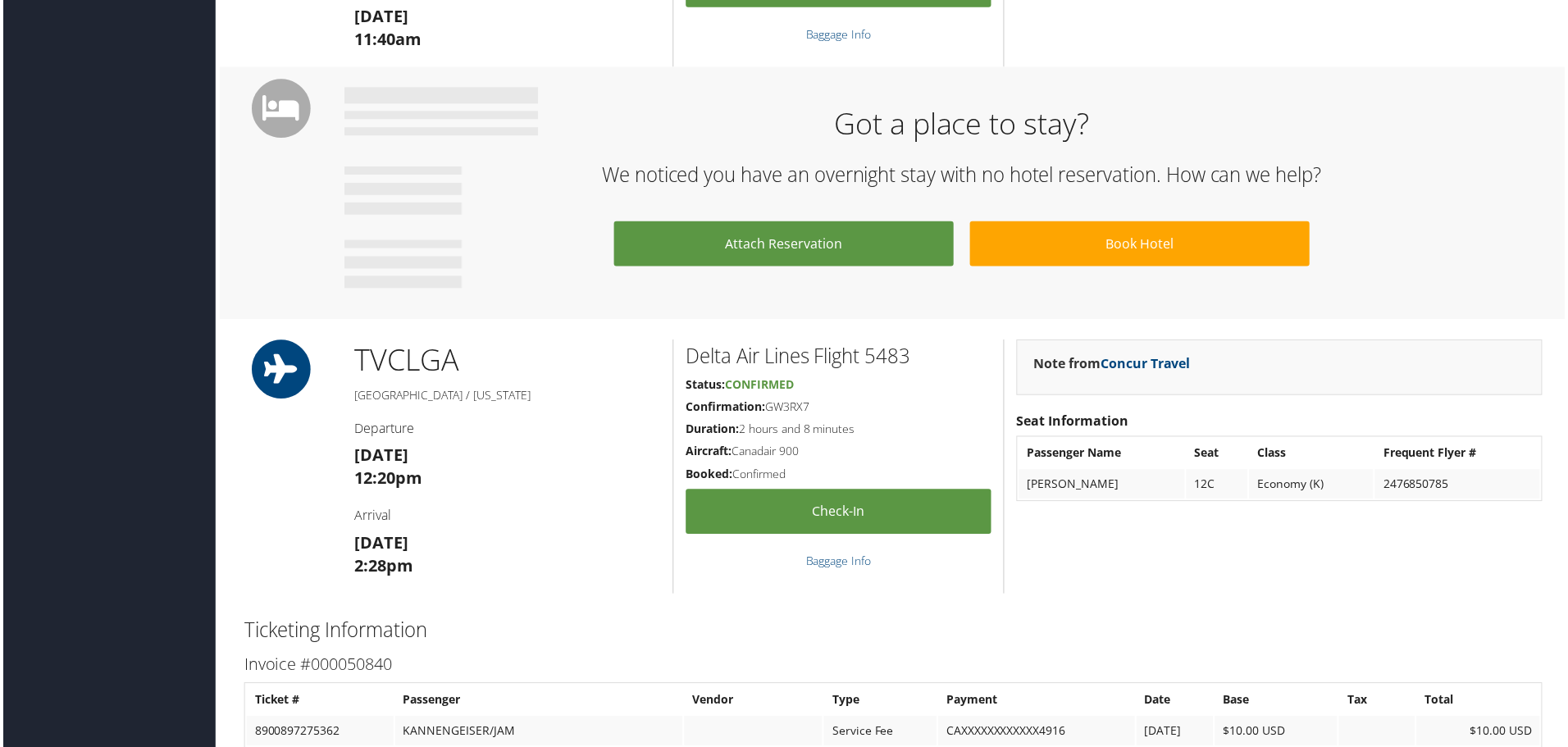
scroll to position [410, 0]
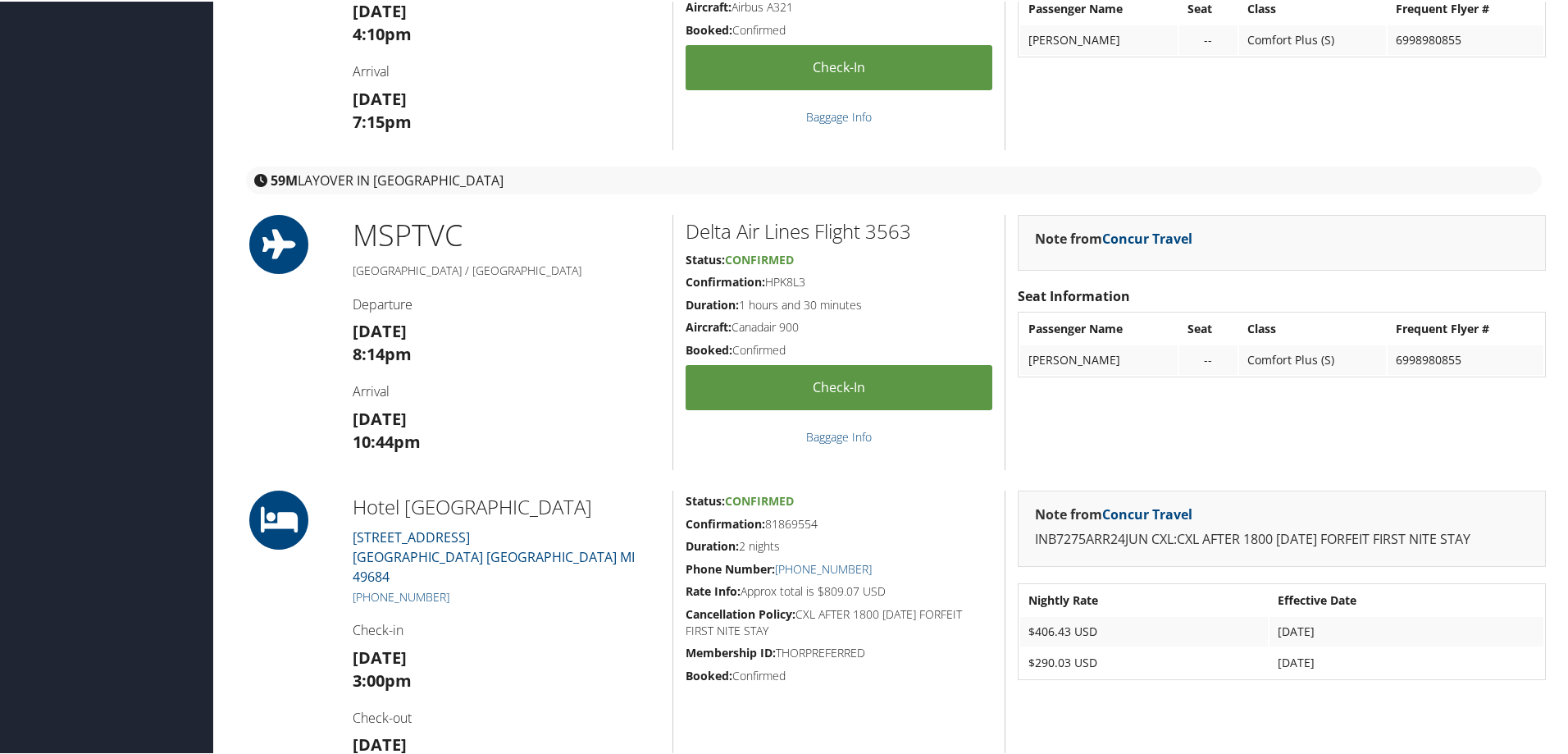
scroll to position [656, 0]
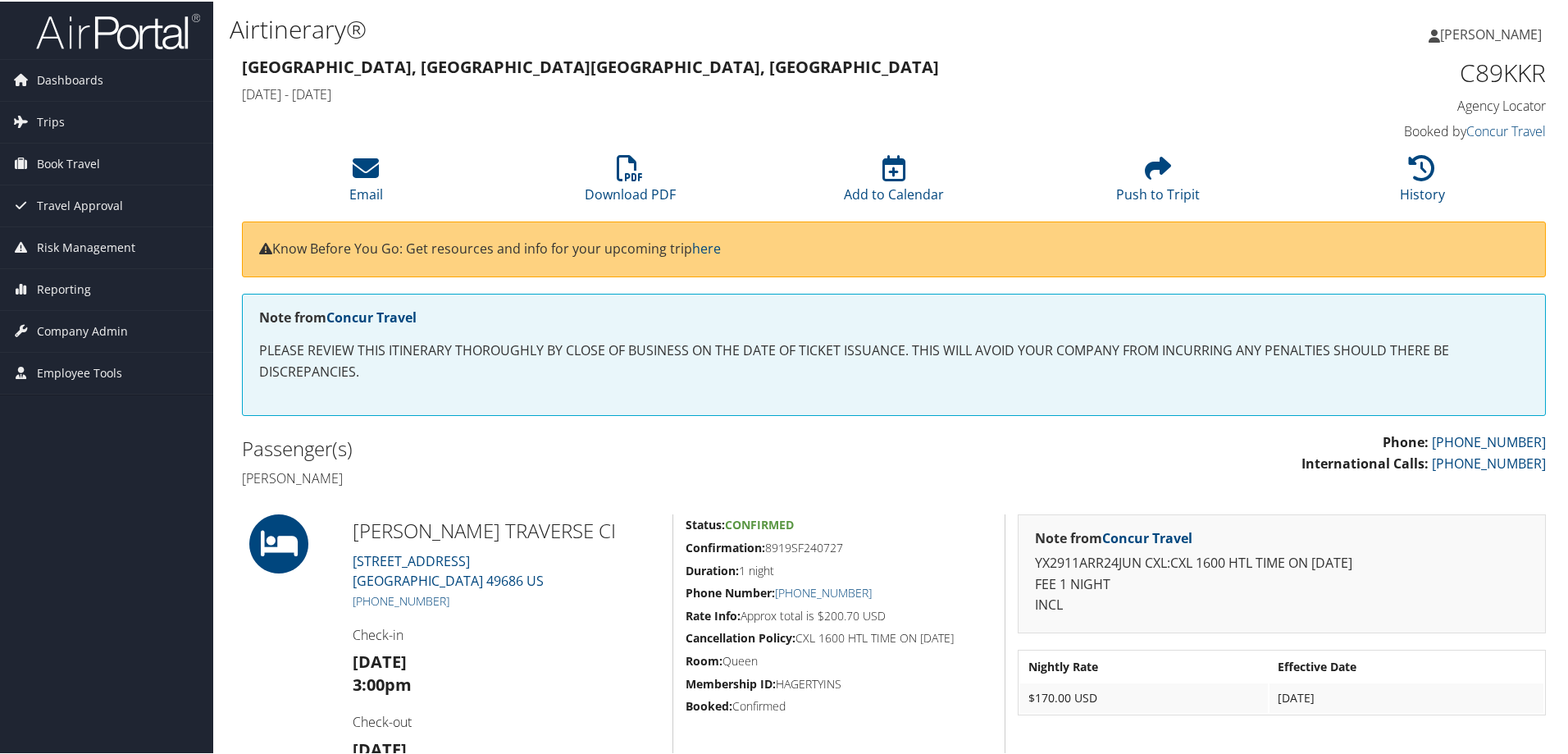
drag, startPoint x: 356, startPoint y: 475, endPoint x: 241, endPoint y: 478, distance: 115.0
click at [241, 478] on div "Passenger(s) Heyward Wagner" at bounding box center [562, 461] width 664 height 61
copy h4 "Heyward Wagner"
drag, startPoint x: 846, startPoint y: 542, endPoint x: 770, endPoint y: 550, distance: 76.4
click at [770, 550] on h5 "Confirmation: 8919SF240727" at bounding box center [839, 546] width 307 height 17
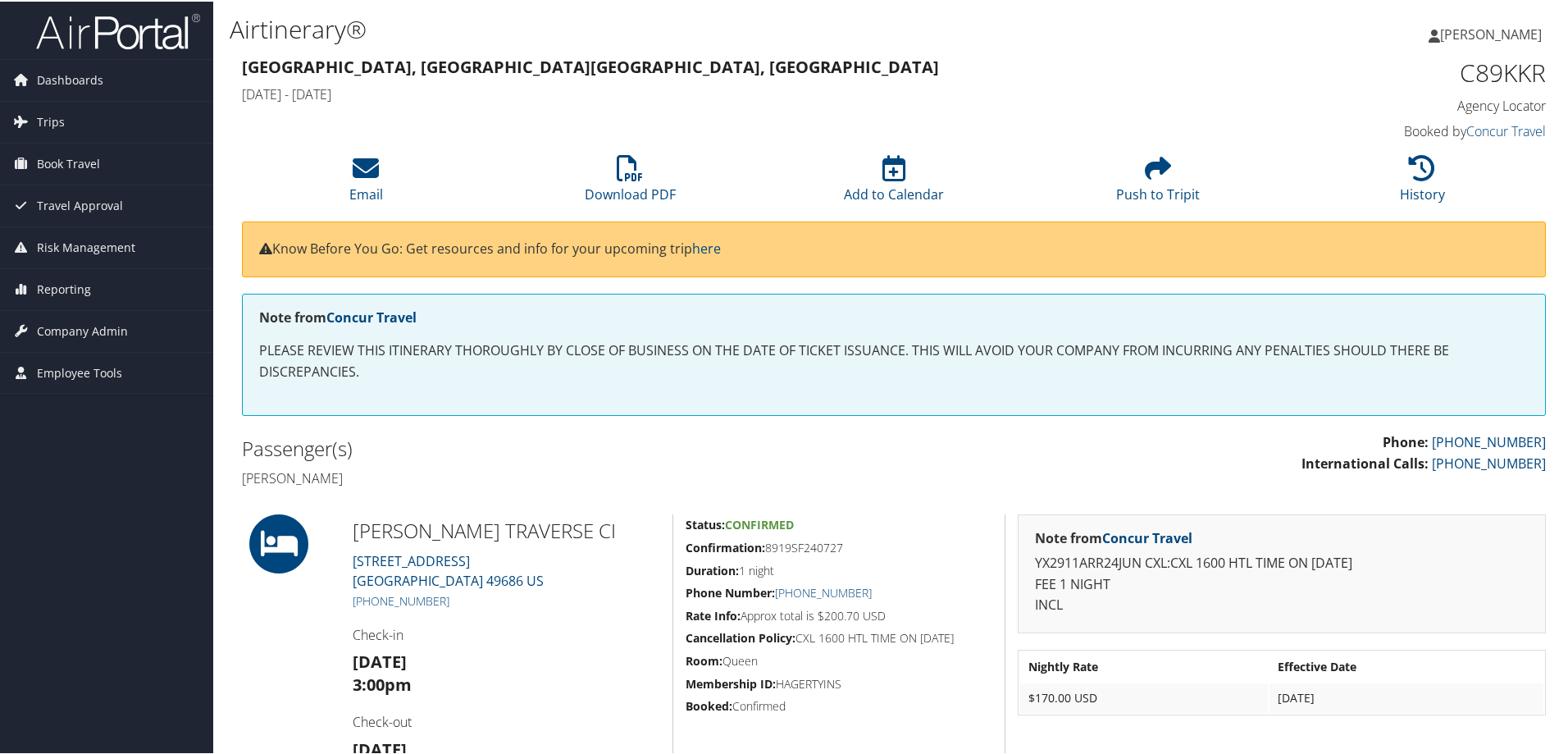
copy h5 "8919SF240727"
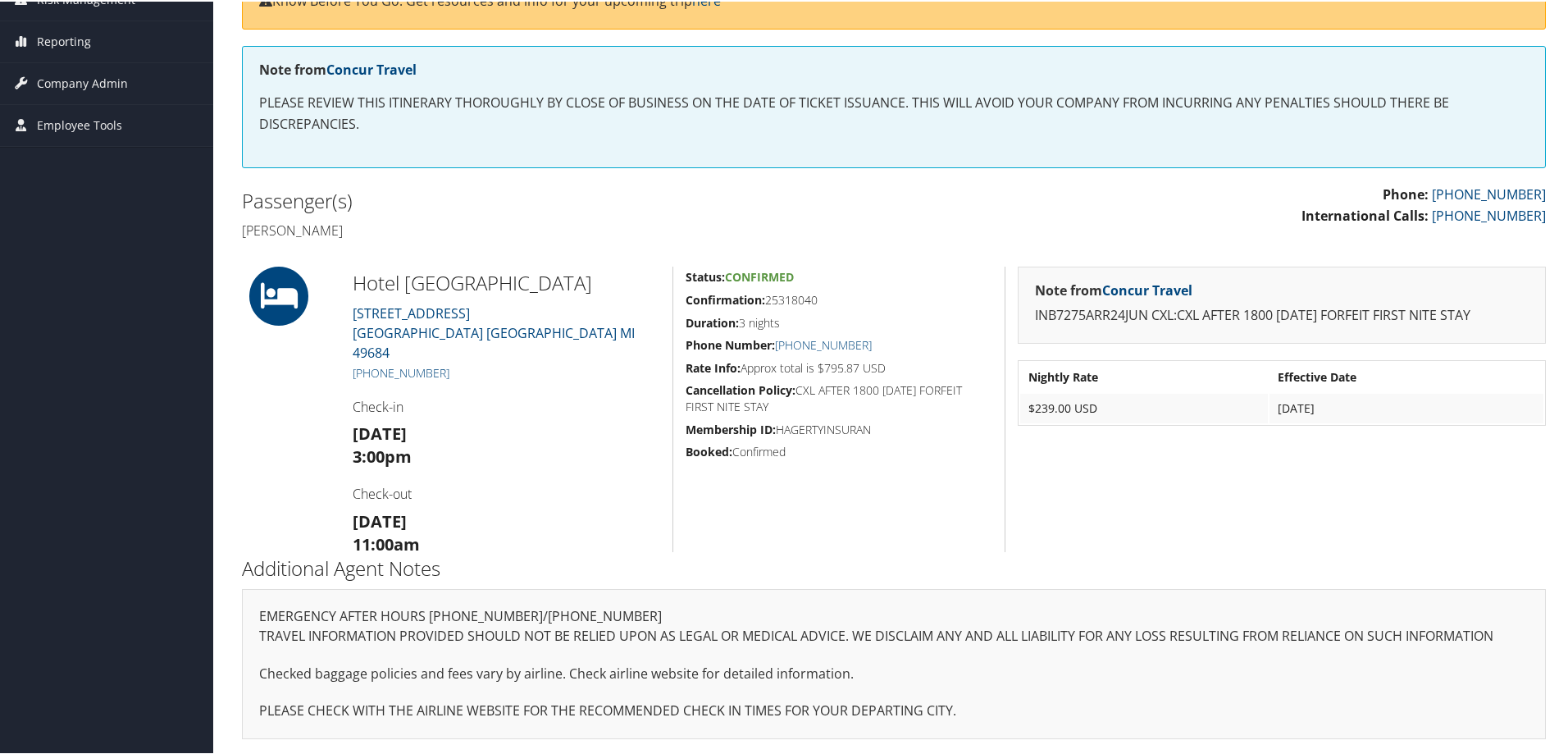
scroll to position [215, 0]
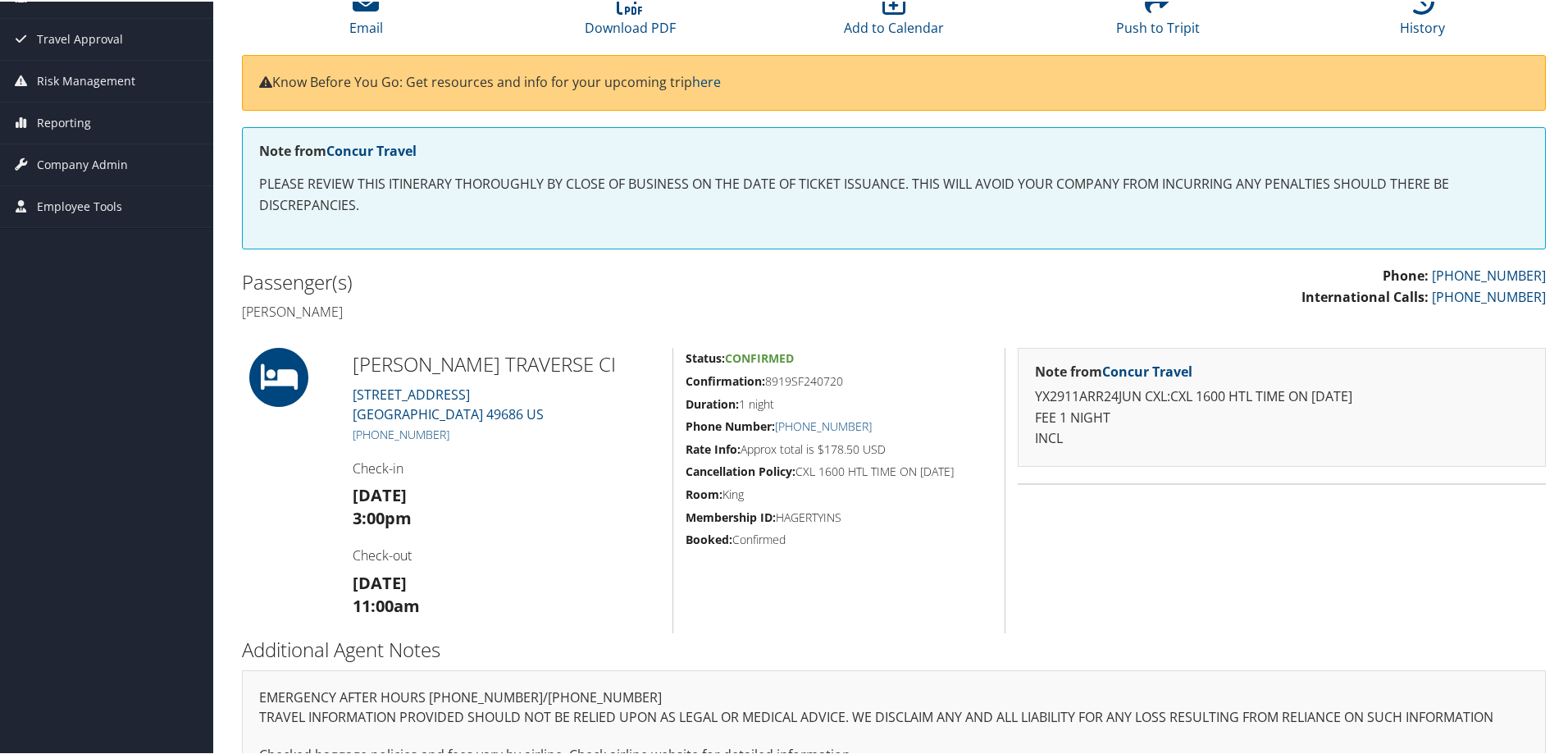
scroll to position [166, 0]
drag, startPoint x: 316, startPoint y: 307, endPoint x: 244, endPoint y: 315, distance: 72.4
click at [244, 315] on h4 "[PERSON_NAME]" at bounding box center [561, 311] width 640 height 18
copy h4 "[PERSON_NAME]"
click at [845, 380] on h5 "Confirmation: 8919SF240720" at bounding box center [839, 381] width 307 height 17
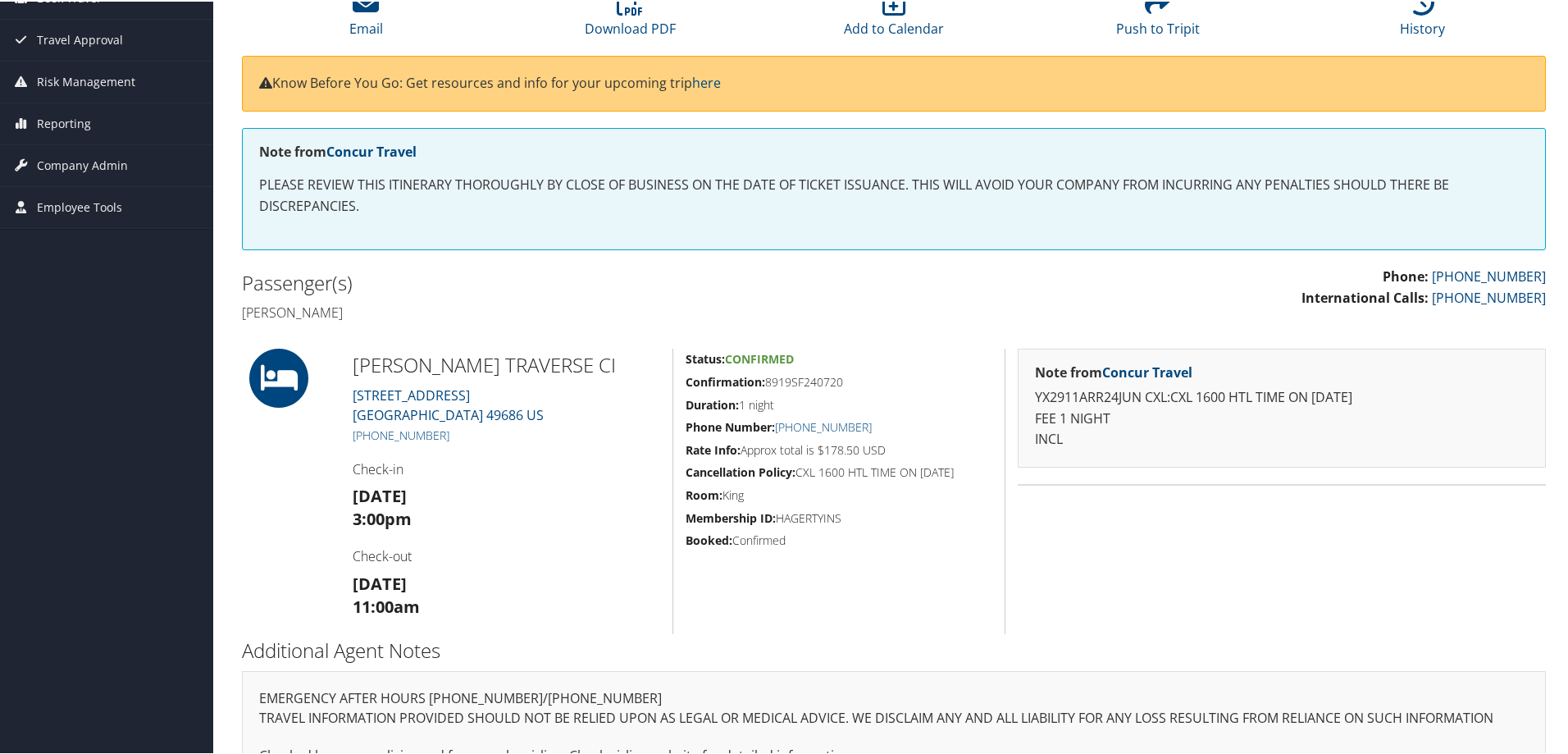
drag, startPoint x: 842, startPoint y: 379, endPoint x: 767, endPoint y: 380, distance: 75.0
click at [767, 380] on h5 "Confirmation: 8919SF240720" at bounding box center [839, 381] width 307 height 17
copy h5 "8919SF240720"
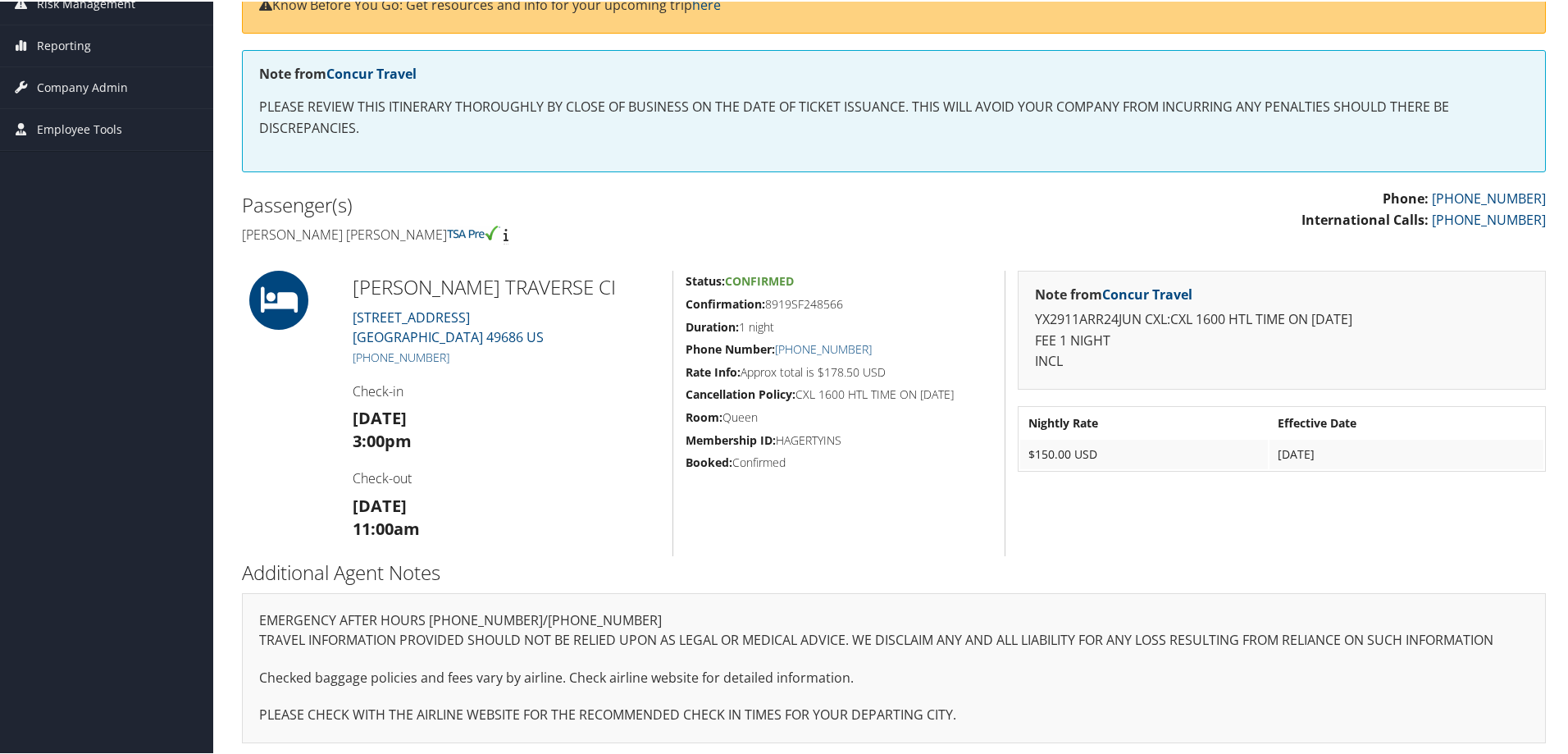
scroll to position [246, 0]
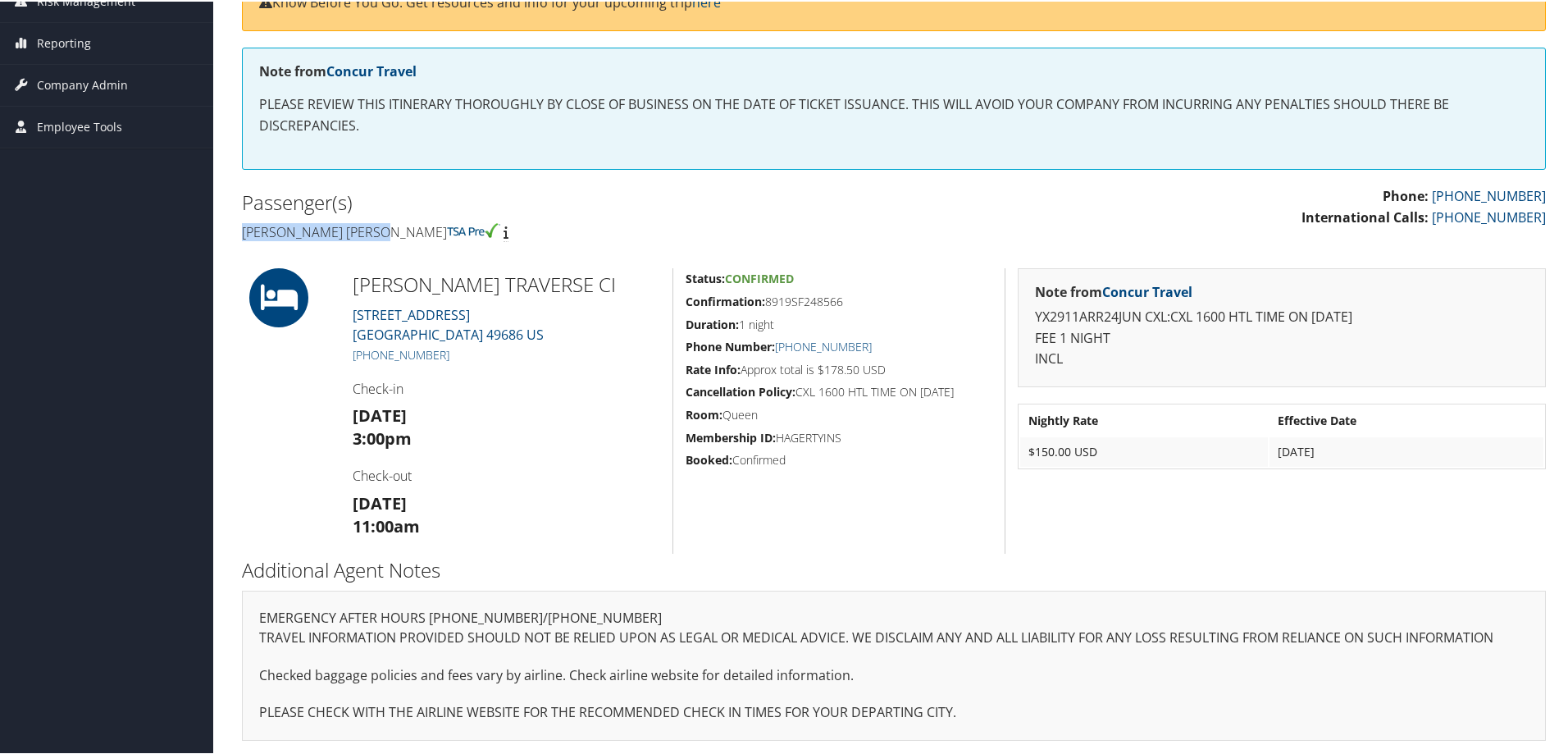
drag, startPoint x: 403, startPoint y: 230, endPoint x: 237, endPoint y: 235, distance: 166.1
click at [237, 235] on div "Passenger(s) [PERSON_NAME] [PERSON_NAME]" at bounding box center [562, 215] width 664 height 61
copy h4 "[PERSON_NAME] [PERSON_NAME]"
drag, startPoint x: 847, startPoint y: 297, endPoint x: 769, endPoint y: 302, distance: 78.2
click at [769, 302] on h5 "Confirmation: 8919SF248566" at bounding box center [839, 300] width 307 height 17
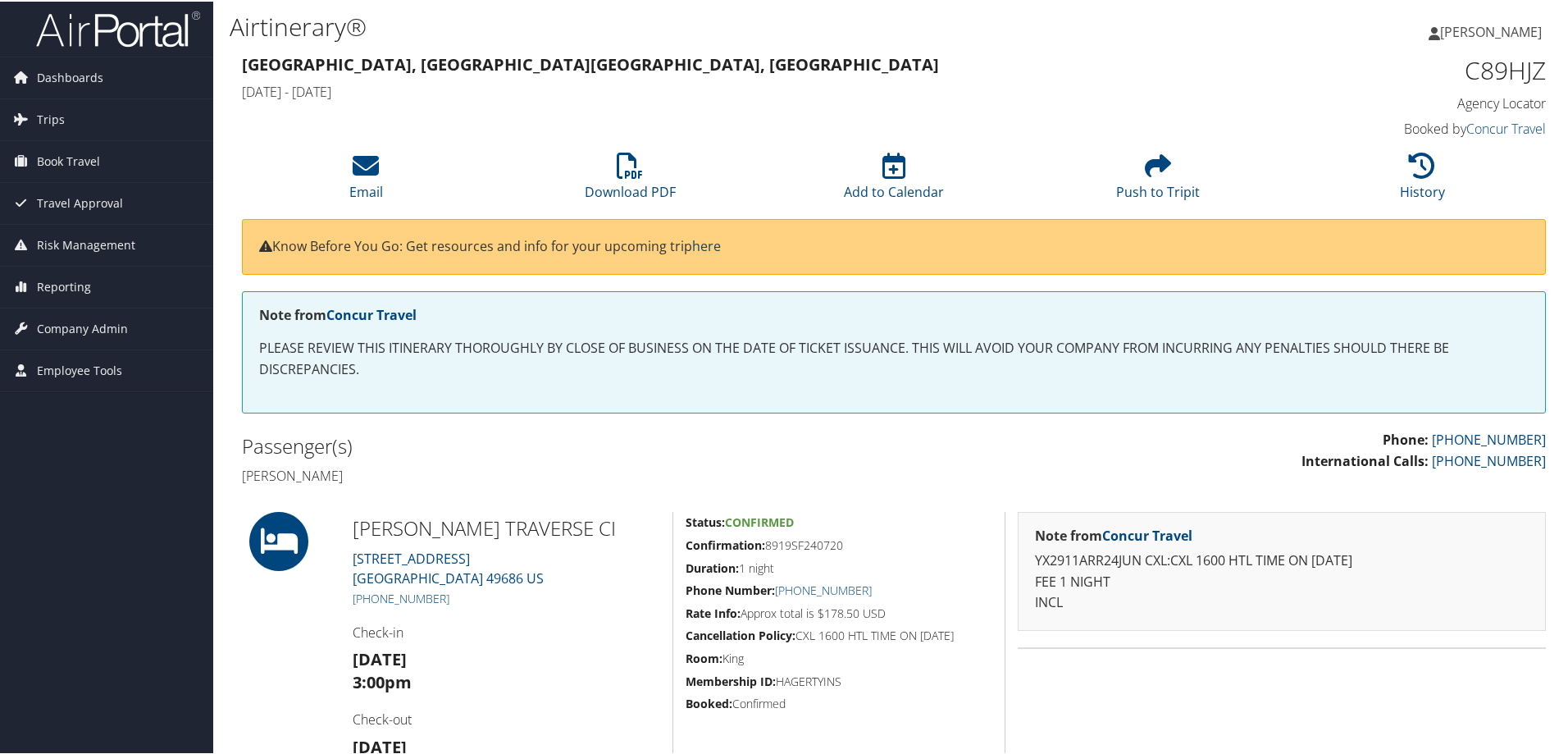
scroll to position [2, 0]
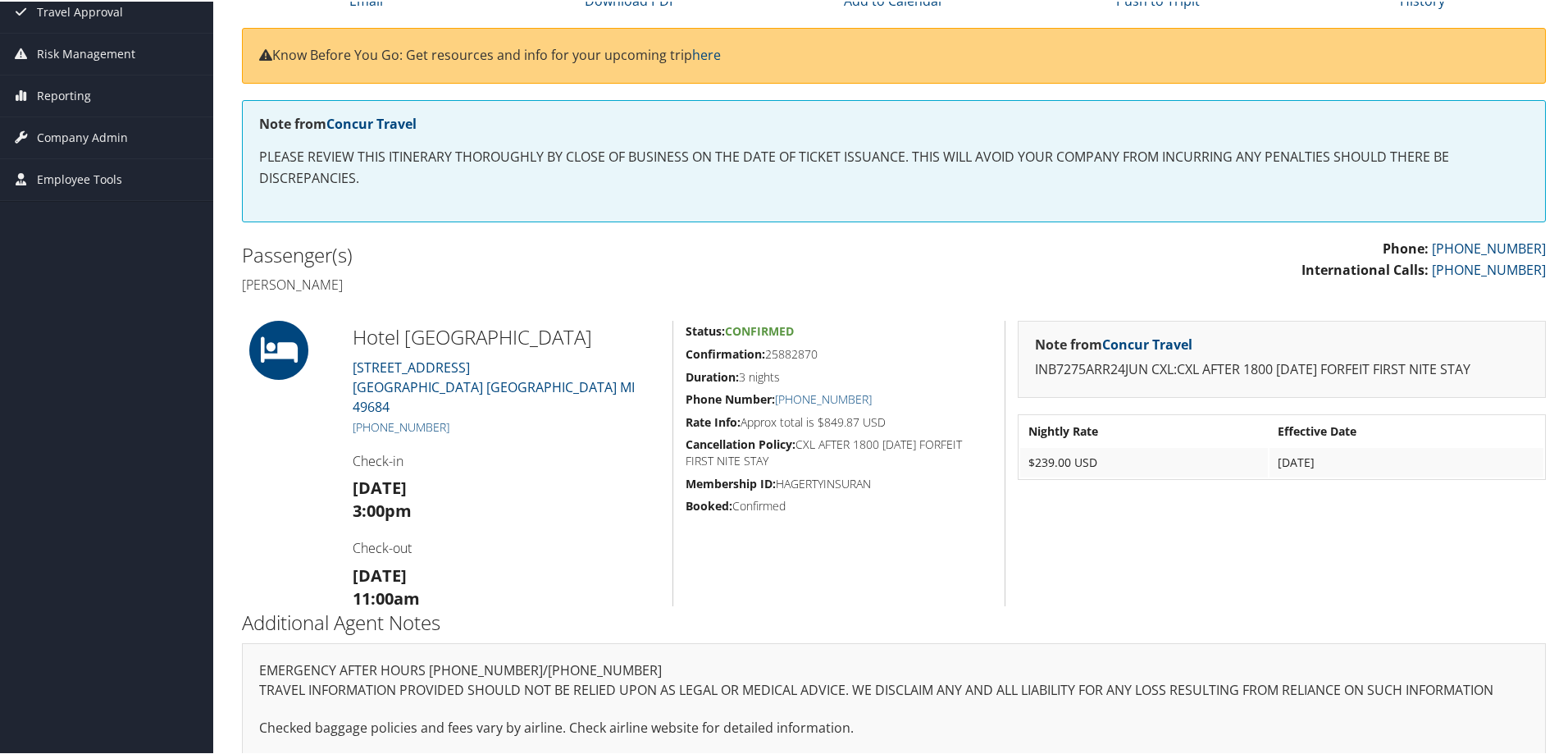
scroll to position [2, 0]
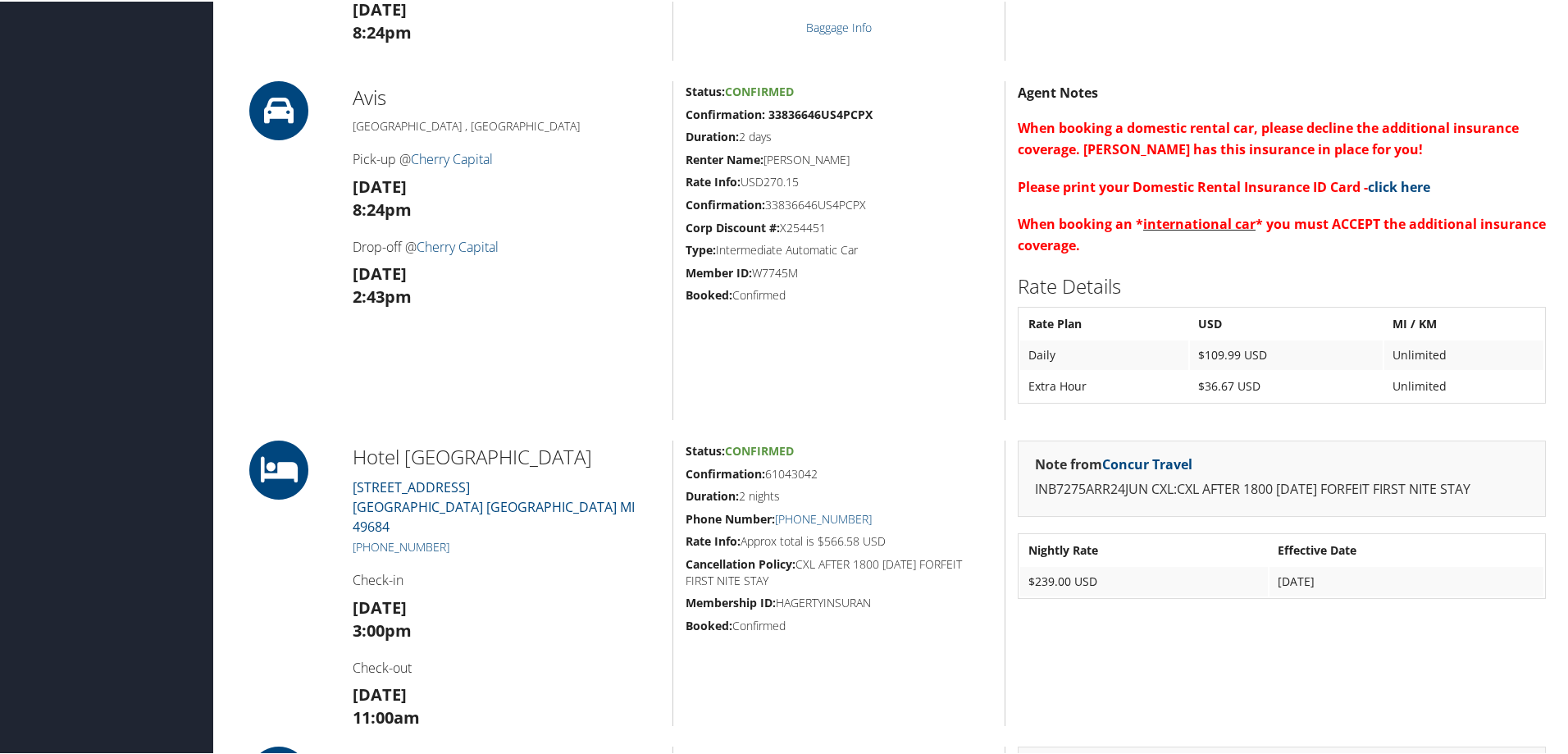
scroll to position [1313, 0]
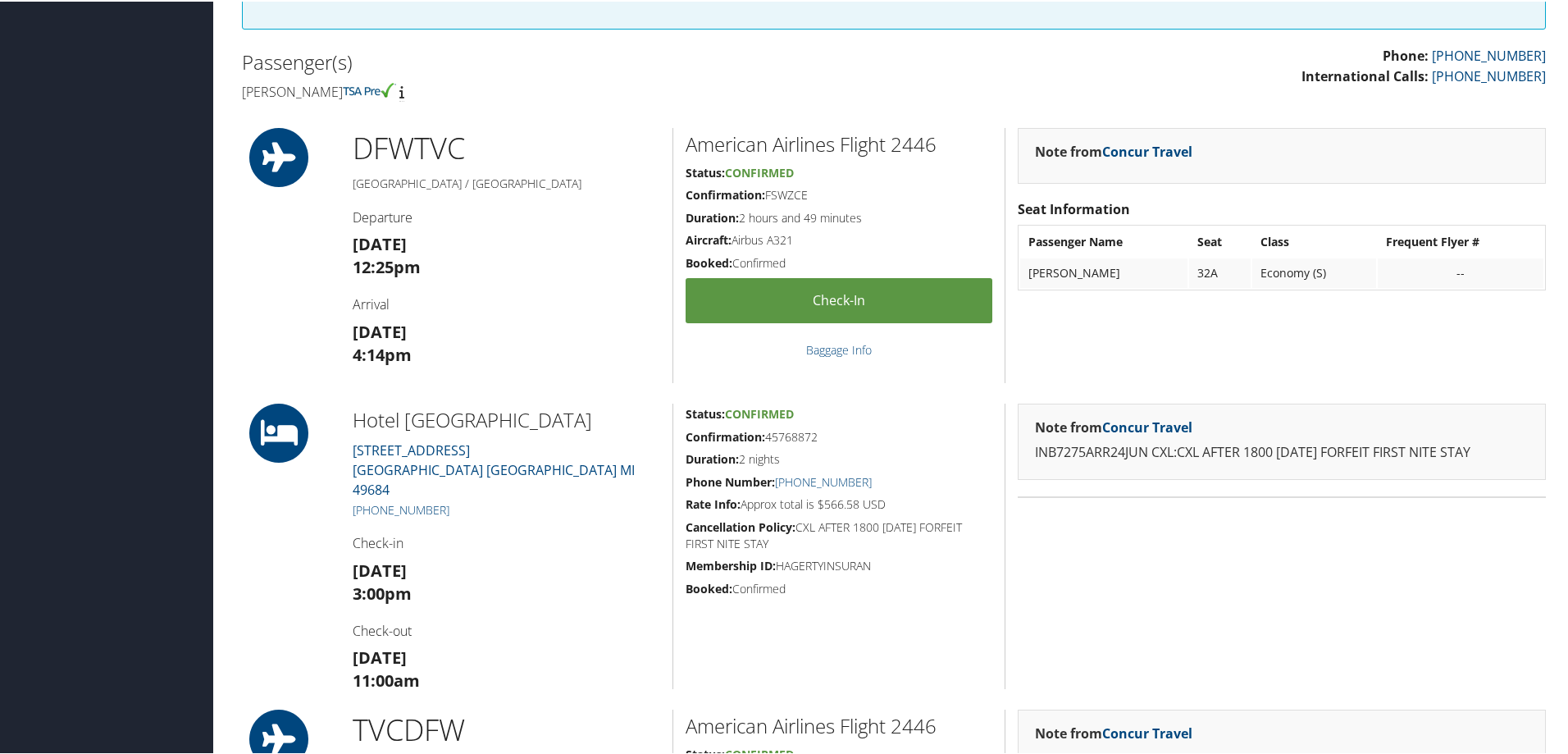
scroll to position [411, 0]
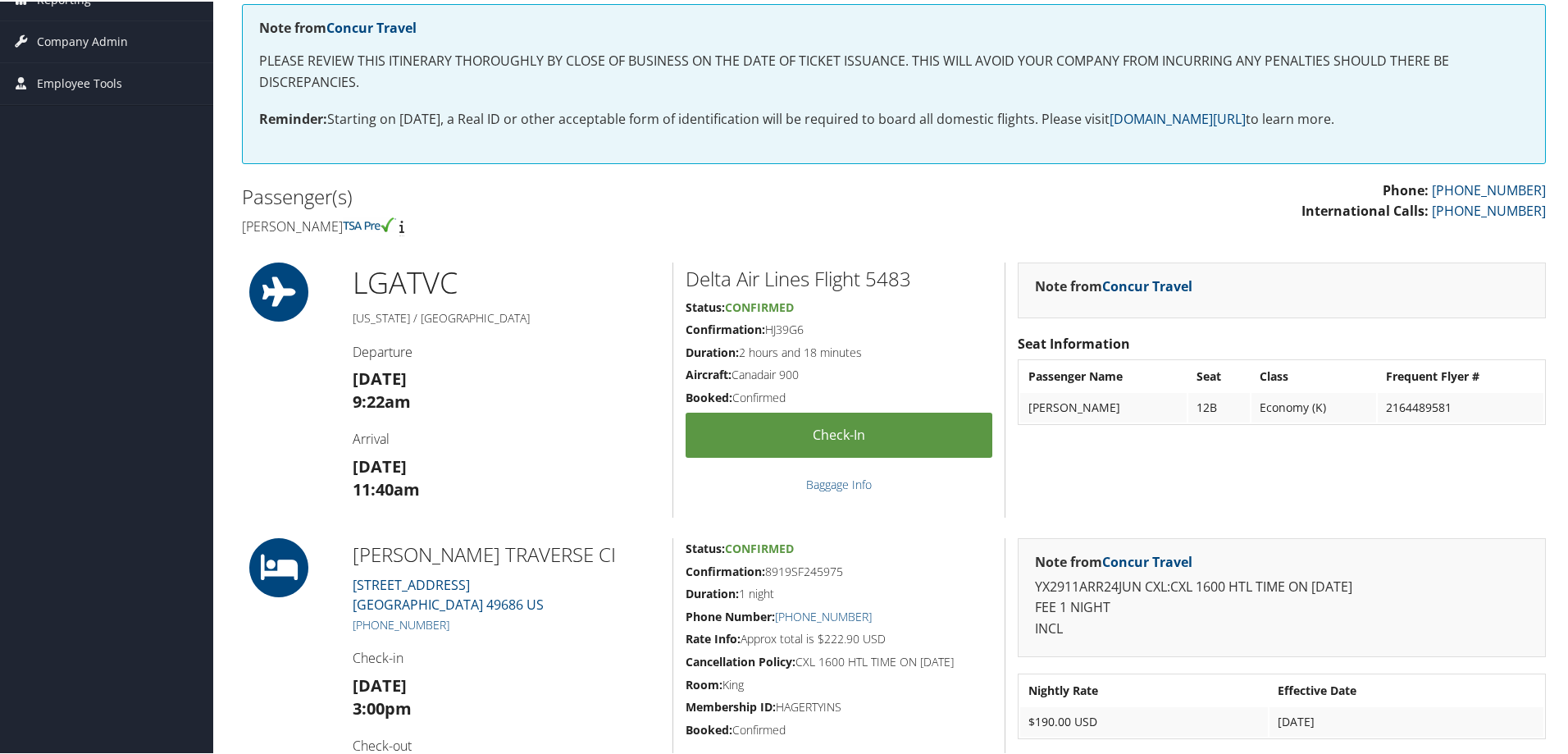
scroll to position [164, 0]
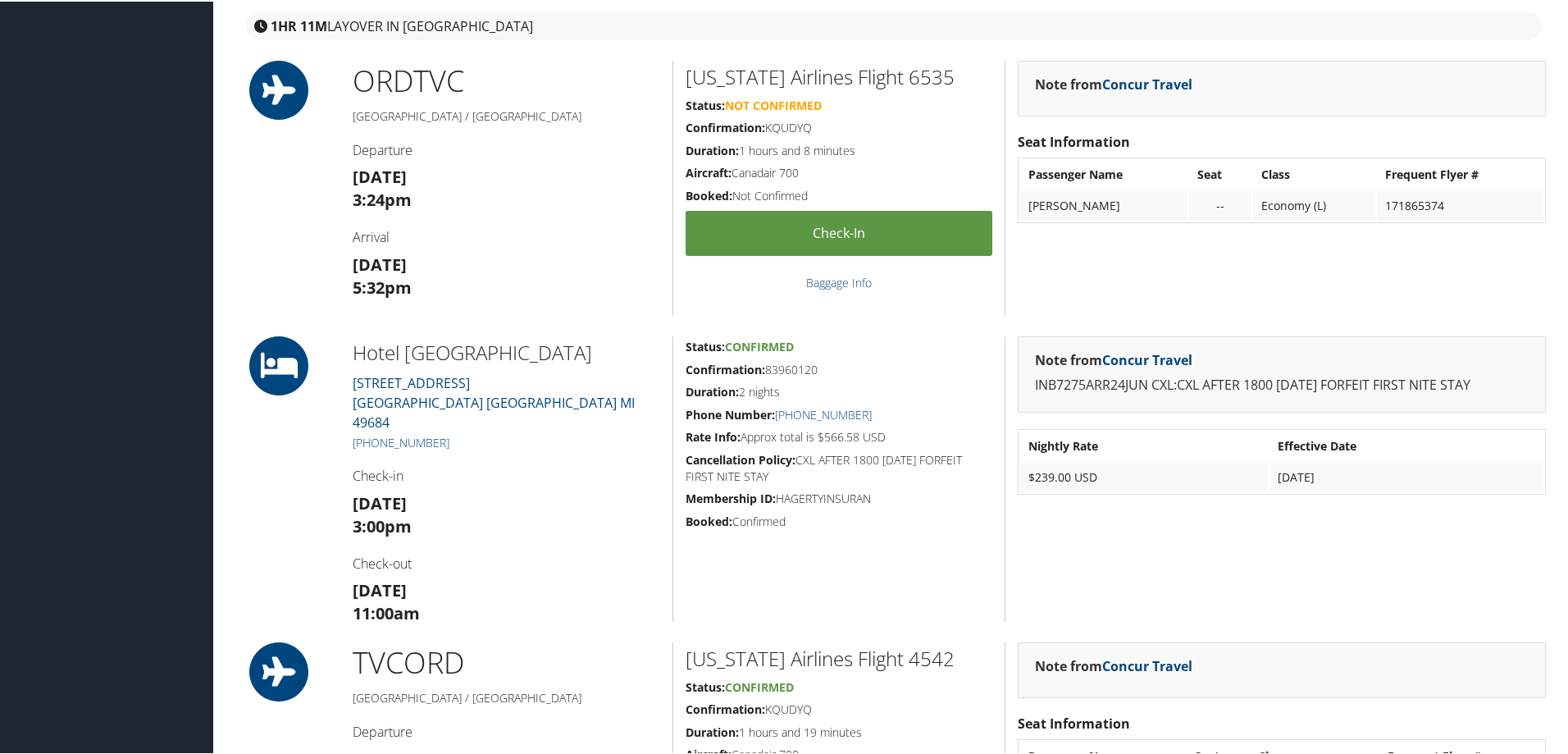
scroll to position [820, 0]
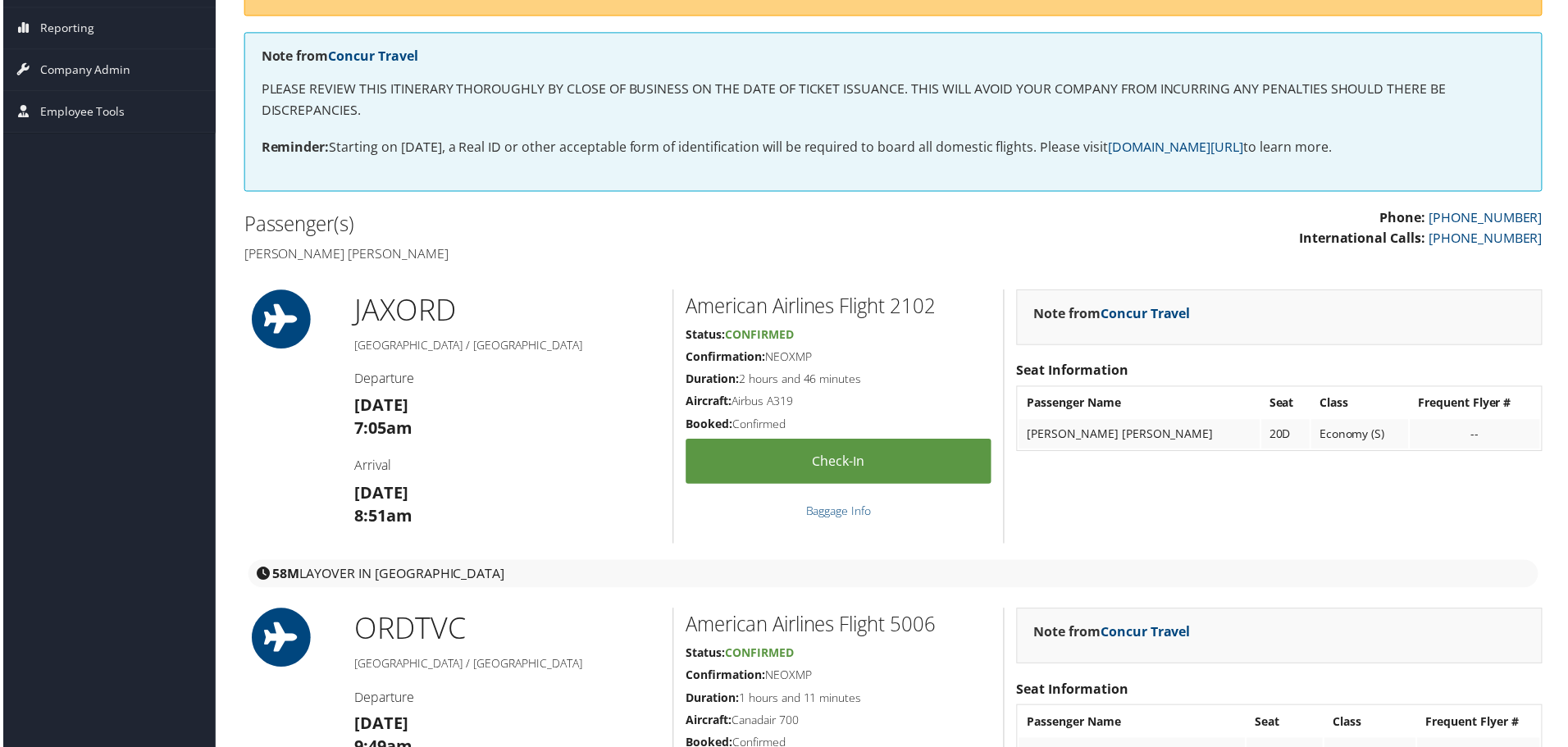
scroll to position [246, 0]
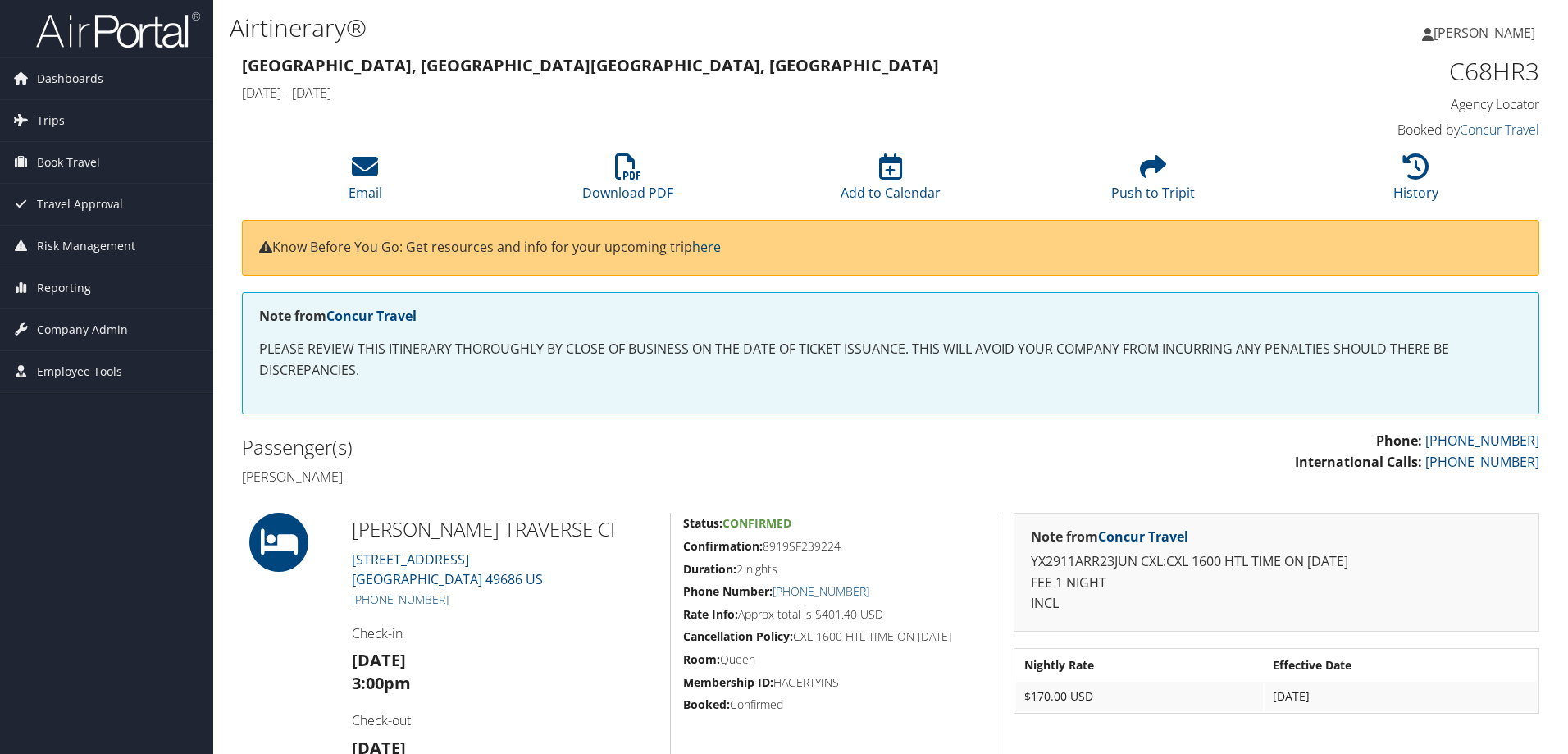
scroll to position [246, 0]
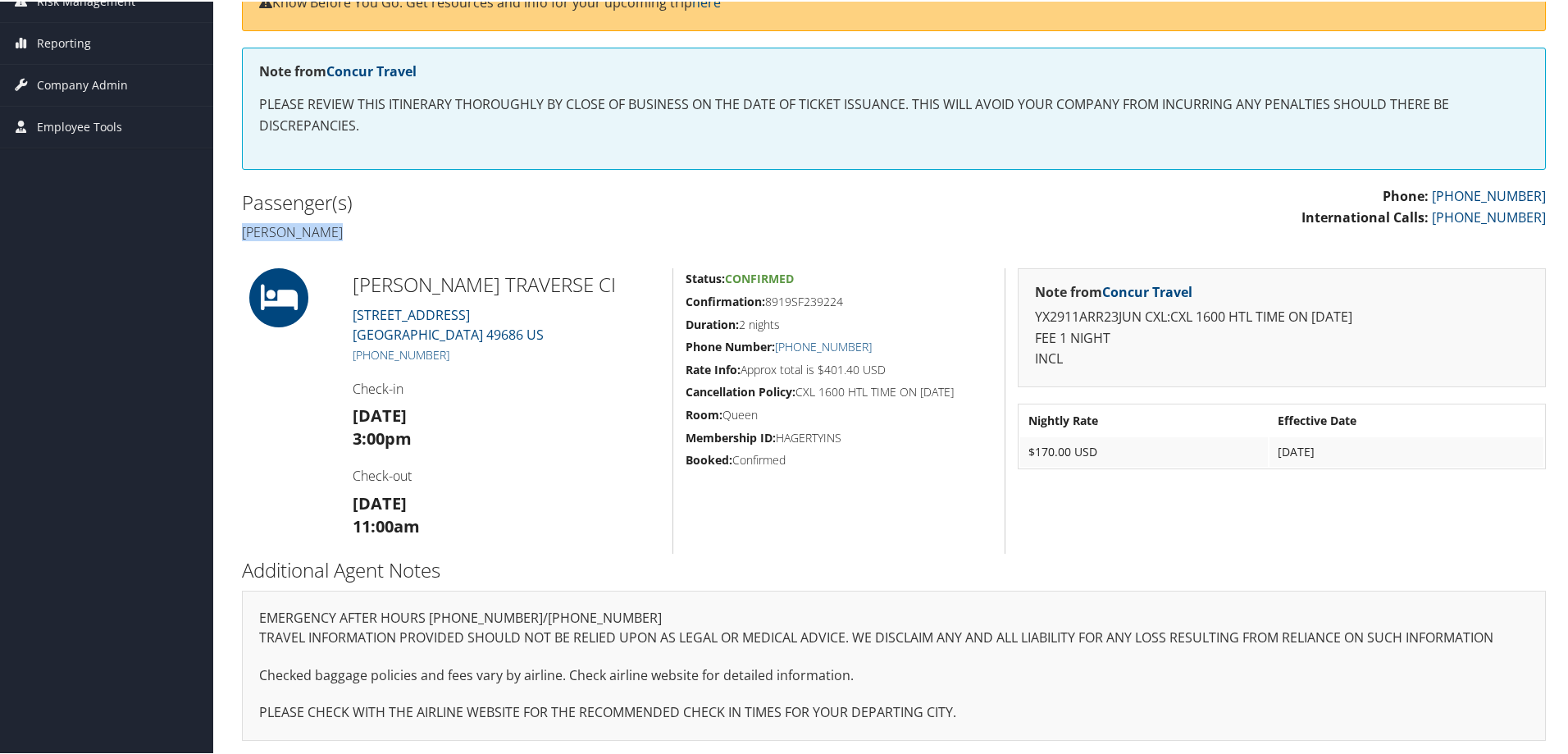
drag, startPoint x: 343, startPoint y: 230, endPoint x: 233, endPoint y: 233, distance: 110.0
click at [233, 233] on div "Passenger(s) [PERSON_NAME]" at bounding box center [562, 215] width 664 height 61
copy h4 "[PERSON_NAME]"
click at [842, 300] on h5 "Confirmation: 8919SF239224" at bounding box center [839, 300] width 307 height 17
drag, startPoint x: 832, startPoint y: 297, endPoint x: 765, endPoint y: 302, distance: 67.2
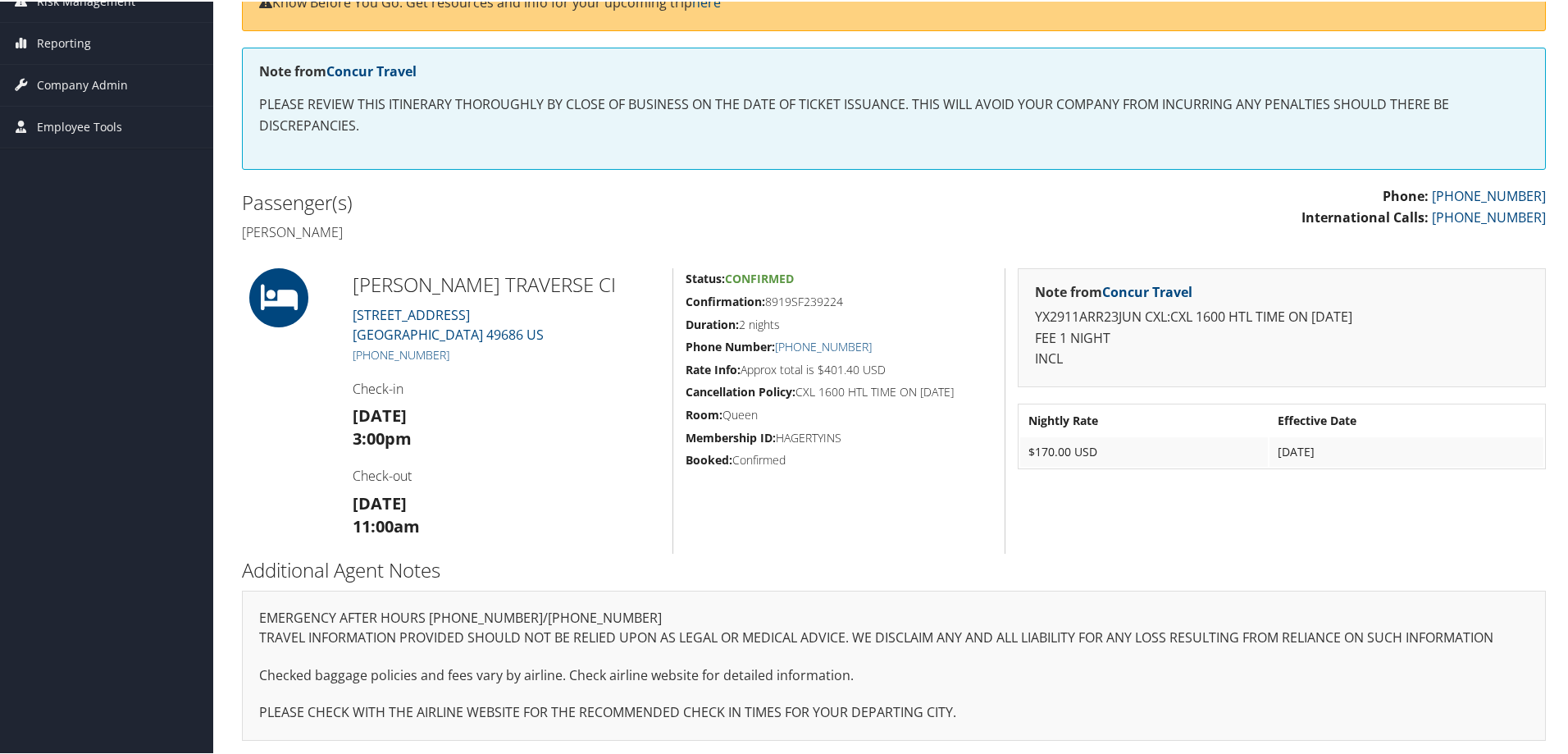
click at [765, 302] on h5 "Confirmation: 8919SF239224" at bounding box center [839, 300] width 307 height 17
copy h5 "8919SF239224"
drag, startPoint x: 391, startPoint y: 229, endPoint x: 237, endPoint y: 230, distance: 154.0
click at [237, 230] on div "Passenger(s) [PERSON_NAME]" at bounding box center [562, 215] width 664 height 61
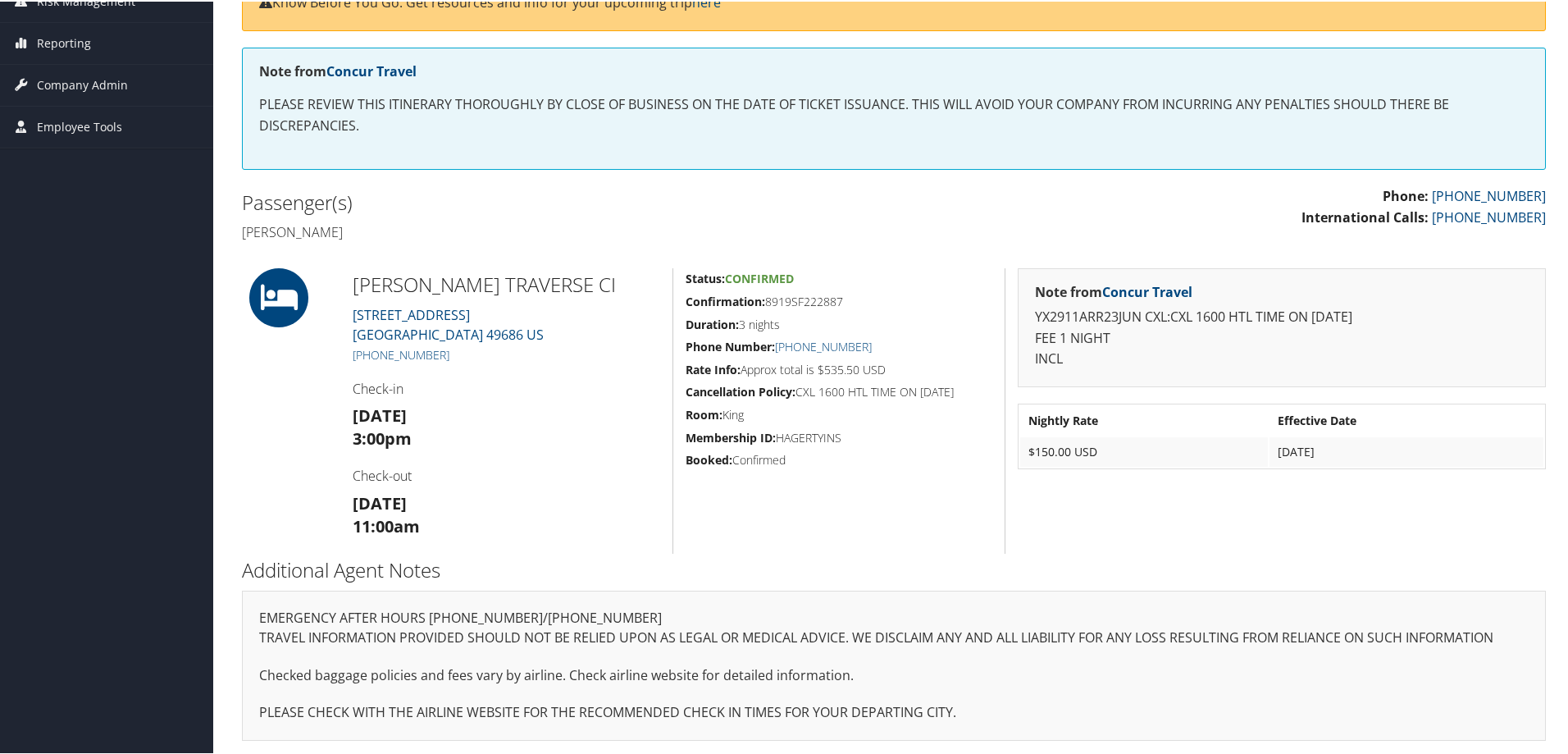
copy h4 "[PERSON_NAME]"
drag, startPoint x: 841, startPoint y: 298, endPoint x: 768, endPoint y: 305, distance: 73.3
click at [768, 305] on h5 "Confirmation: 8919SF222887" at bounding box center [839, 300] width 307 height 17
copy h5 "8919SF222887"
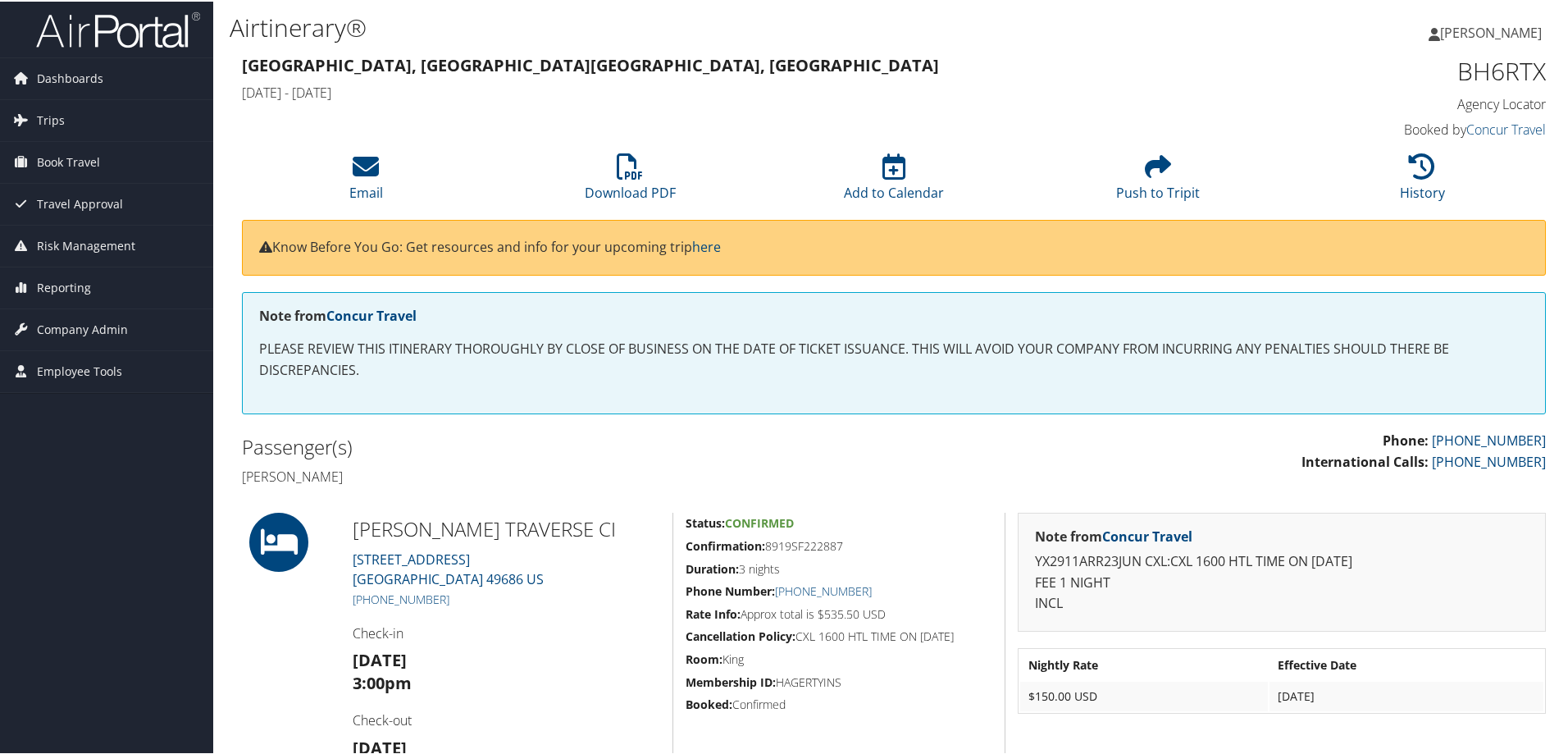
scroll to position [0, 0]
